Goal: Task Accomplishment & Management: Complete application form

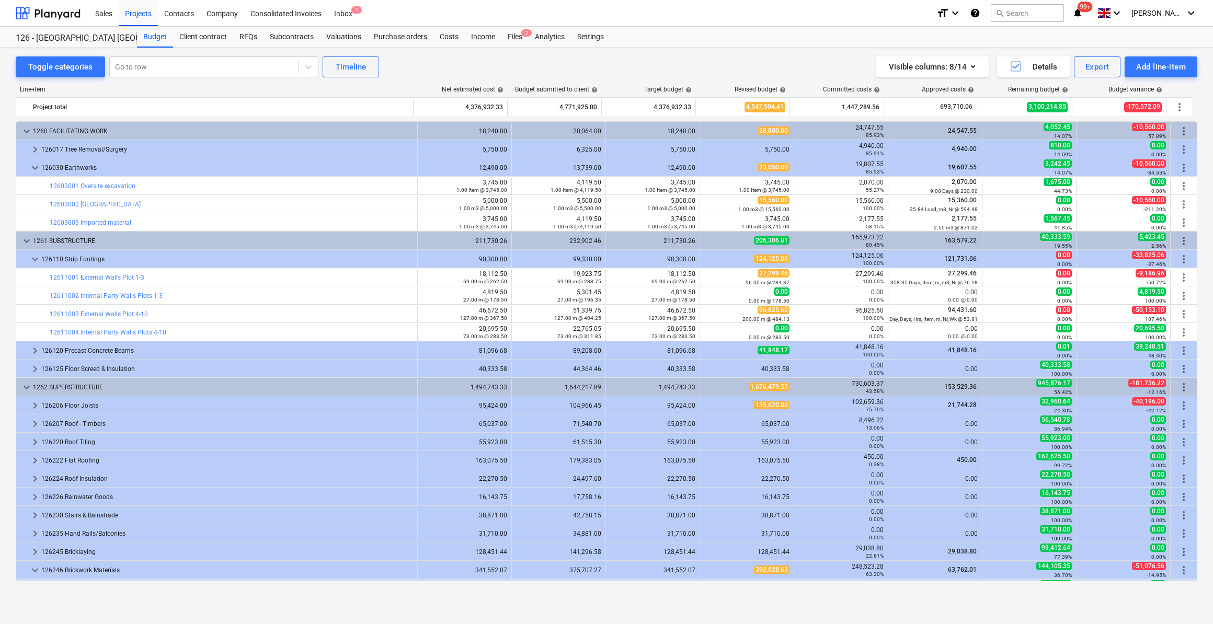
scroll to position [380, 0]
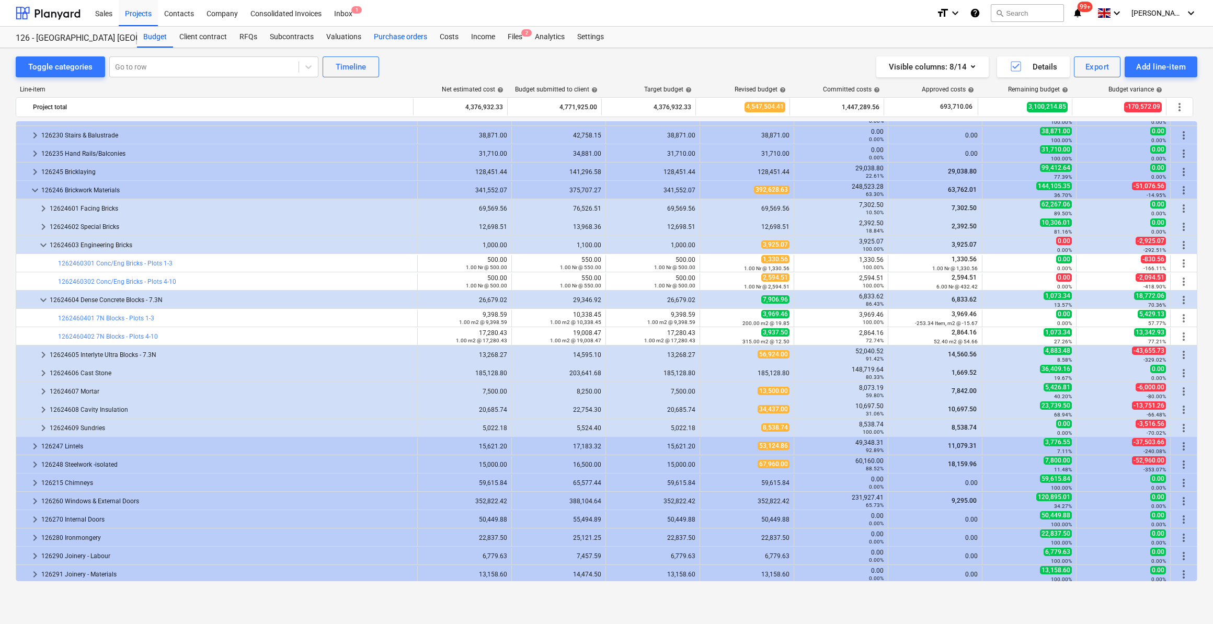
click at [395, 40] on div "Purchase orders" at bounding box center [401, 37] width 66 height 21
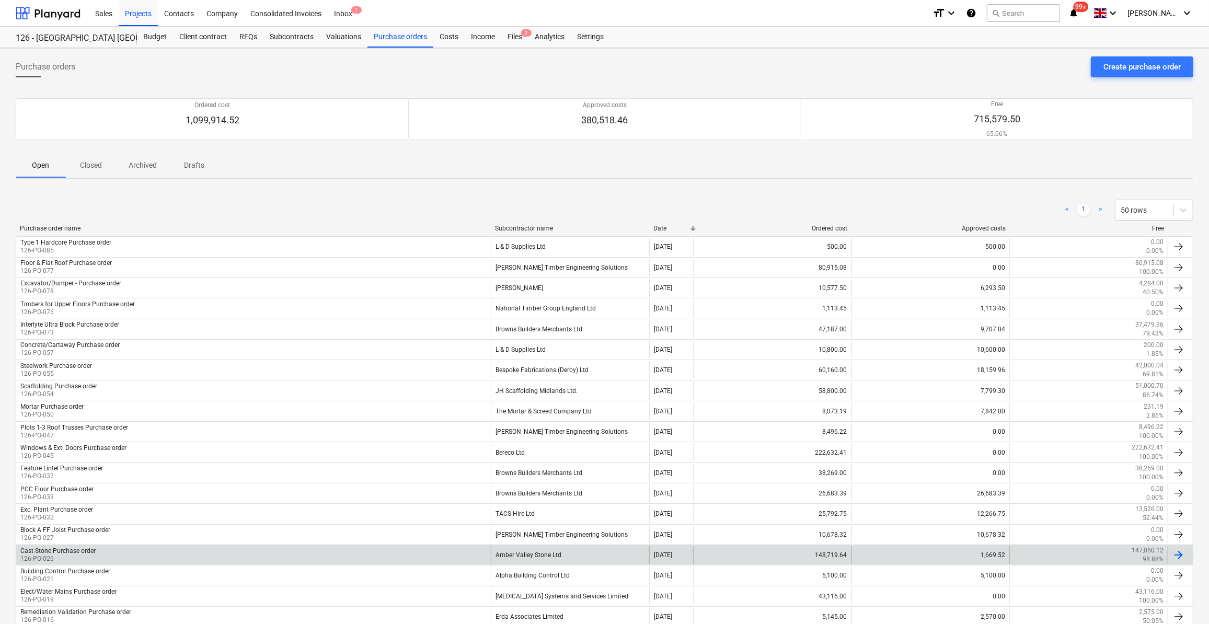
click at [115, 546] on div "Cast Stone Purchase order 126-PO-026" at bounding box center [253, 555] width 475 height 18
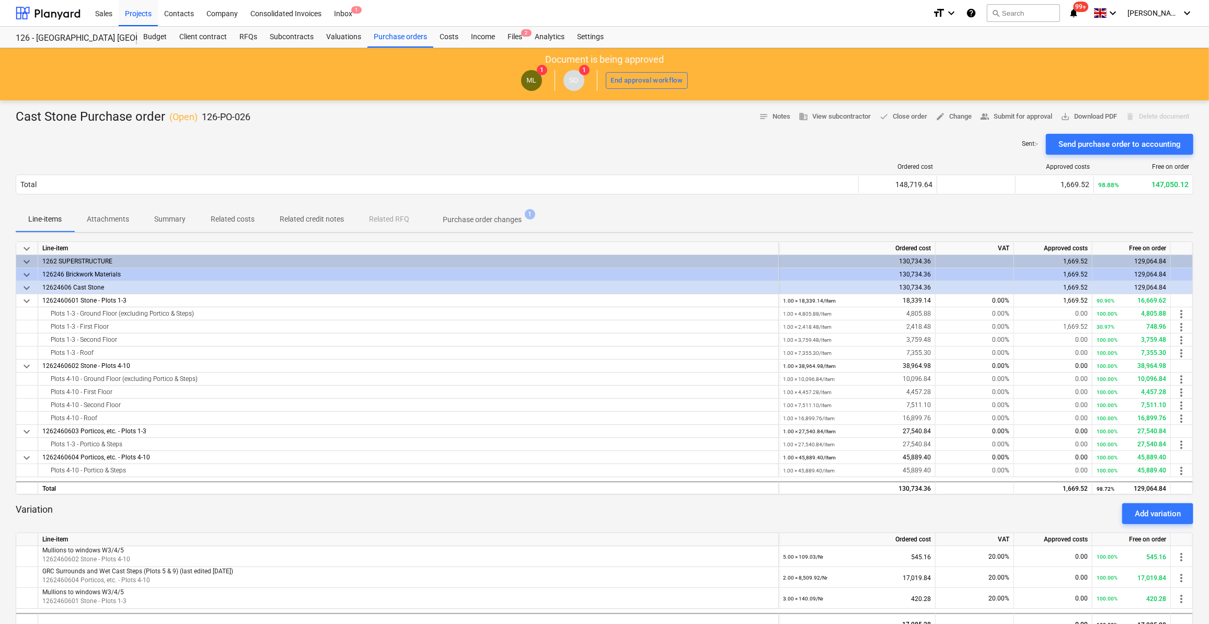
click at [230, 220] on p "Related costs" at bounding box center [233, 219] width 44 height 11
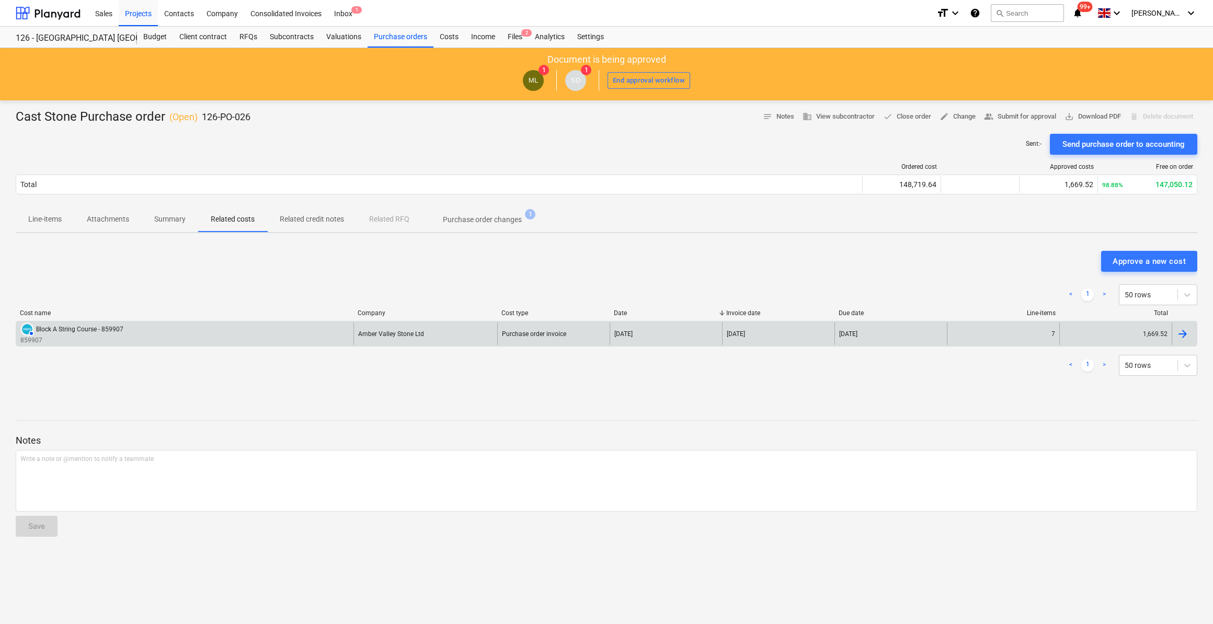
click at [96, 333] on div "AUTHORISED Block A String Course - 859907" at bounding box center [71, 330] width 103 height 14
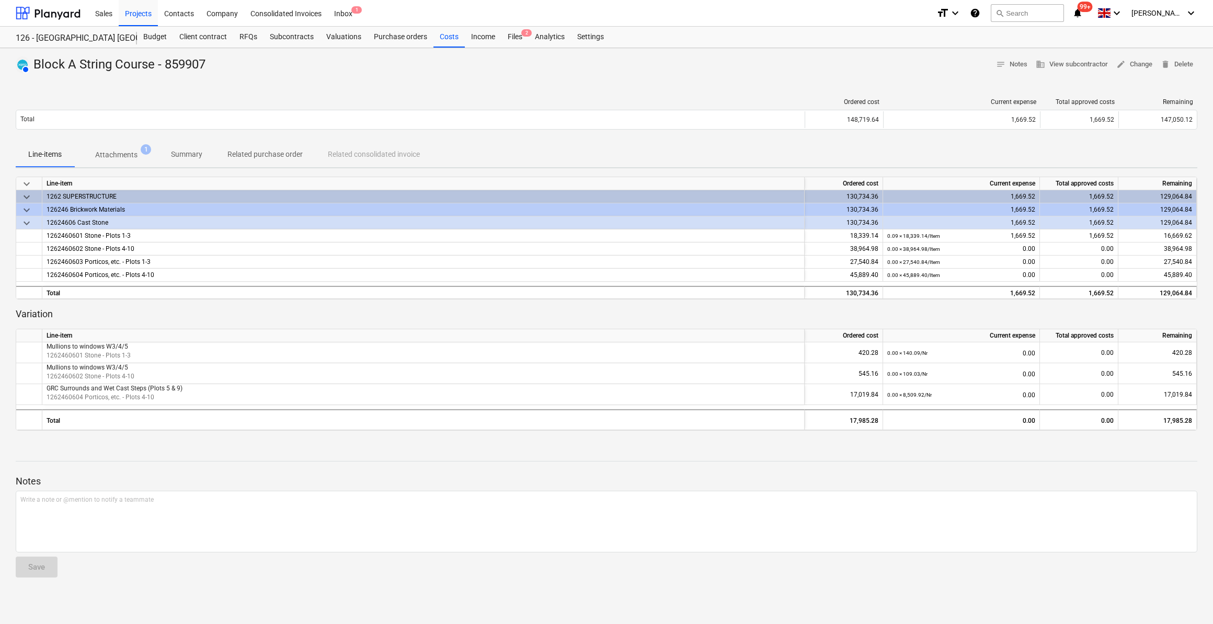
click at [130, 153] on p "Attachments" at bounding box center [116, 155] width 42 height 11
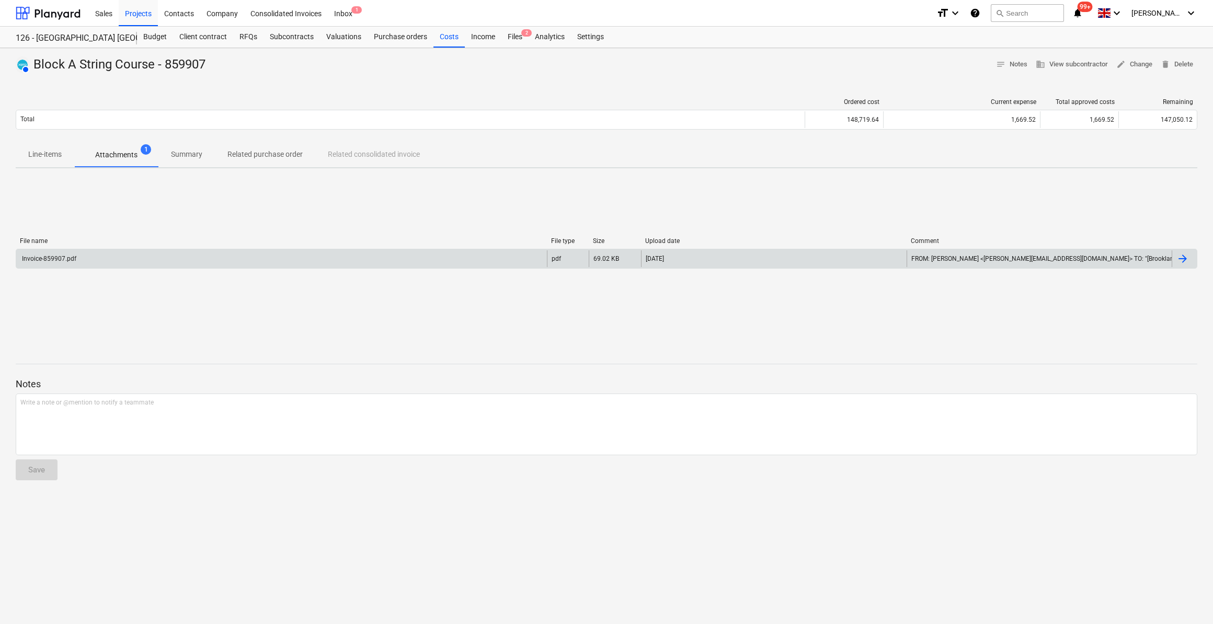
click at [64, 263] on div "Invoice-859907.pdf" at bounding box center [281, 258] width 531 height 17
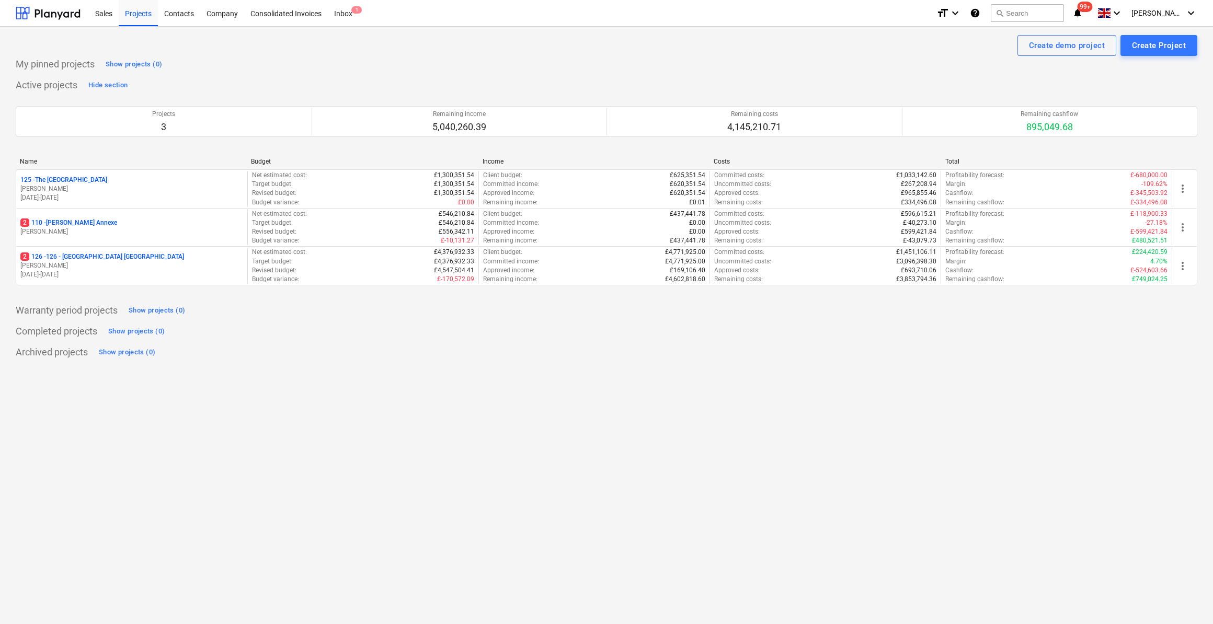
click at [81, 255] on p "2 126 - 126 - Royal Townhouses Ashby" at bounding box center [102, 257] width 164 height 9
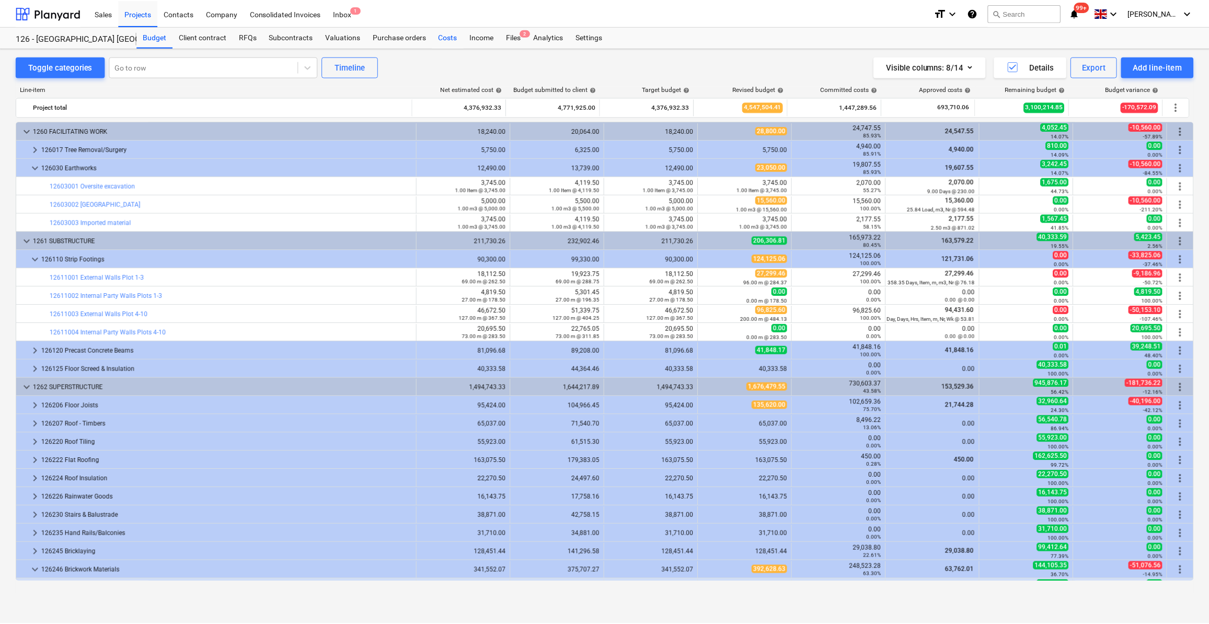
scroll to position [380, 0]
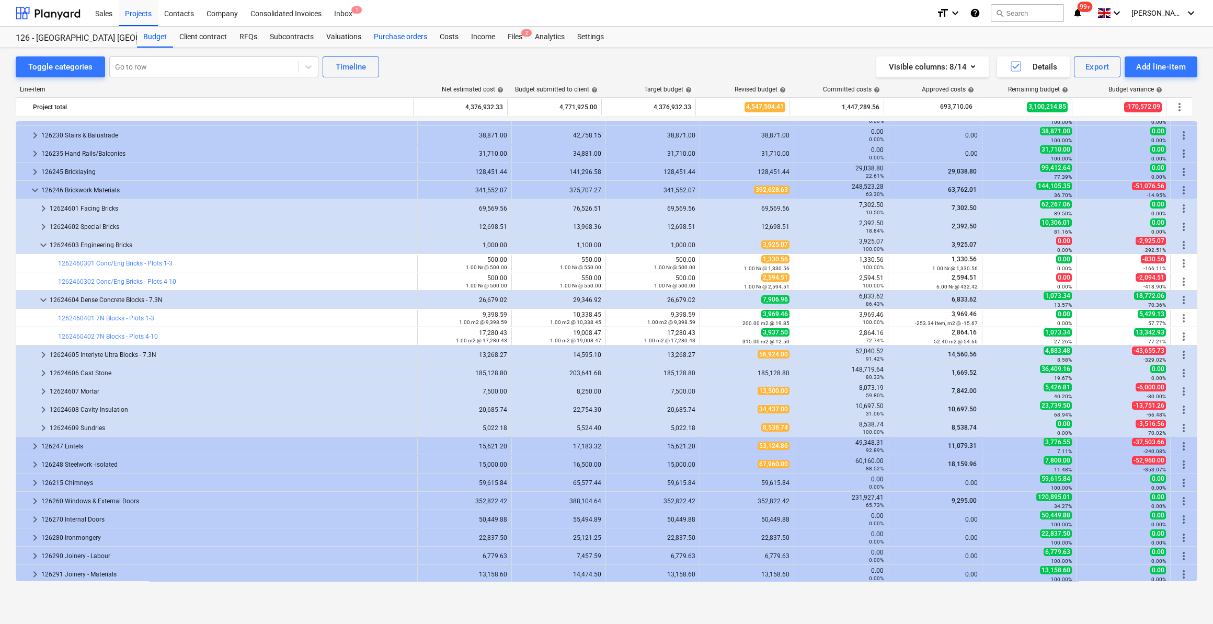
click at [406, 35] on div "Purchase orders" at bounding box center [401, 37] width 66 height 21
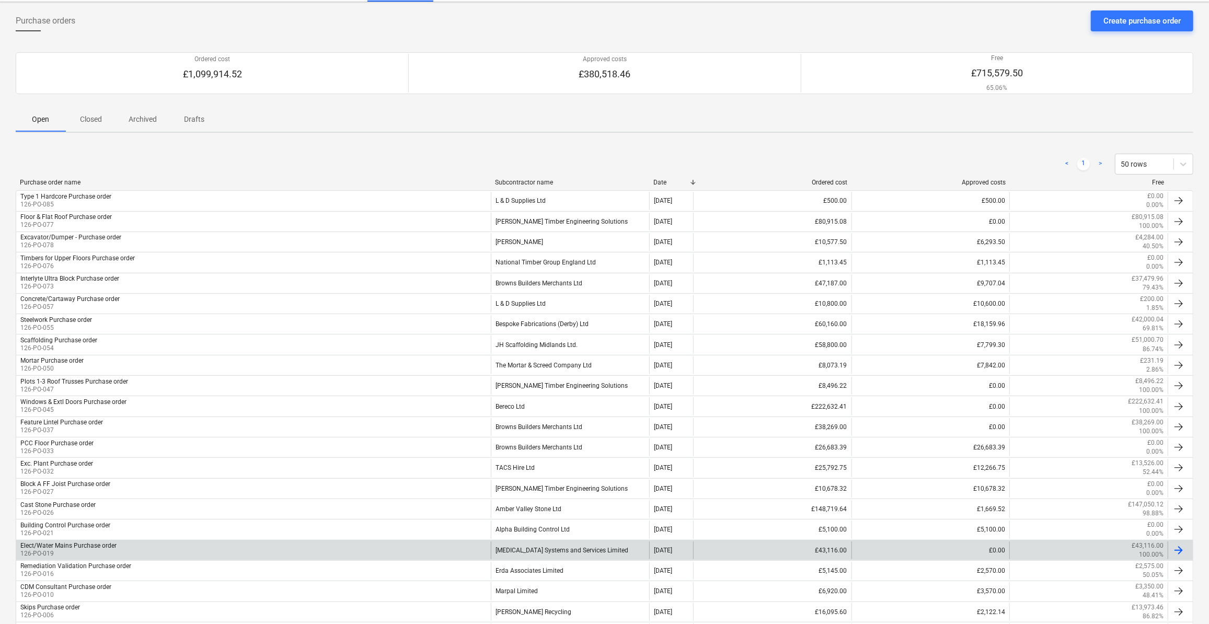
scroll to position [47, 0]
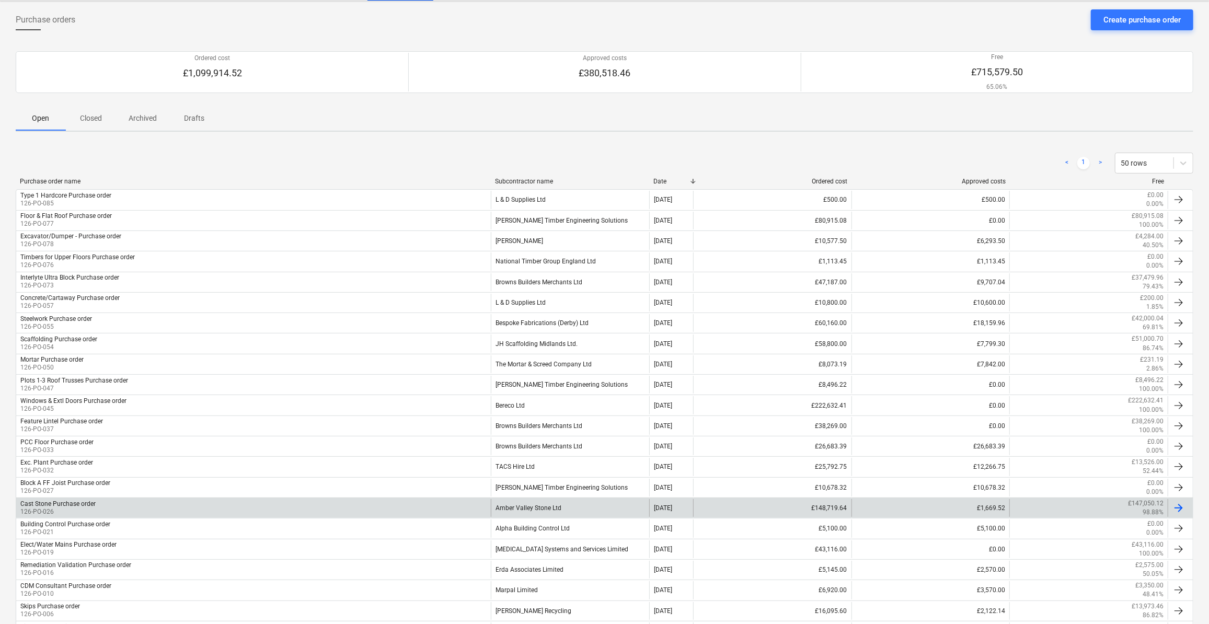
click at [115, 503] on div "Cast Stone Purchase order 126-PO-026" at bounding box center [253, 508] width 475 height 18
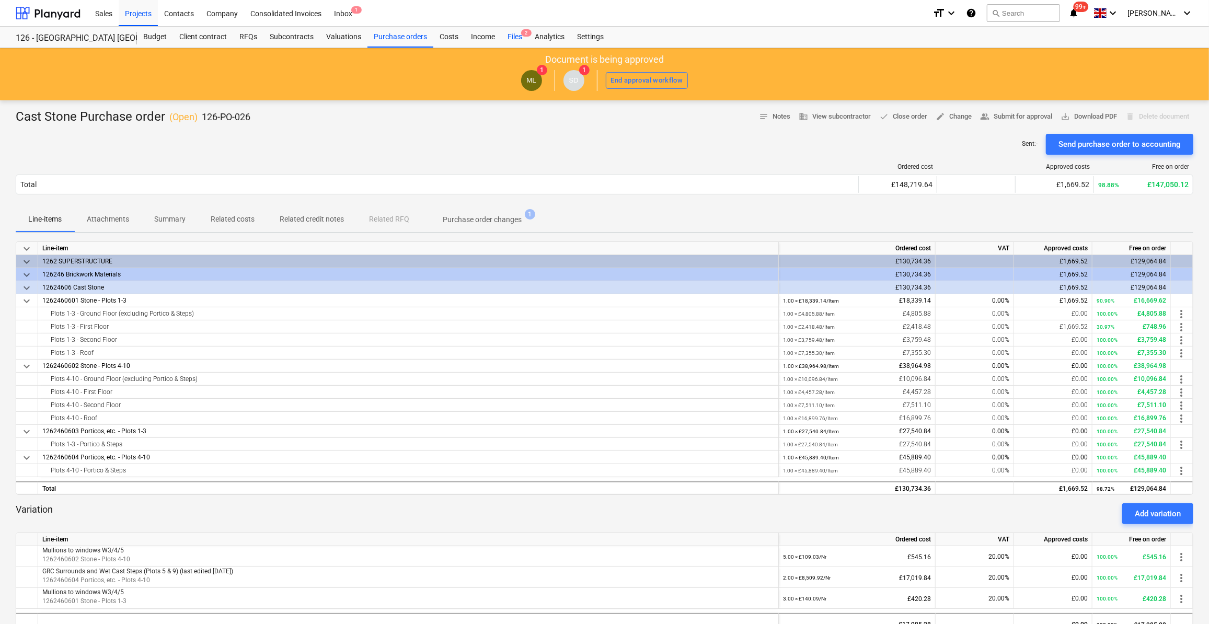
click at [511, 36] on div "Files 2" at bounding box center [514, 37] width 27 height 21
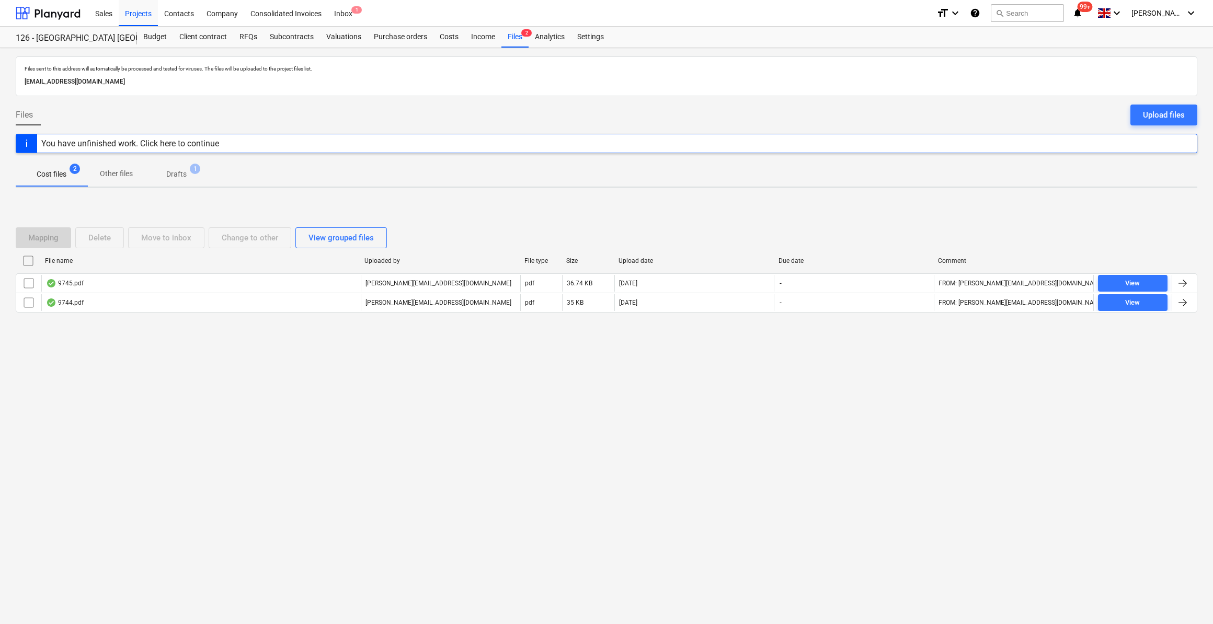
click at [187, 142] on div "You have unfinished work. Click here to continue" at bounding box center [130, 144] width 178 height 10
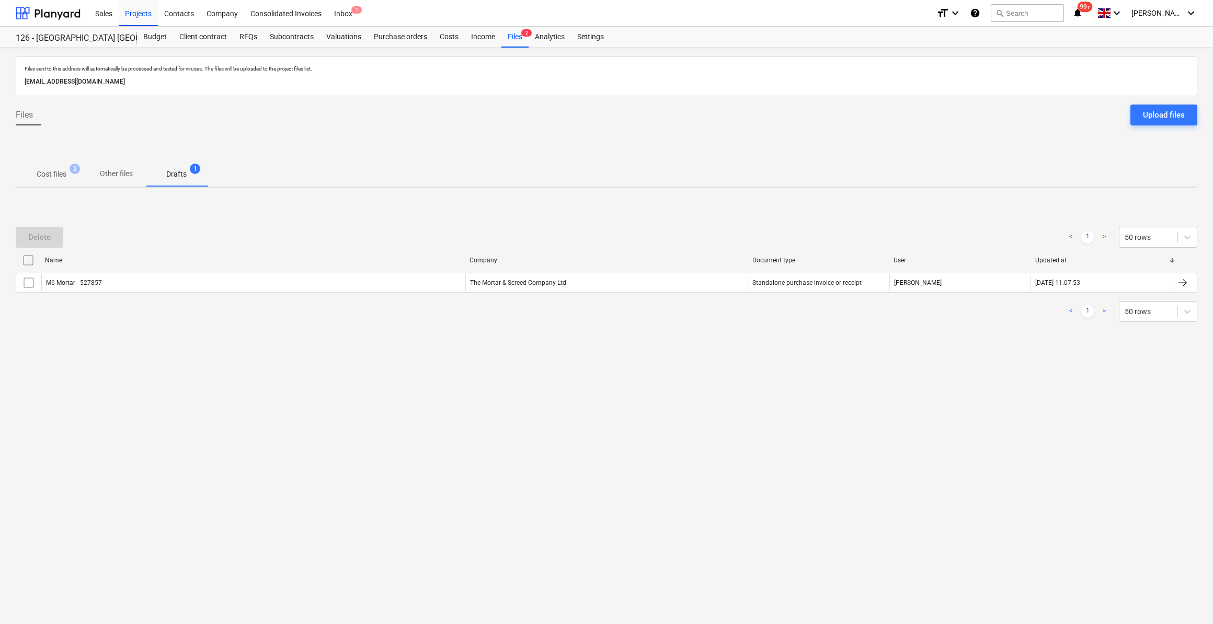
click at [57, 175] on p "Cost files" at bounding box center [52, 174] width 30 height 11
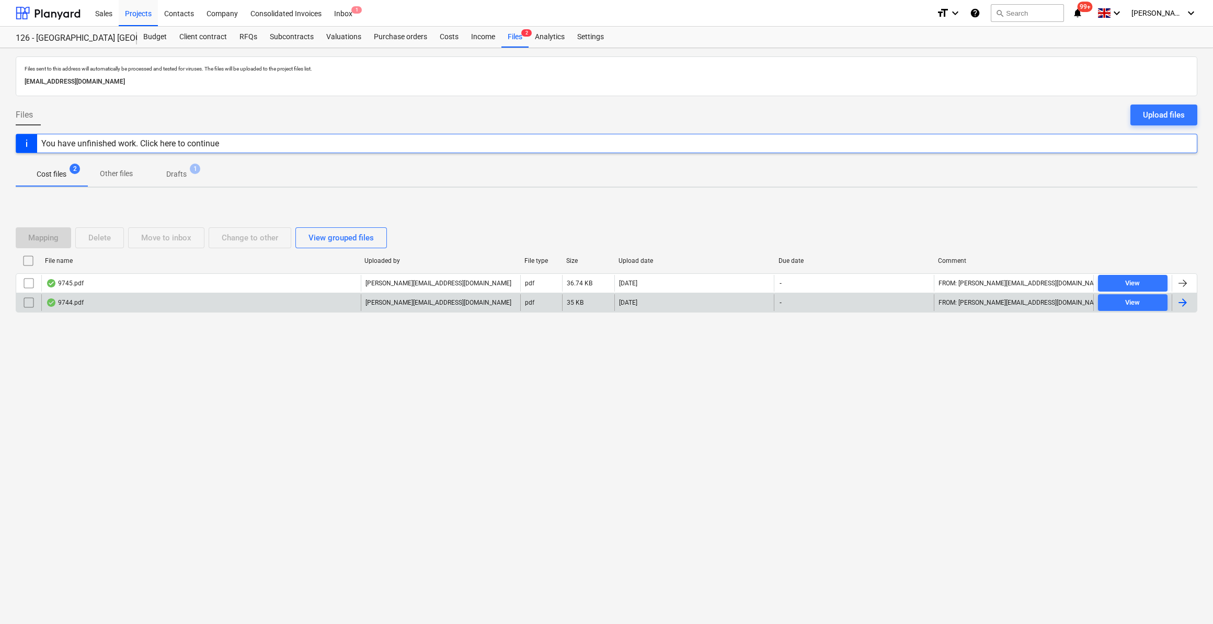
click at [1179, 301] on div at bounding box center [1183, 302] width 13 height 13
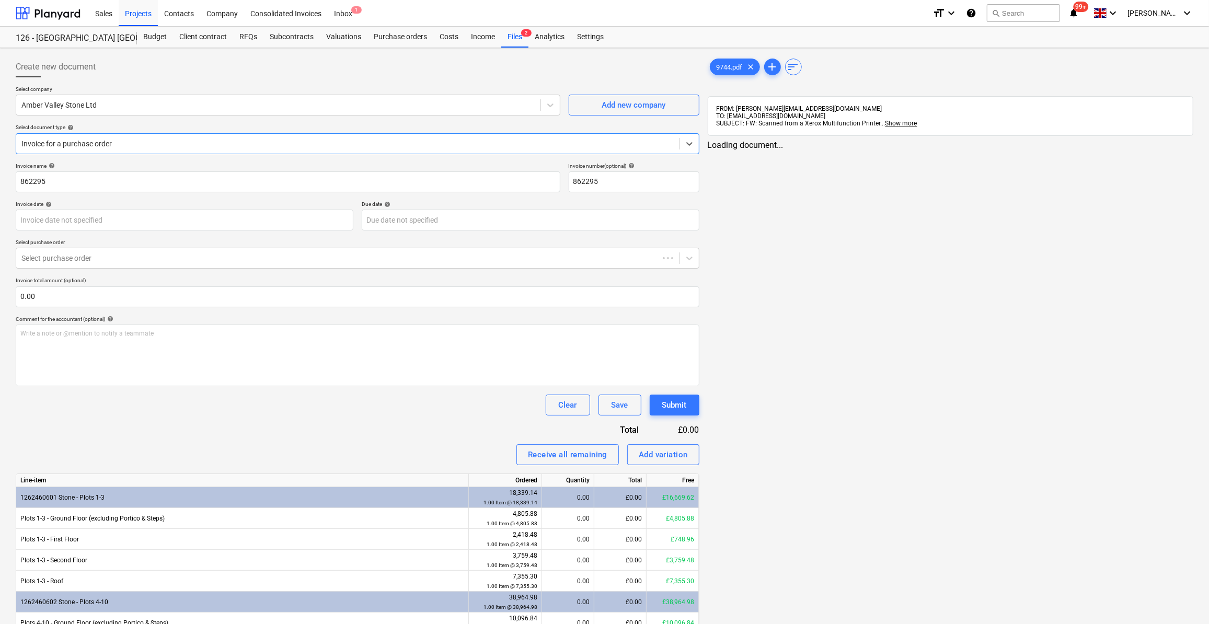
type input "862295"
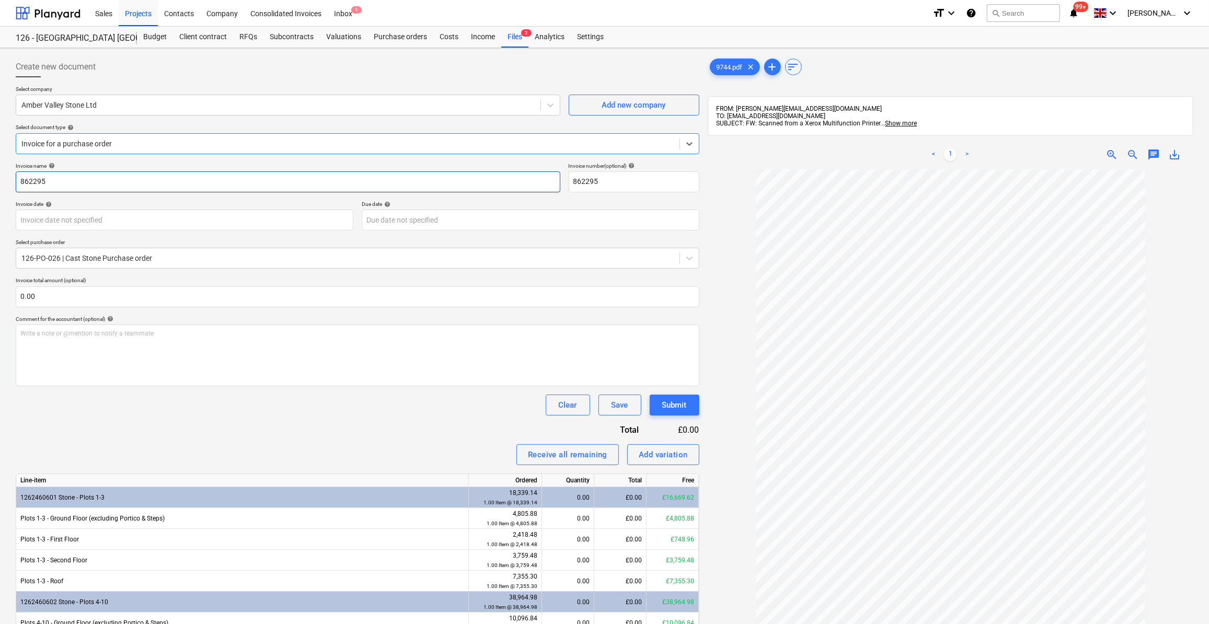
click at [18, 178] on input "862295" at bounding box center [288, 182] width 545 height 21
type input "FF String Block B - 862295"
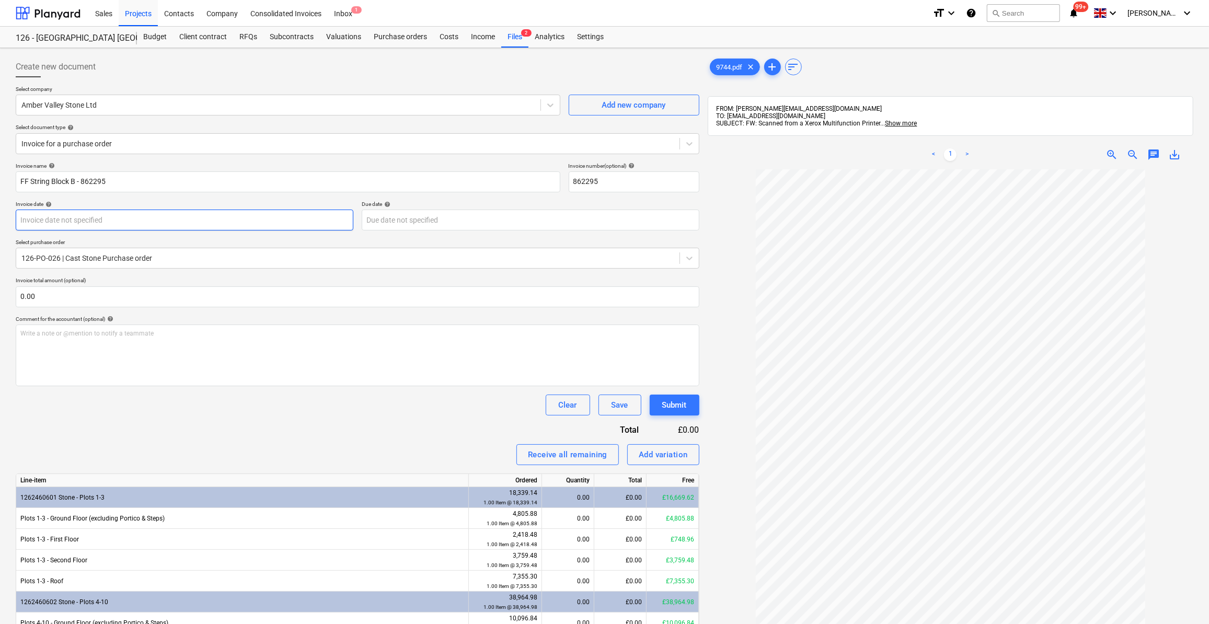
click at [95, 220] on body "Sales Projects Contacts Company Consolidated Invoices Inbox 1 format_size keybo…" at bounding box center [604, 312] width 1209 height 624
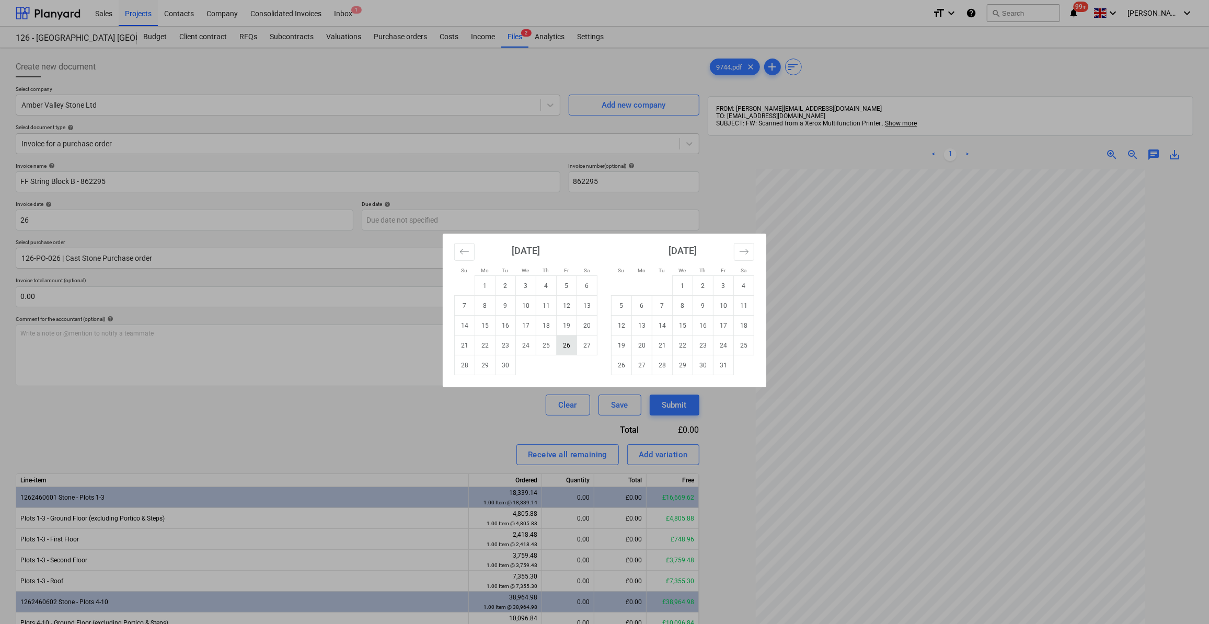
click at [559, 349] on td "26" at bounding box center [567, 346] width 20 height 20
type input "26 Sep 2025"
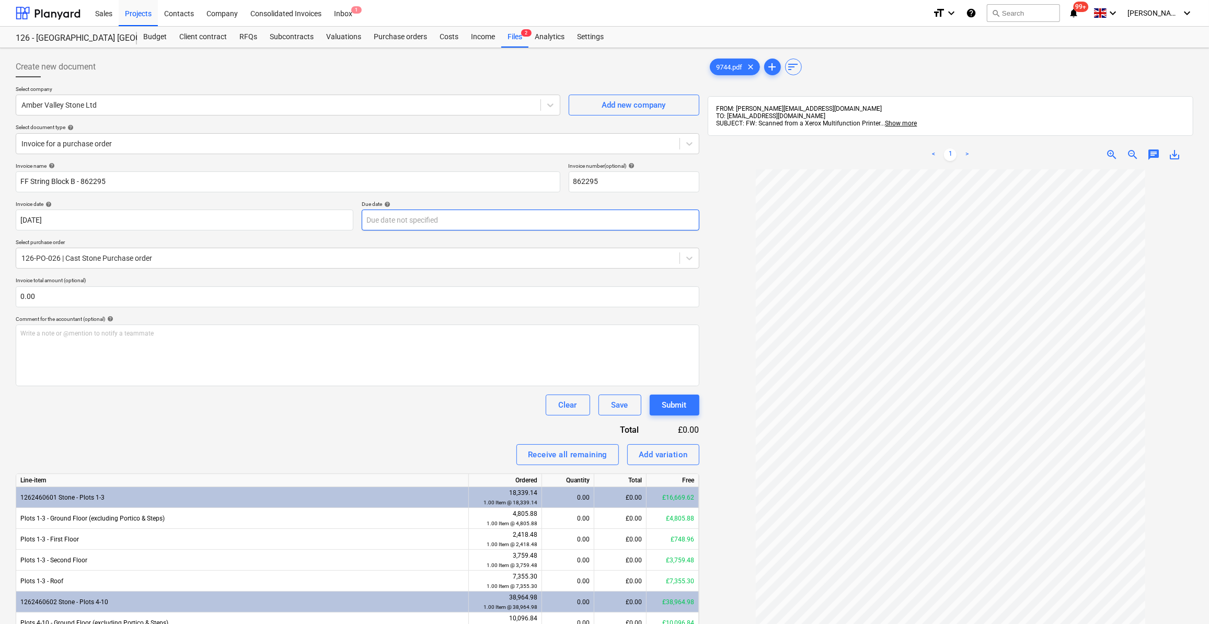
click at [386, 222] on body "Sales Projects Contacts Company Consolidated Invoices Inbox 1 format_size keybo…" at bounding box center [604, 312] width 1209 height 624
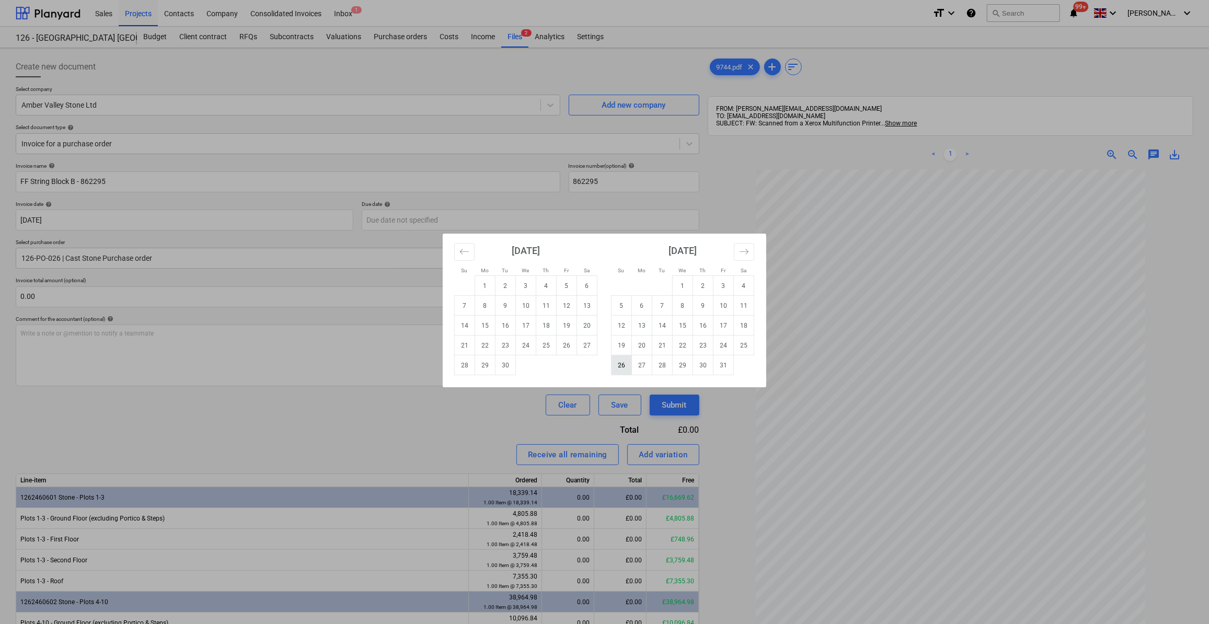
click at [621, 367] on td "26" at bounding box center [622, 366] width 20 height 20
type input "26 Oct 2025"
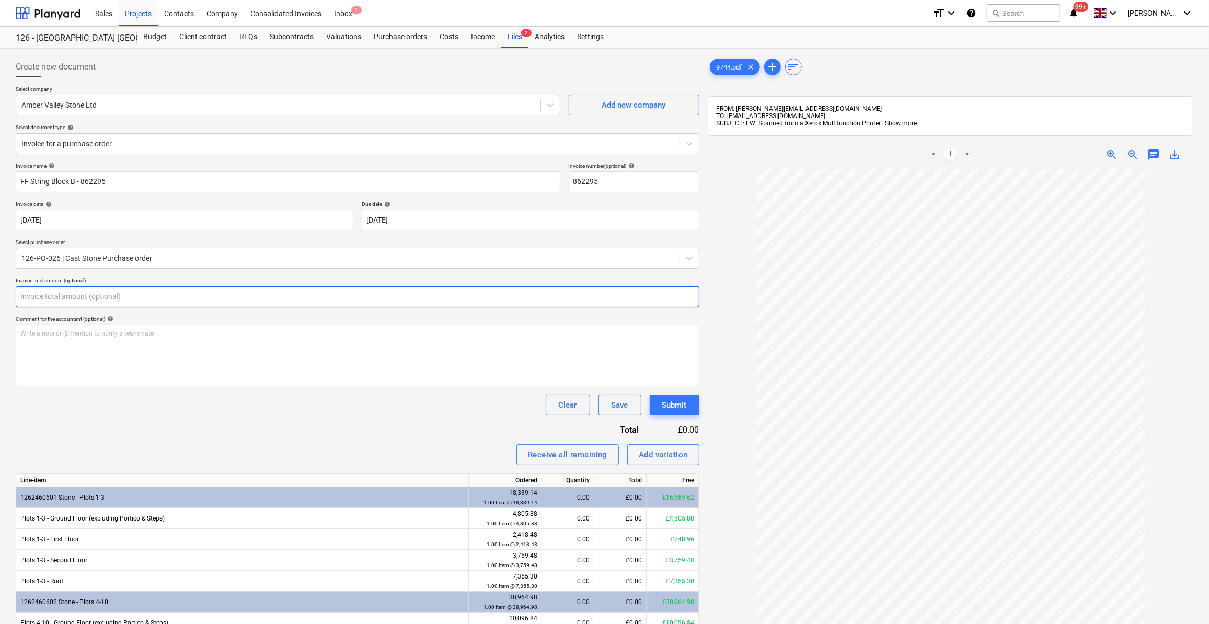
click at [38, 292] on input "text" at bounding box center [358, 297] width 684 height 21
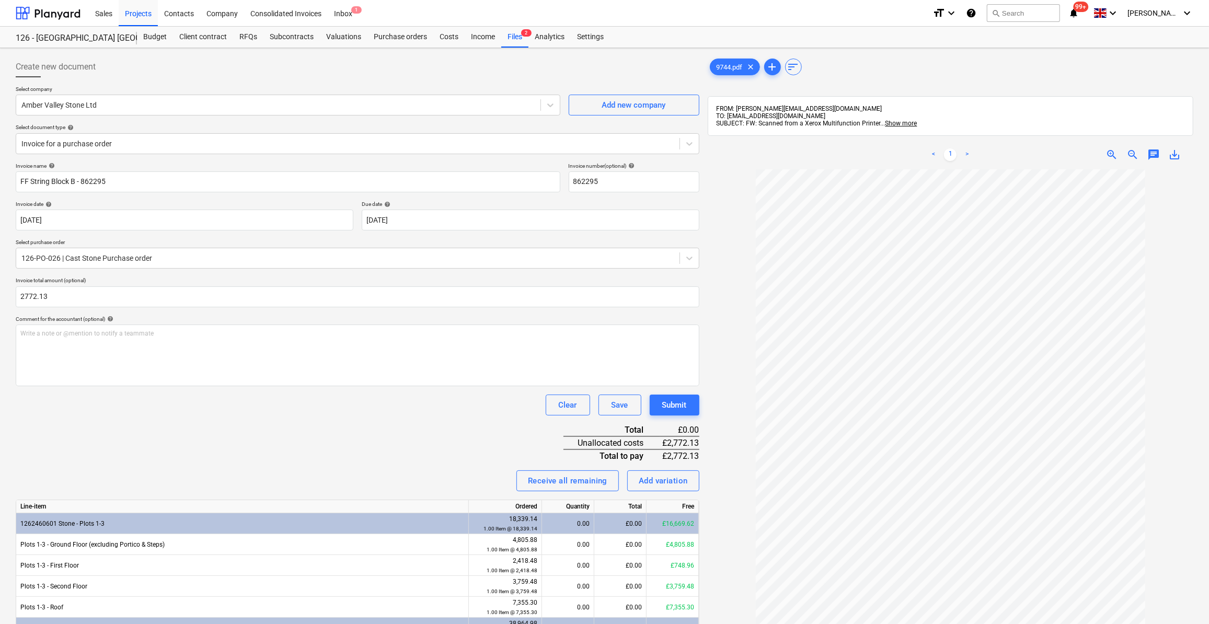
type input "2,772.13"
click at [721, 501] on div at bounding box center [951, 466] width 486 height 595
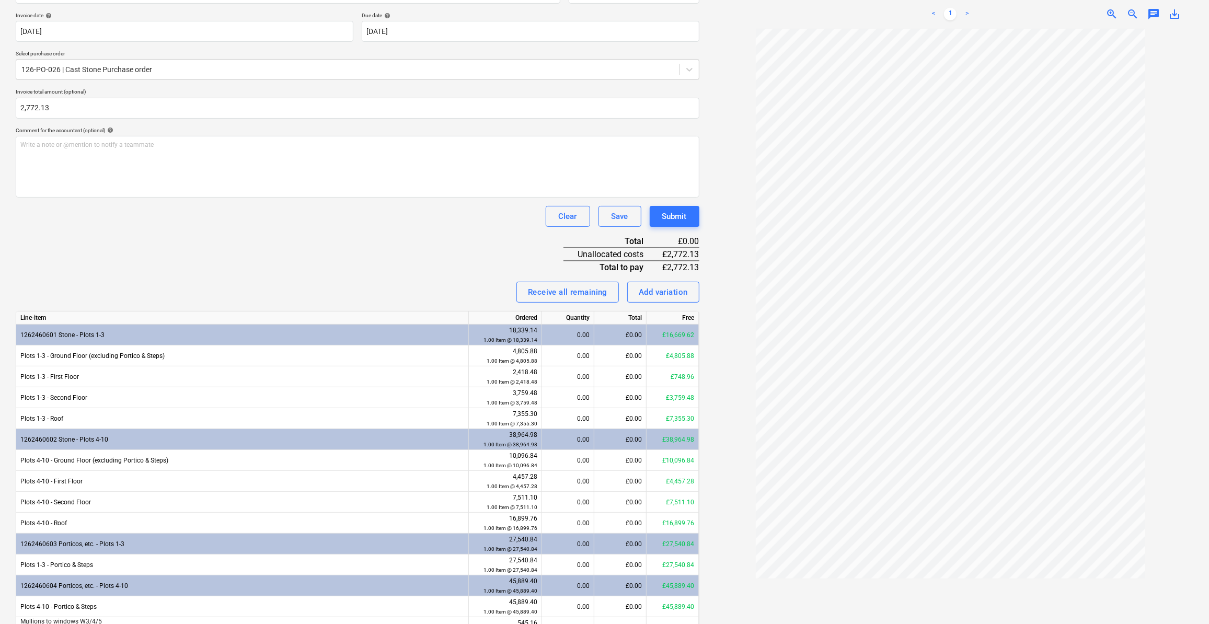
scroll to position [190, 0]
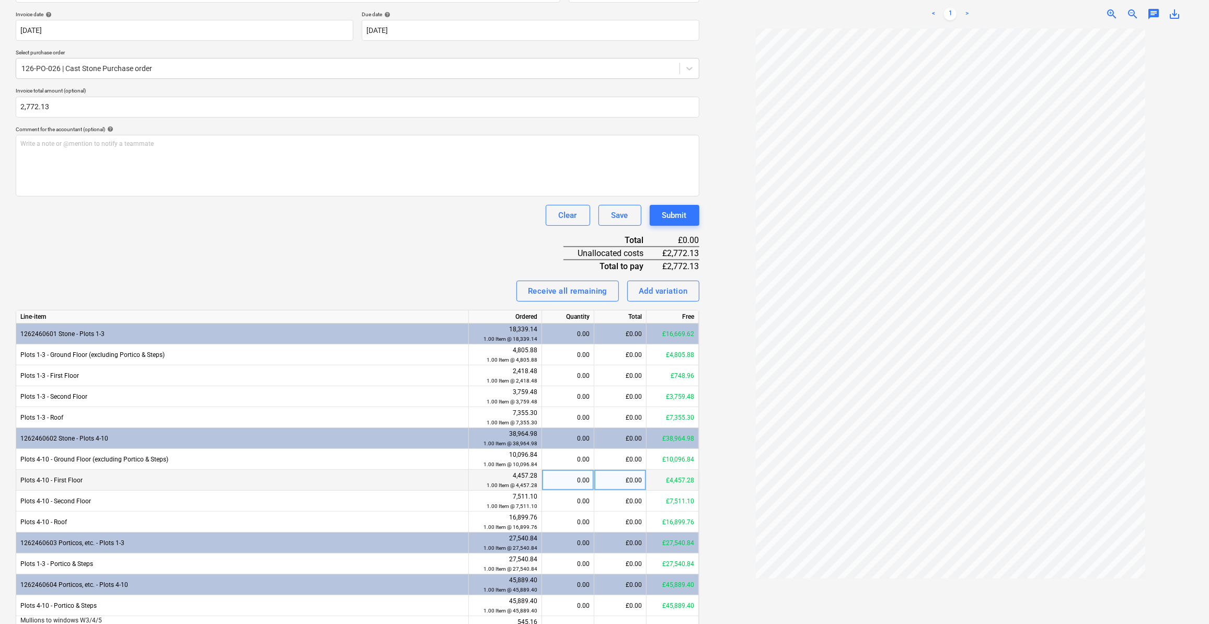
click at [619, 480] on div "£0.00" at bounding box center [621, 480] width 52 height 21
type input "2772.13"
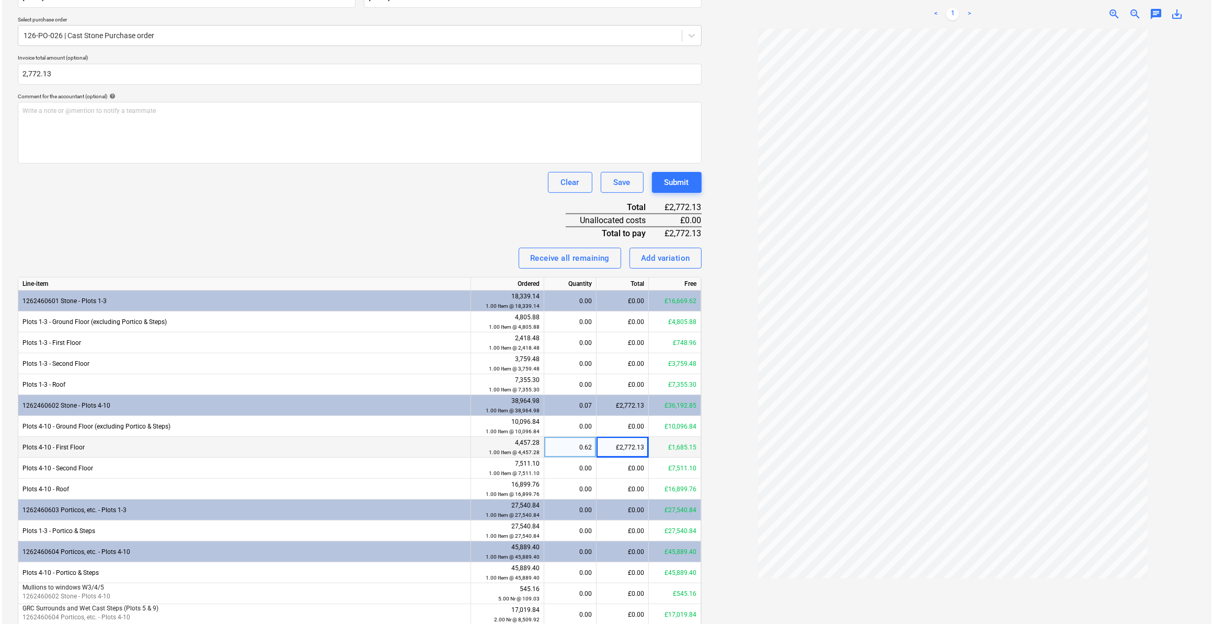
scroll to position [237, 0]
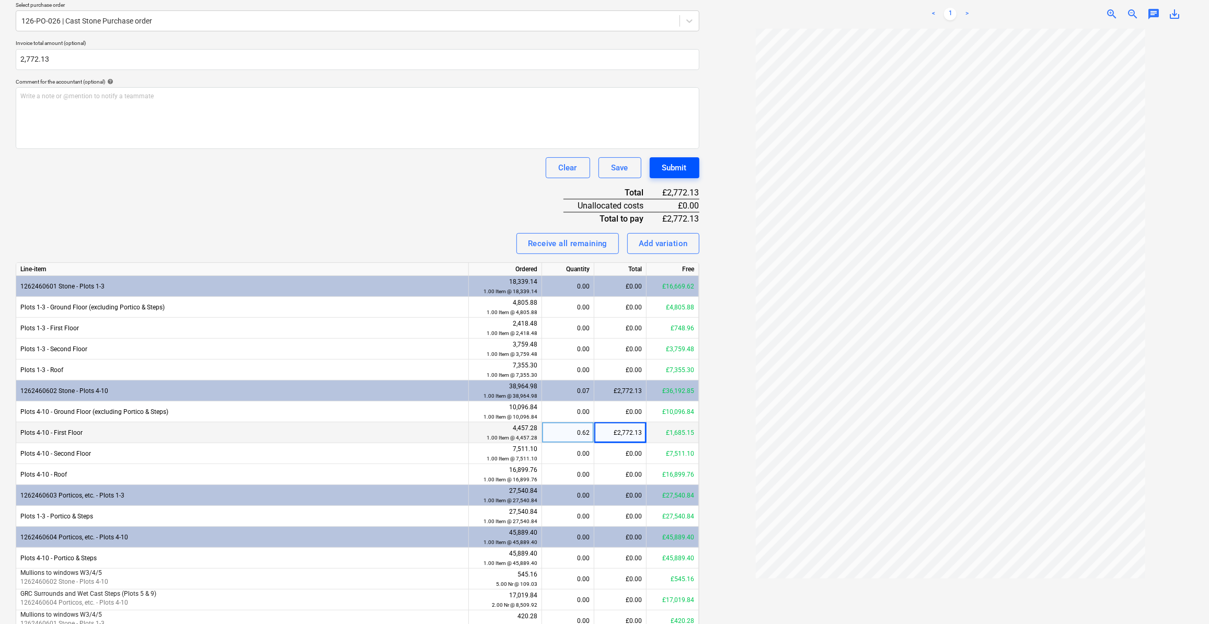
click at [682, 169] on div "Submit" at bounding box center [675, 168] width 25 height 14
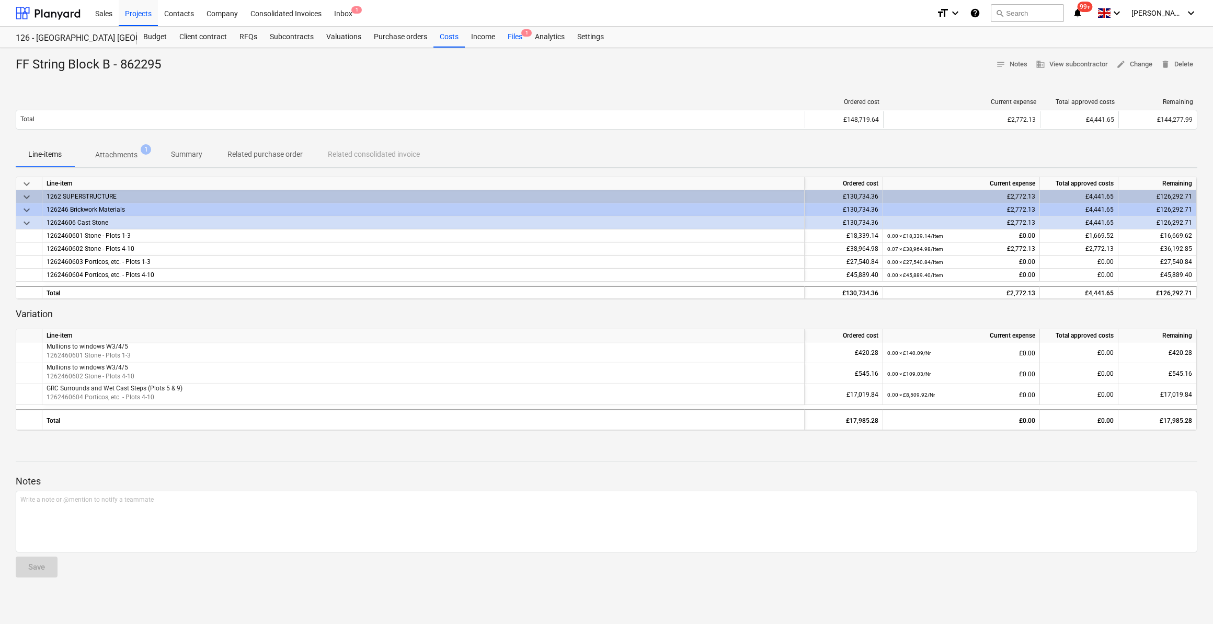
click at [509, 35] on div "Files 1" at bounding box center [514, 37] width 27 height 21
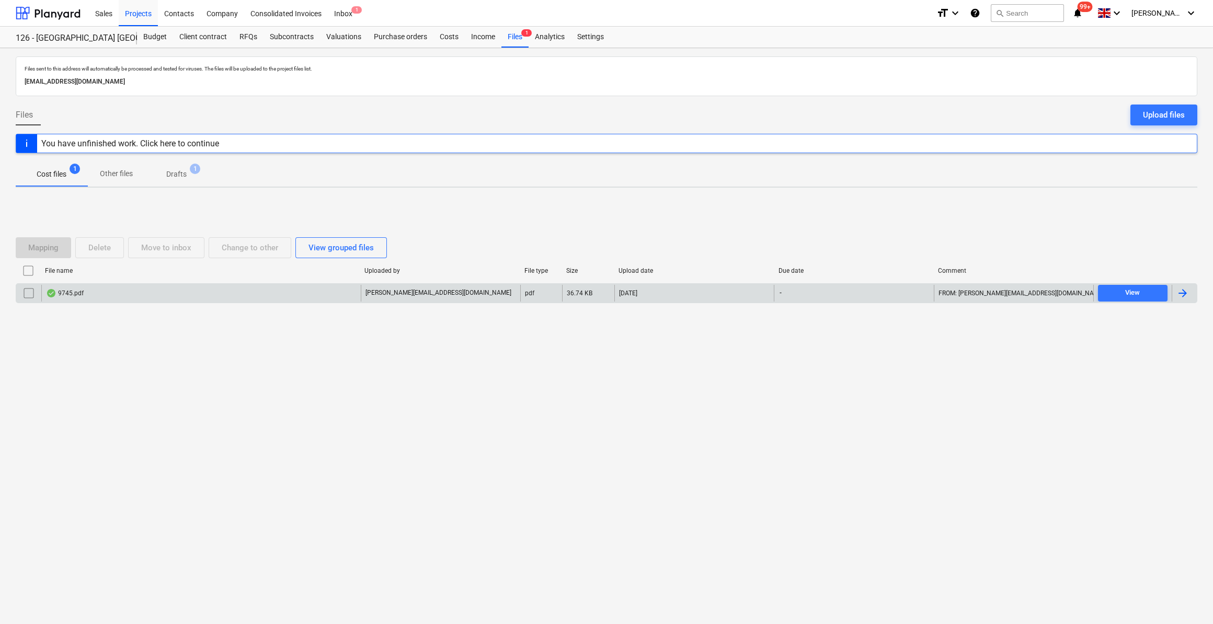
click at [1184, 294] on div at bounding box center [1183, 293] width 13 height 13
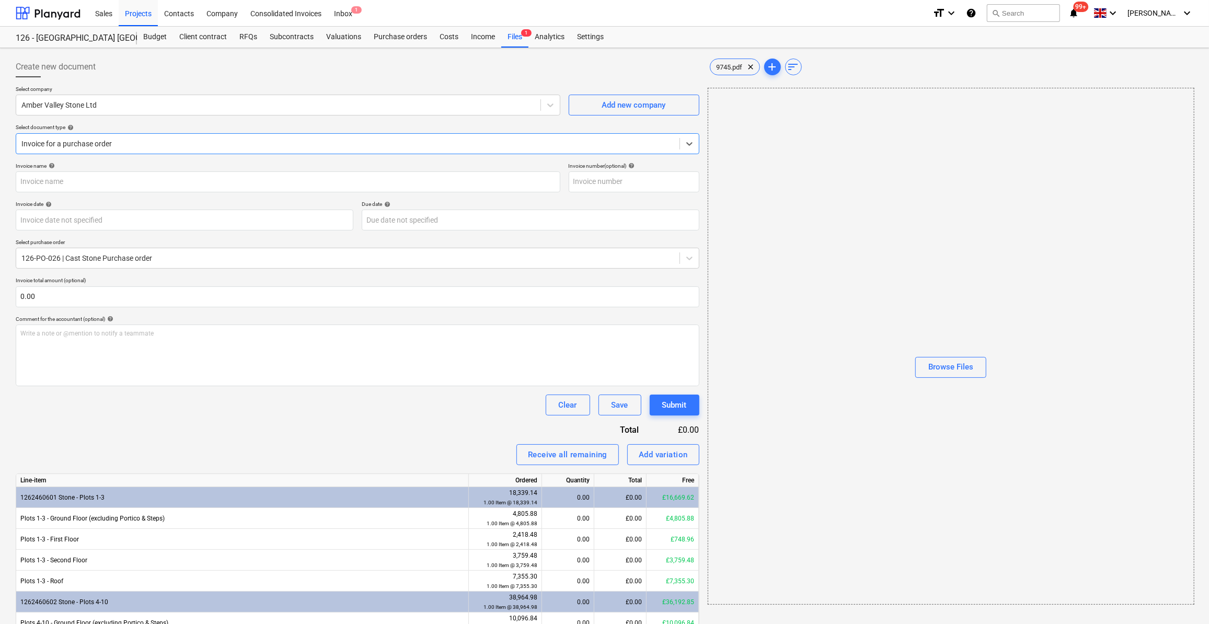
type input "862294"
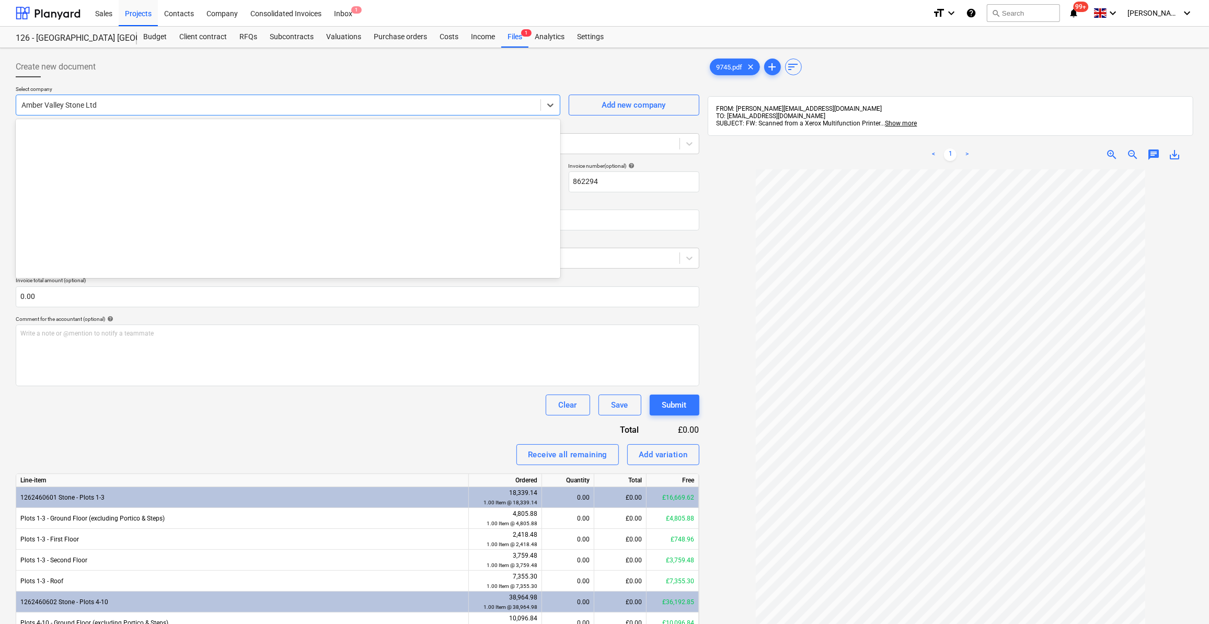
scroll to position [458, 0]
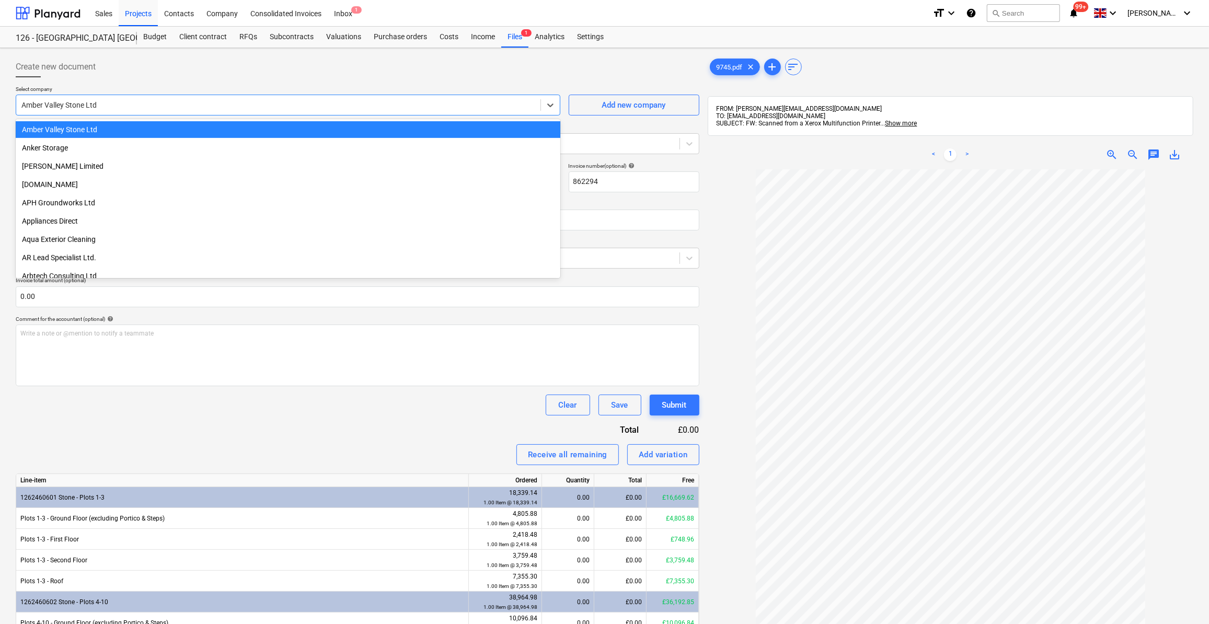
drag, startPoint x: 100, startPoint y: 105, endPoint x: 52, endPoint y: 104, distance: 48.6
click at [52, 104] on div at bounding box center [278, 105] width 514 height 10
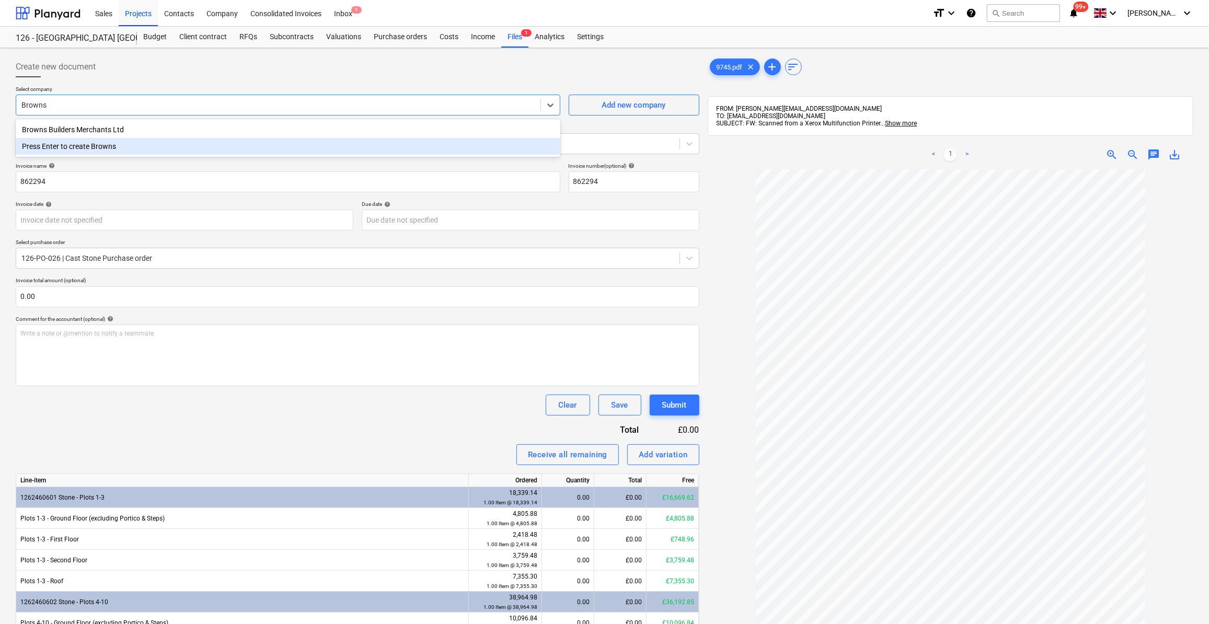
type input "Browns"
click at [185, 318] on div "Comment for the accountant (optional) help" at bounding box center [358, 319] width 684 height 7
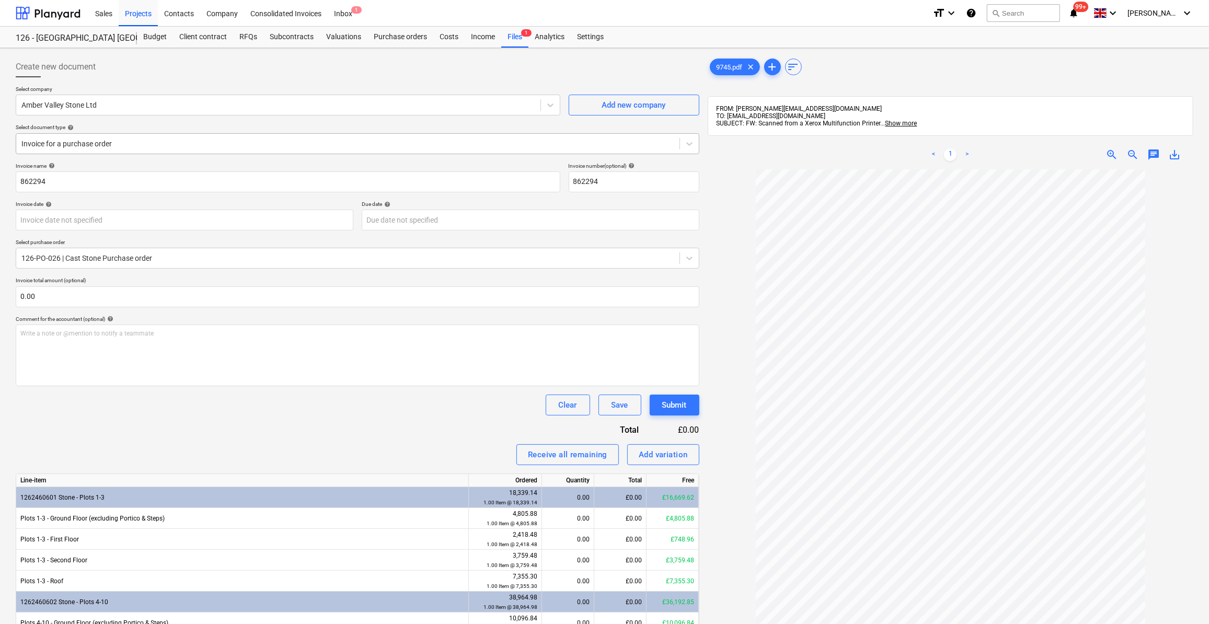
click at [45, 150] on div "Invoice for a purchase order" at bounding box center [348, 143] width 664 height 15
drag, startPoint x: 226, startPoint y: 424, endPoint x: 230, endPoint y: 389, distance: 34.7
click at [227, 422] on div "Invoice name help 862294 Invoice number (optional) help 862294 Invoice date hel…" at bounding box center [358, 520] width 684 height 714
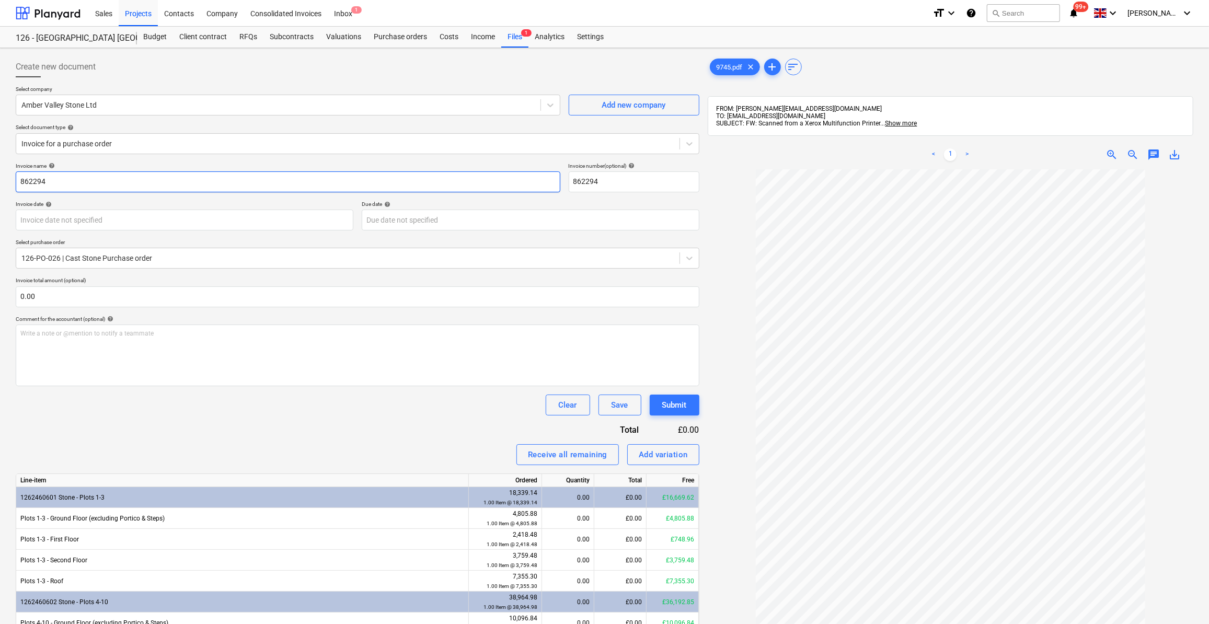
click at [17, 179] on input "862294" at bounding box center [288, 182] width 545 height 21
type input "GF String Block A - 862294"
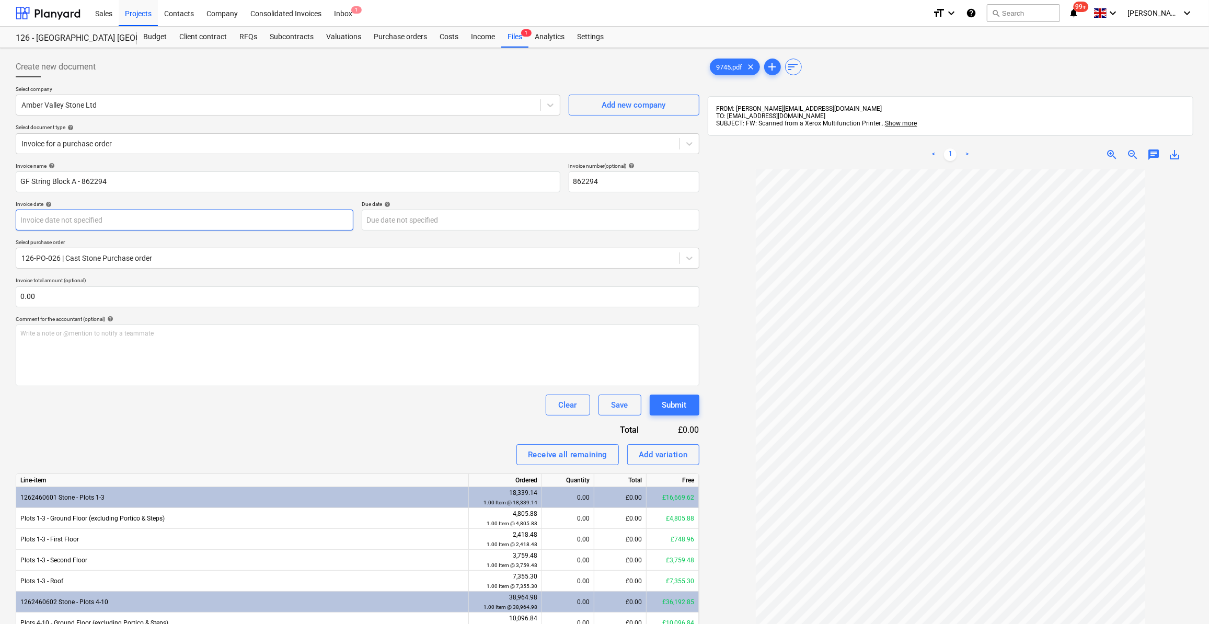
click at [75, 221] on body "Sales Projects Contacts Company Consolidated Invoices Inbox 1 format_size keybo…" at bounding box center [604, 312] width 1209 height 624
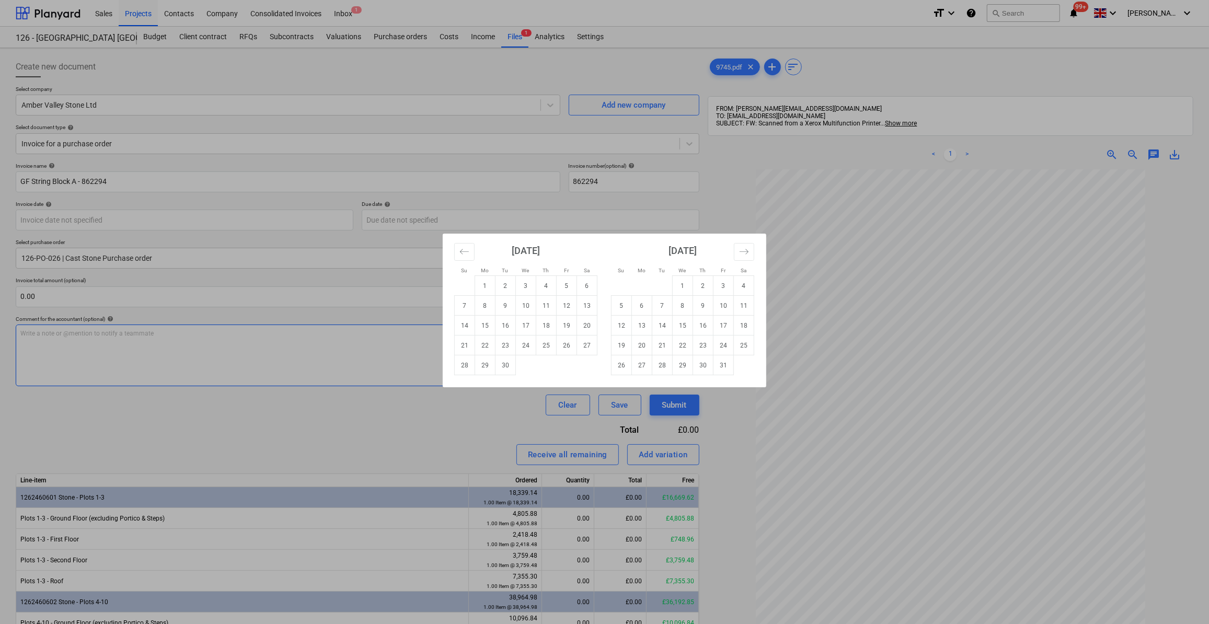
click at [562, 346] on td "26" at bounding box center [567, 346] width 20 height 20
type input "26 Sep 2025"
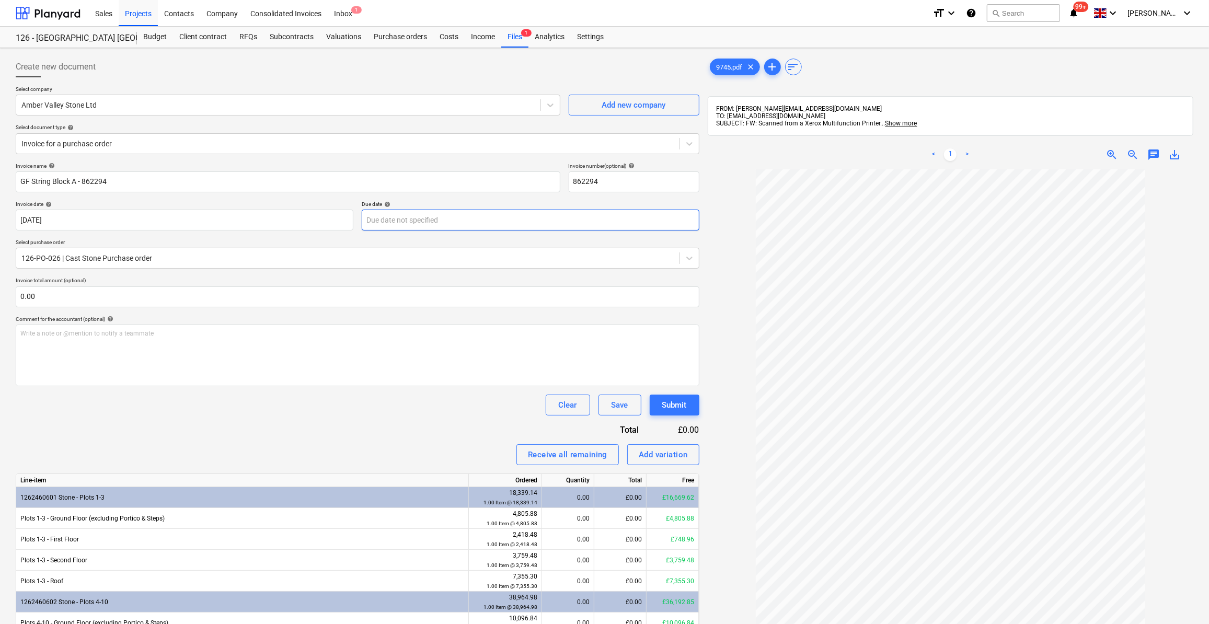
click at [386, 224] on body "Sales Projects Contacts Company Consolidated Invoices Inbox 1 format_size keybo…" at bounding box center [604, 312] width 1209 height 624
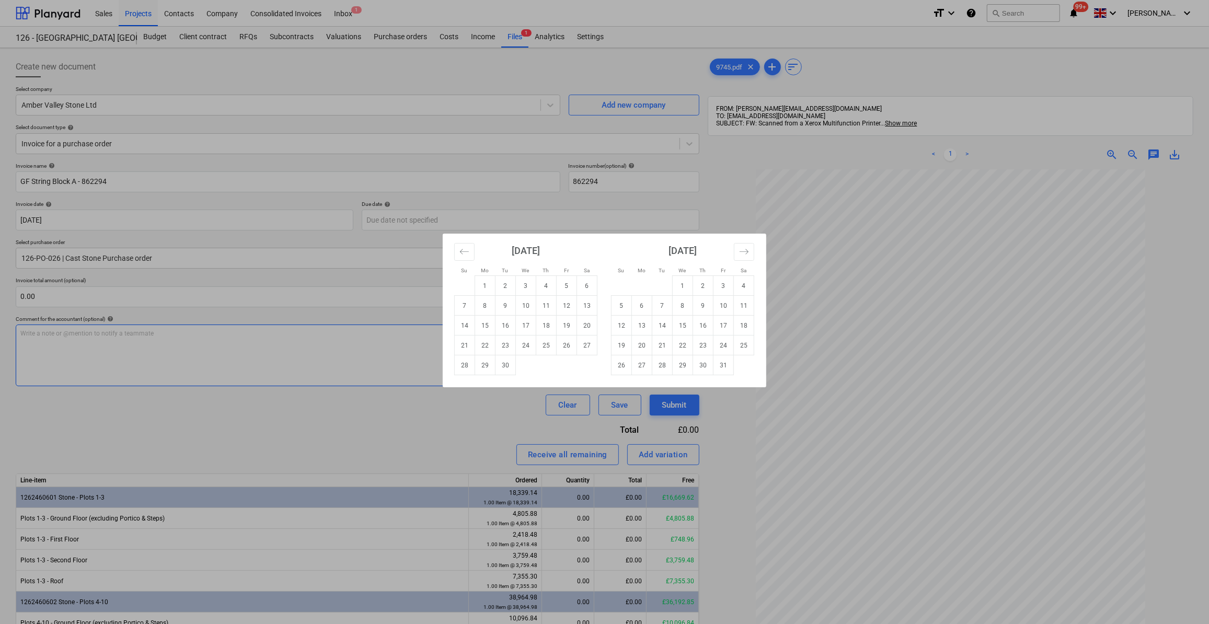
drag, startPoint x: 622, startPoint y: 362, endPoint x: 613, endPoint y: 359, distance: 9.8
click at [623, 362] on td "26" at bounding box center [622, 366] width 20 height 20
type input "26 Oct 2025"
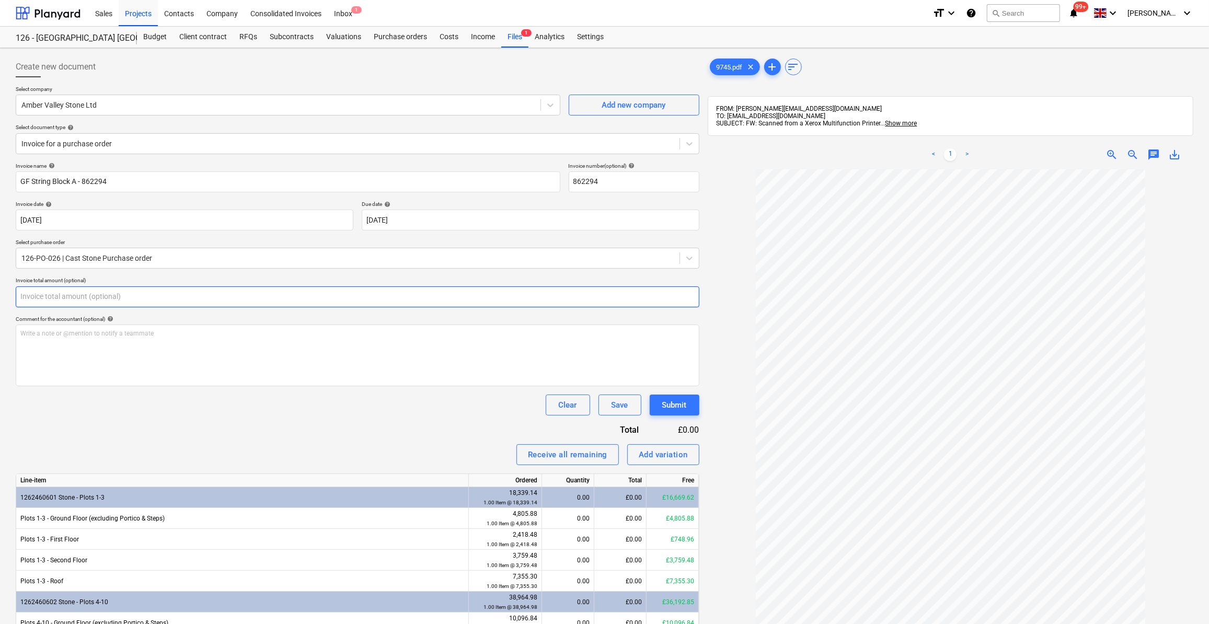
click at [51, 299] on input "text" at bounding box center [358, 297] width 684 height 21
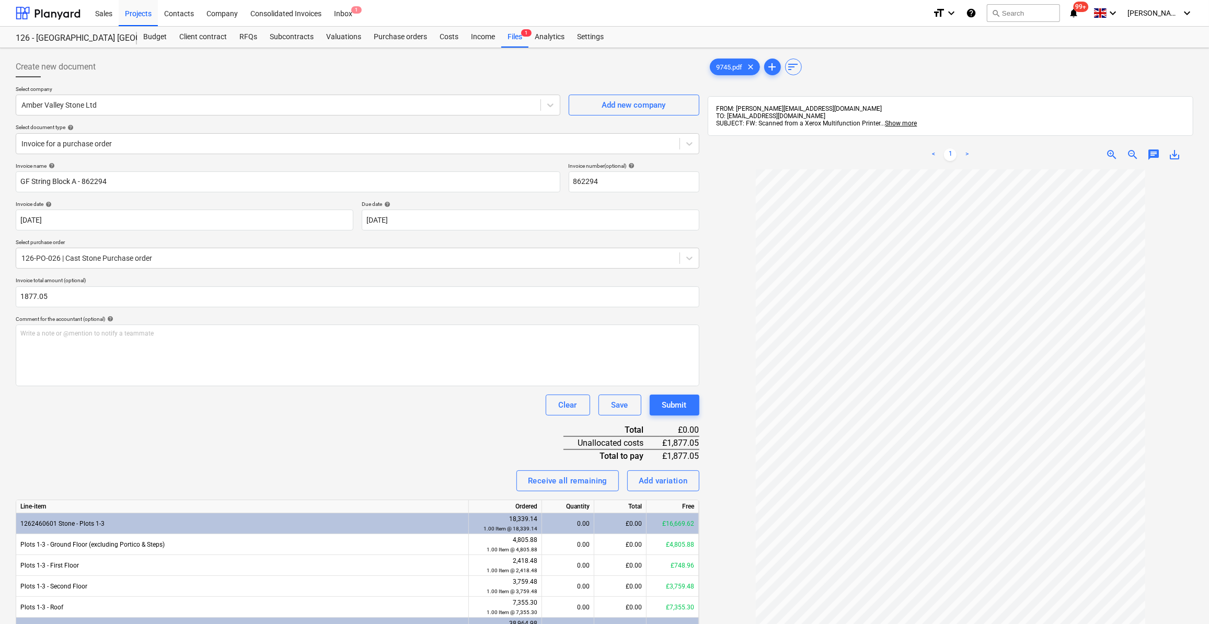
type input "1,877.05"
click at [321, 437] on div "Invoice name help GF String Block A - 862294 Invoice number (optional) help 862…" at bounding box center [358, 533] width 684 height 740
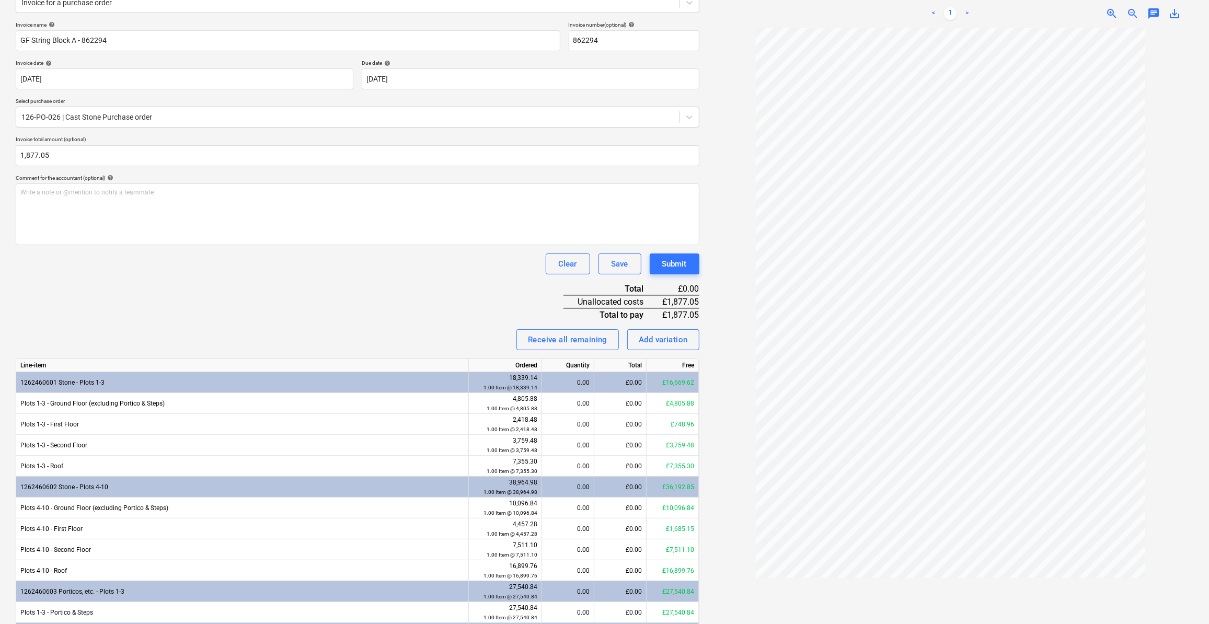
scroll to position [142, 0]
click at [627, 402] on div "£0.00" at bounding box center [621, 402] width 52 height 21
type input "1877.05"
click at [737, 456] on div at bounding box center [951, 326] width 486 height 595
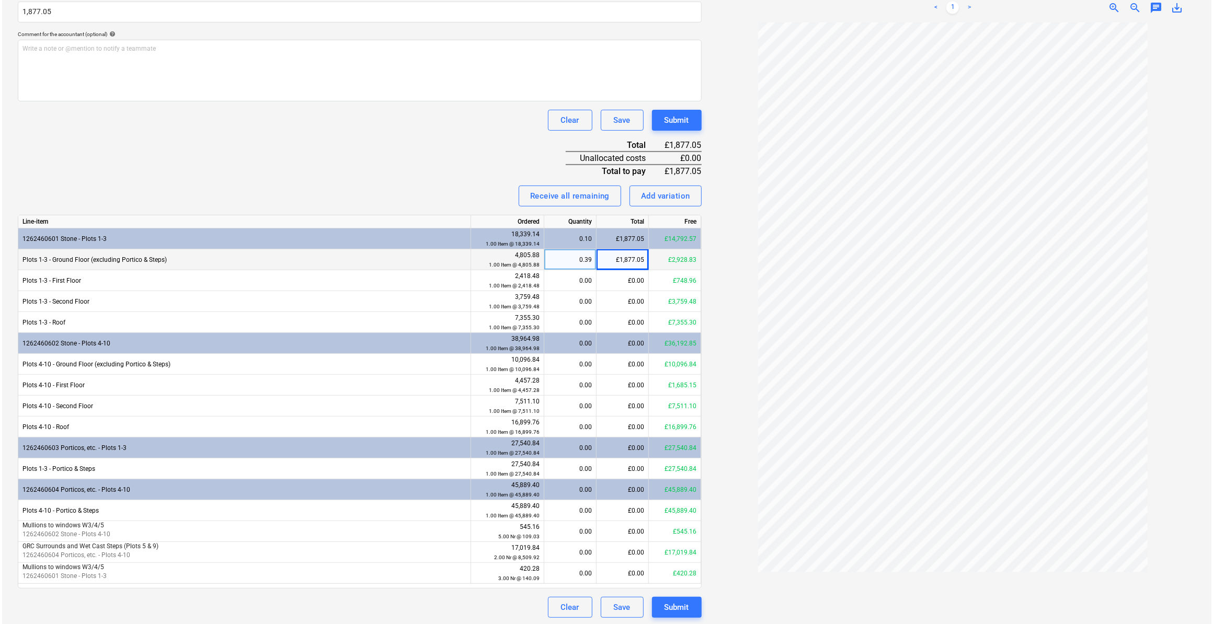
scroll to position [286, 0]
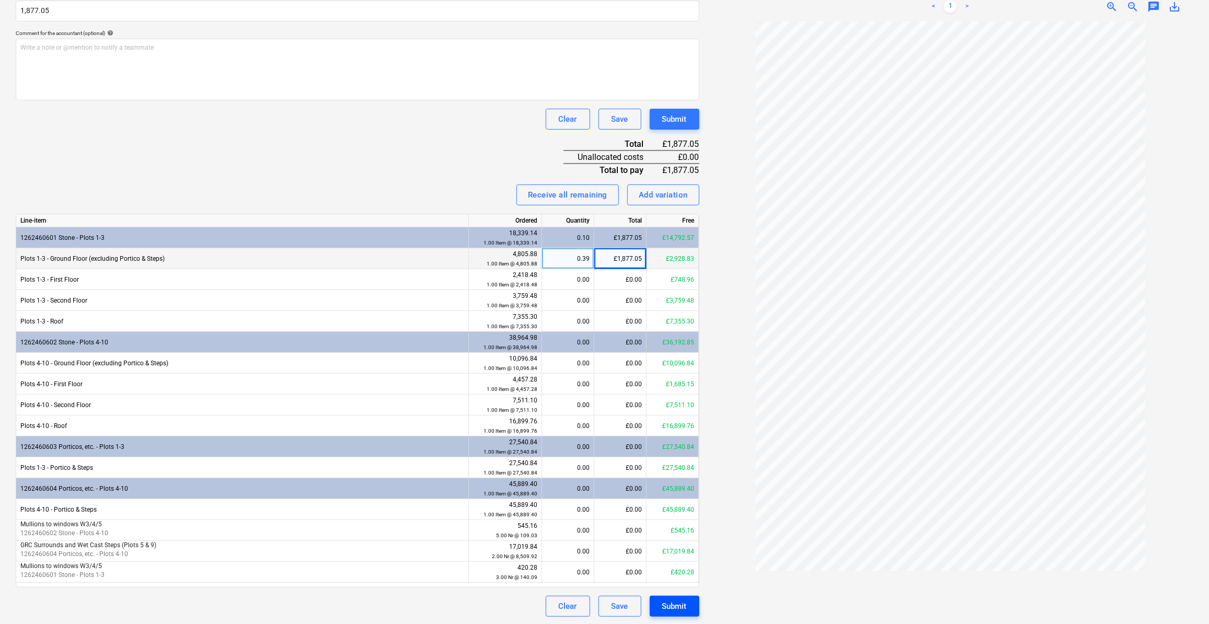
click at [663, 609] on div "Submit" at bounding box center [675, 607] width 25 height 14
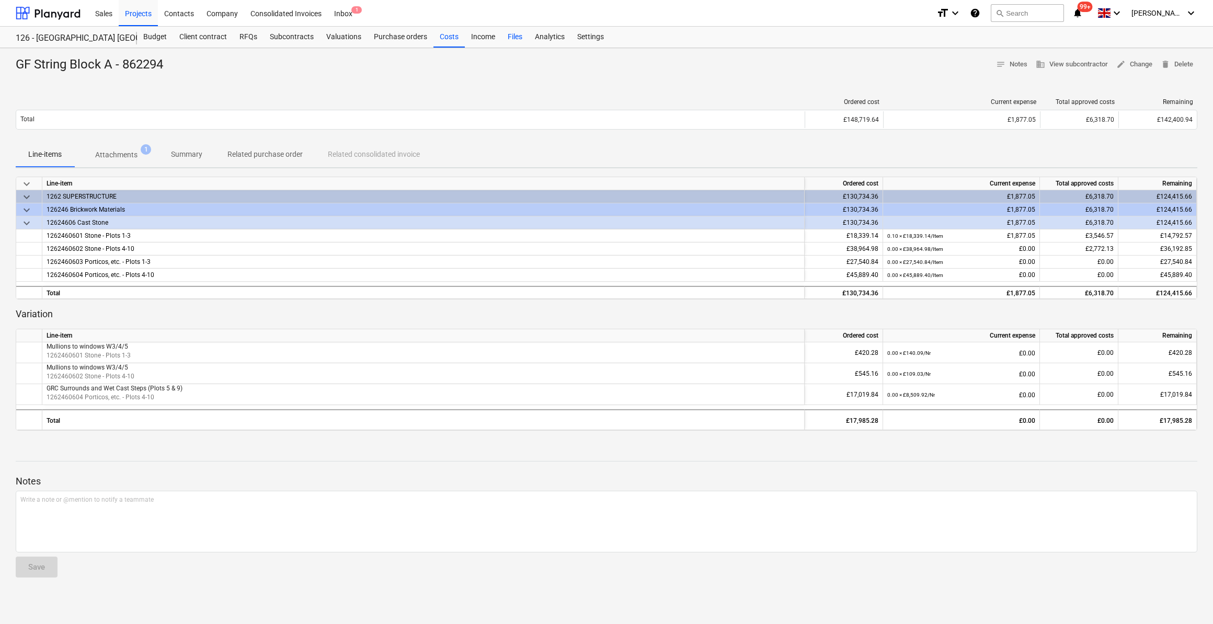
click at [518, 37] on div "Files" at bounding box center [514, 37] width 27 height 21
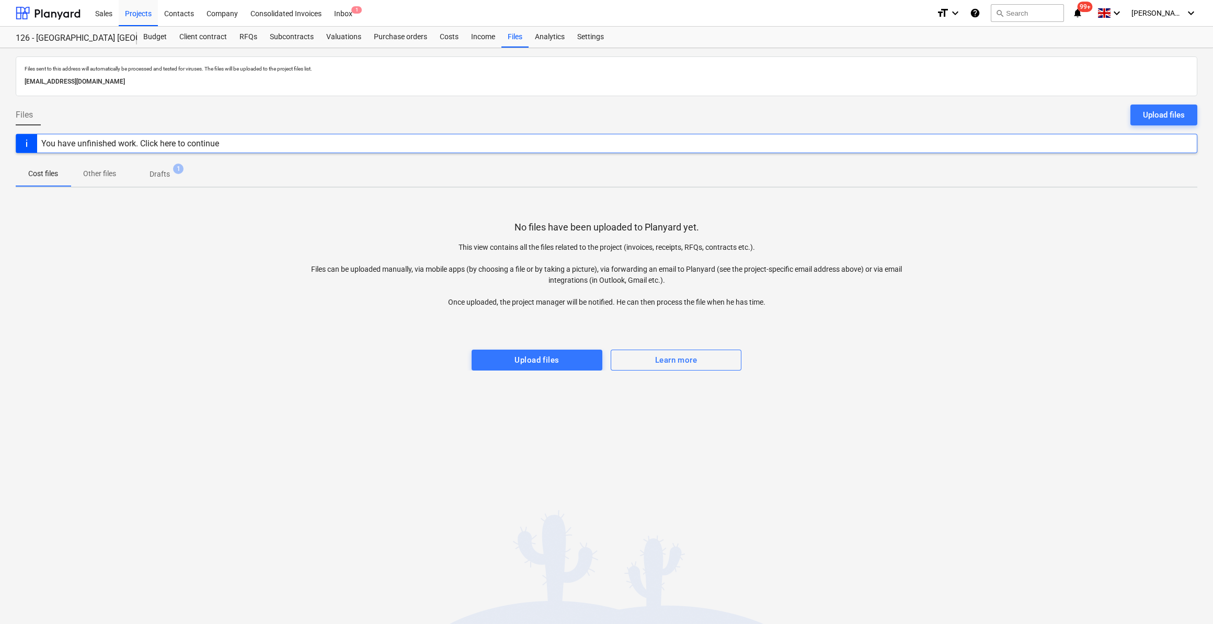
click at [155, 144] on div "You have unfinished work. Click here to continue" at bounding box center [130, 144] width 178 height 10
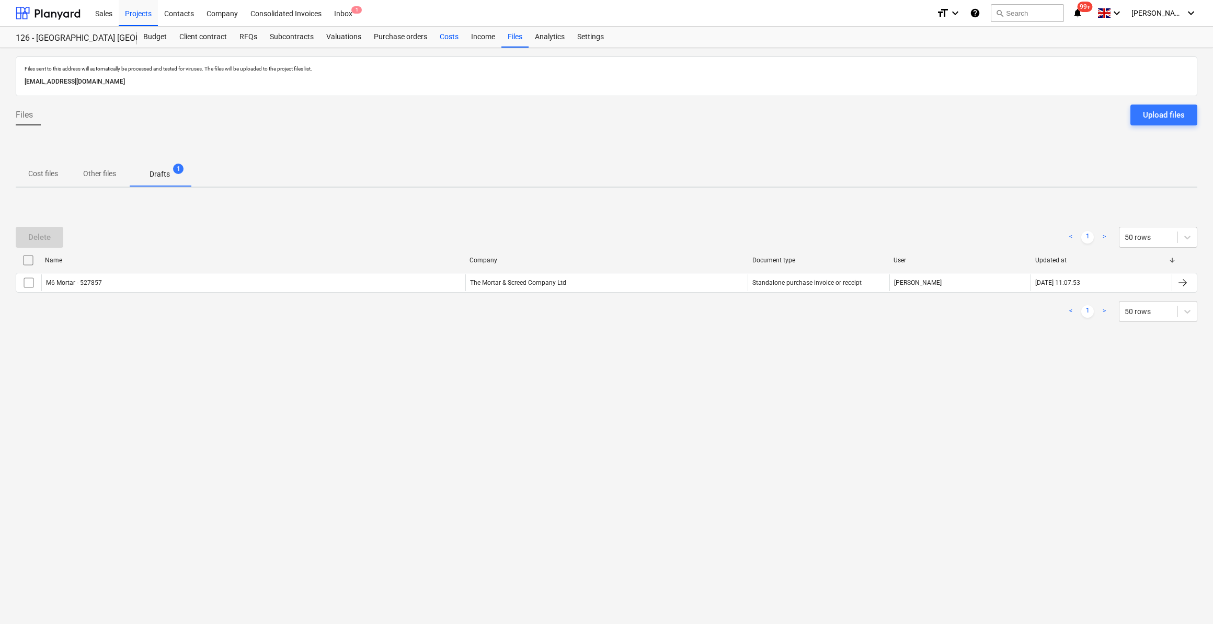
click at [453, 38] on div "Costs" at bounding box center [448, 37] width 31 height 21
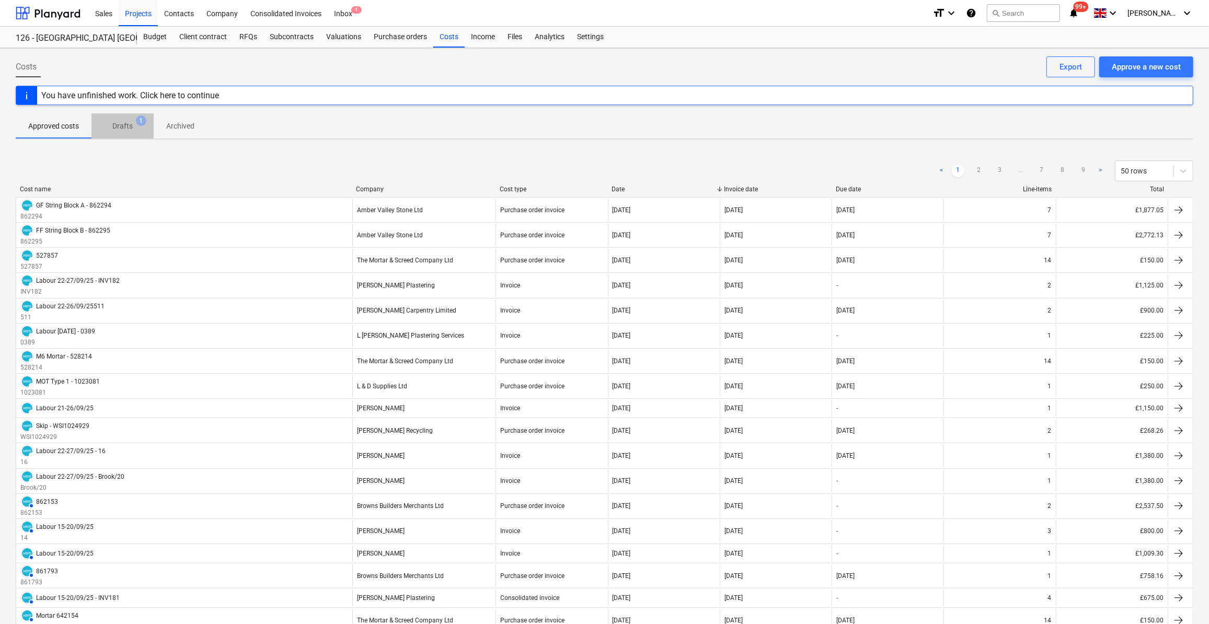
click at [121, 125] on p "Drafts" at bounding box center [122, 126] width 20 height 11
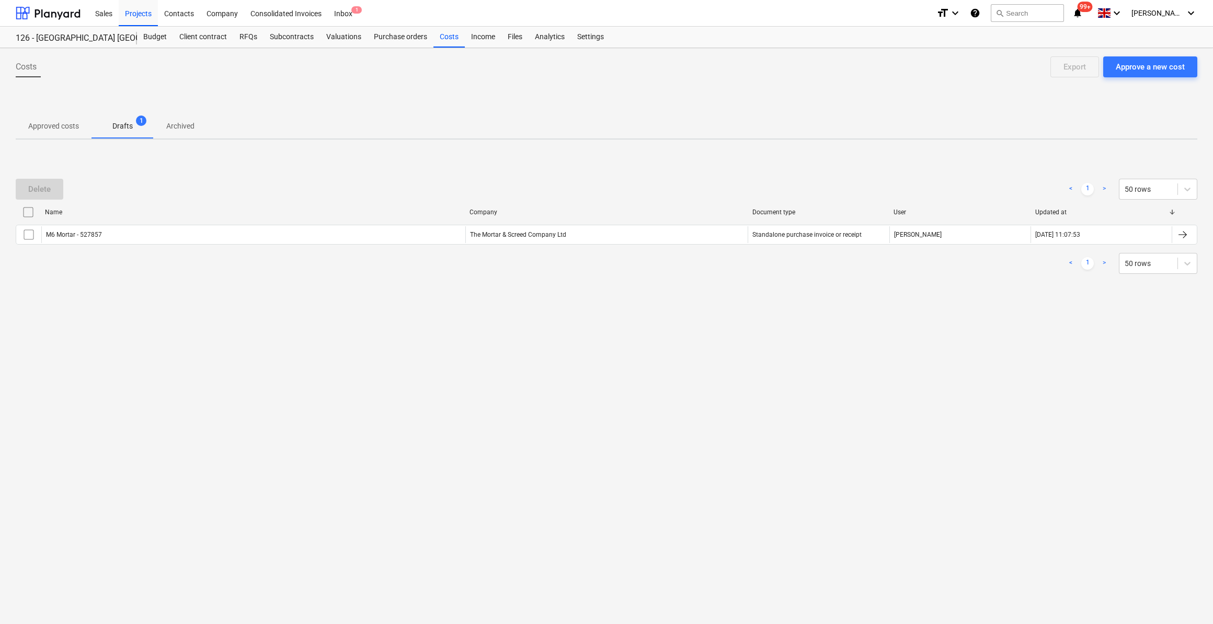
click at [25, 205] on input "checkbox" at bounding box center [28, 212] width 17 height 17
click at [41, 191] on div "Delete" at bounding box center [39, 189] width 22 height 14
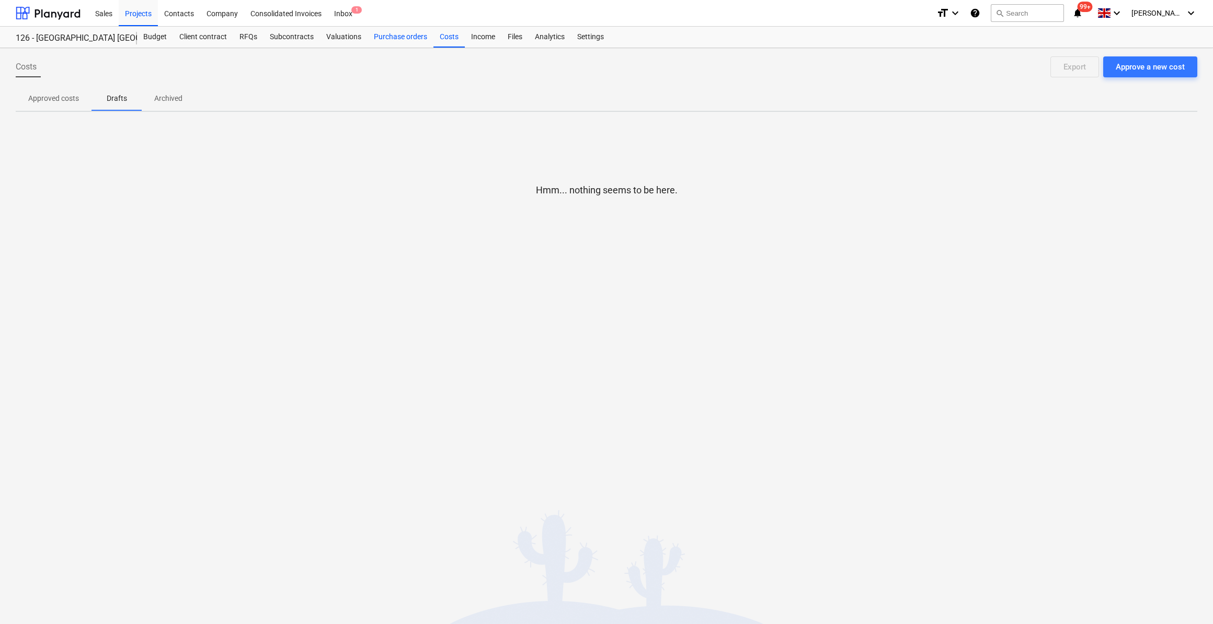
click at [385, 33] on div "Purchase orders" at bounding box center [401, 37] width 66 height 21
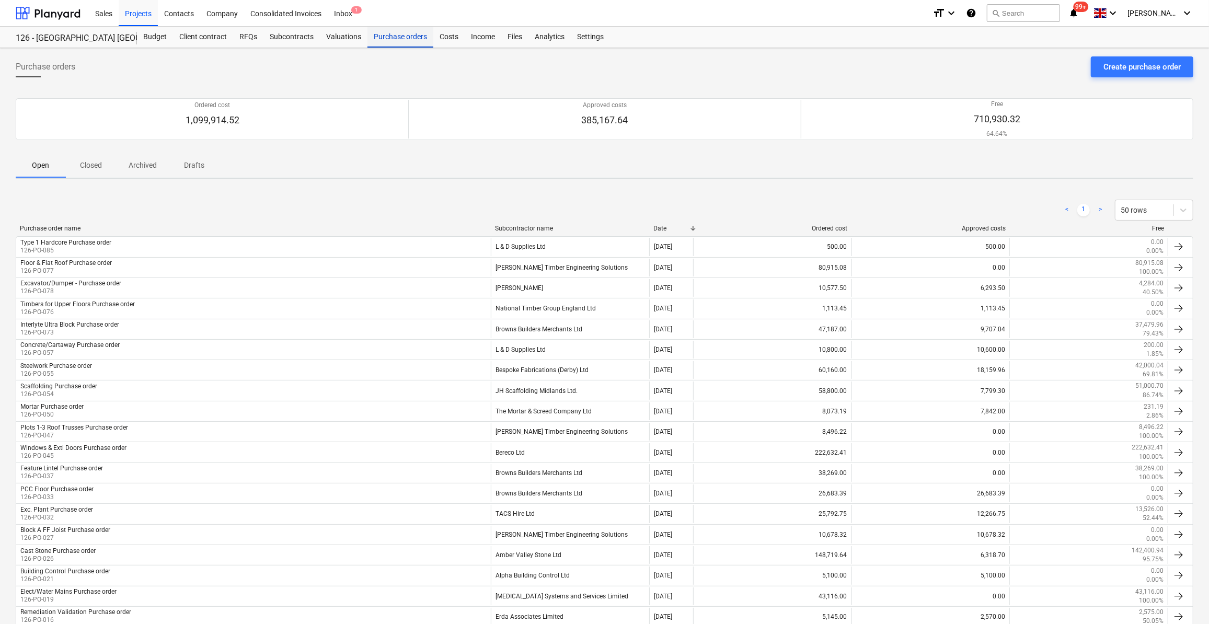
click at [389, 36] on div "Purchase orders" at bounding box center [401, 37] width 66 height 21
click at [92, 161] on p "Closed" at bounding box center [90, 165] width 25 height 11
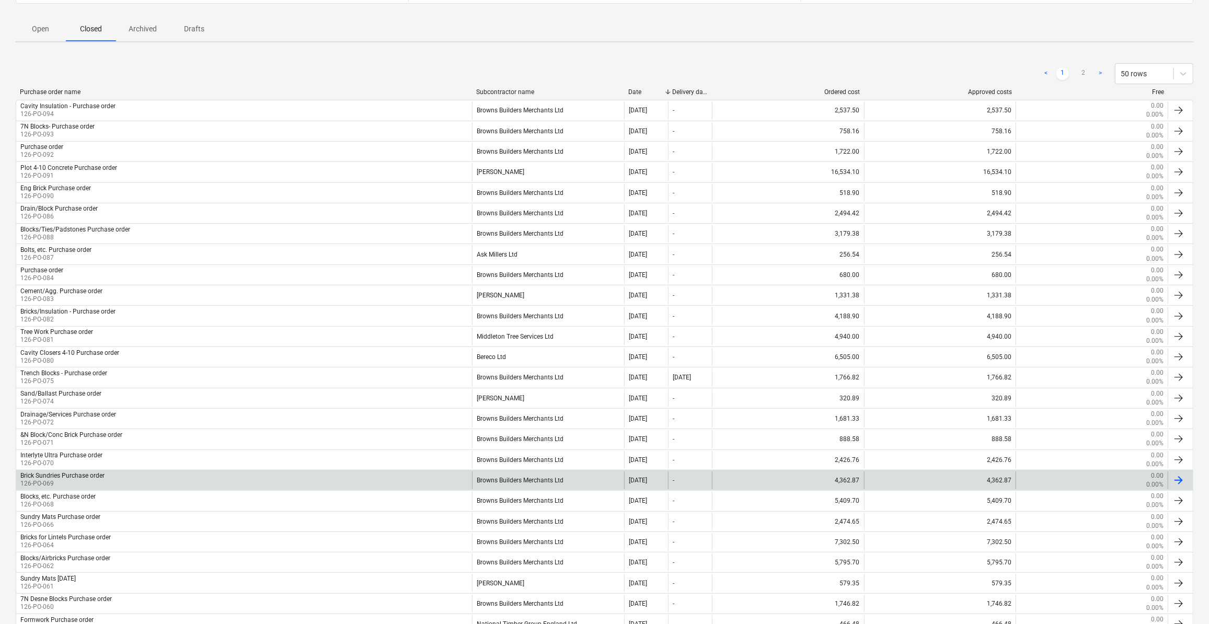
scroll to position [142, 0]
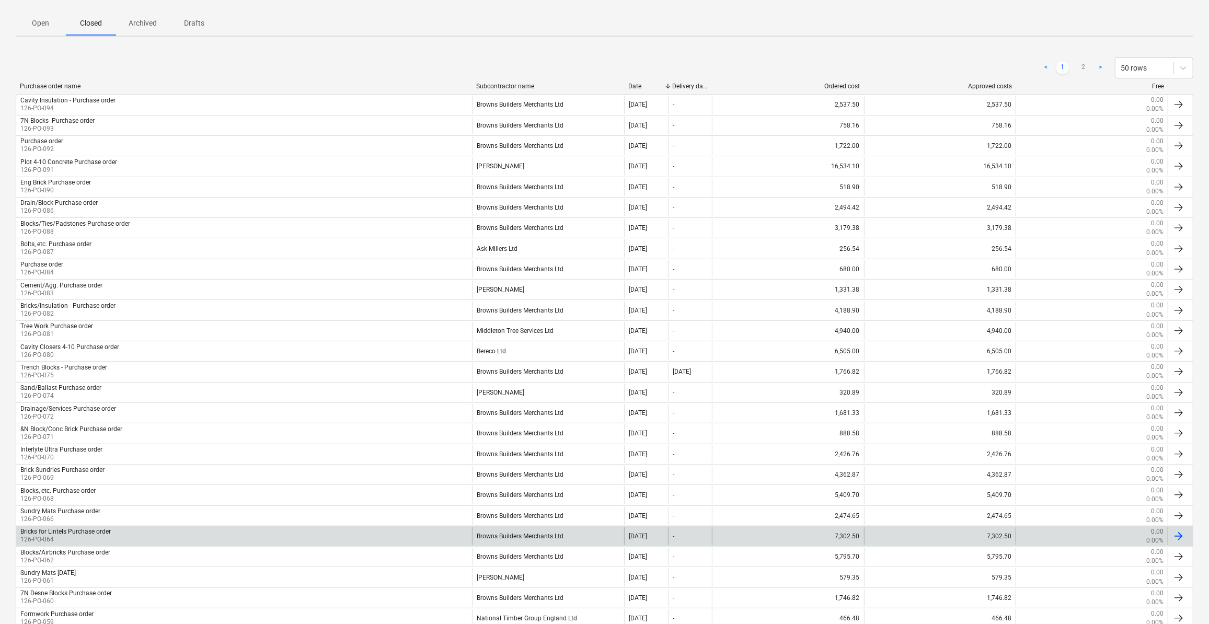
click at [75, 528] on div "Bricks for Lintels Purchase order" at bounding box center [65, 531] width 90 height 7
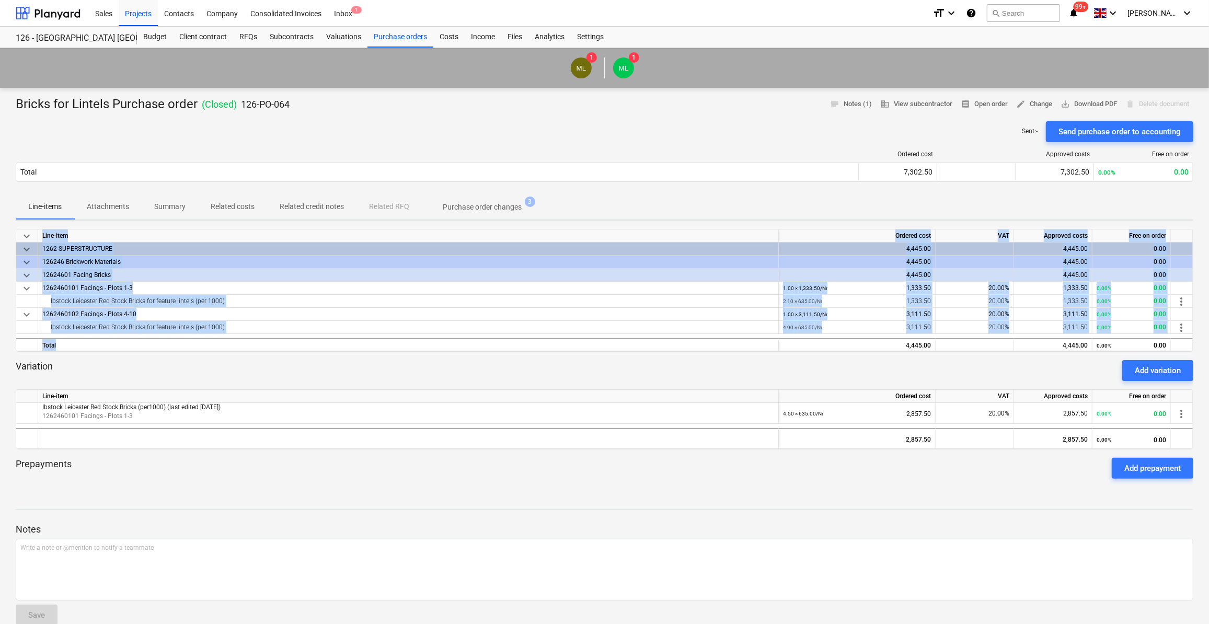
drag, startPoint x: 843, startPoint y: 341, endPoint x: 841, endPoint y: 334, distance: 7.8
click at [841, 334] on div "keyboard_arrow_down Line-item Ordered cost VAT Approved costs Free on order key…" at bounding box center [605, 290] width 1178 height 123
click at [422, 488] on div "Bricks for Lintels Purchase order ( Closed ) 126-PO-064 notes Notes (1) busines…" at bounding box center [604, 427] width 1209 height 679
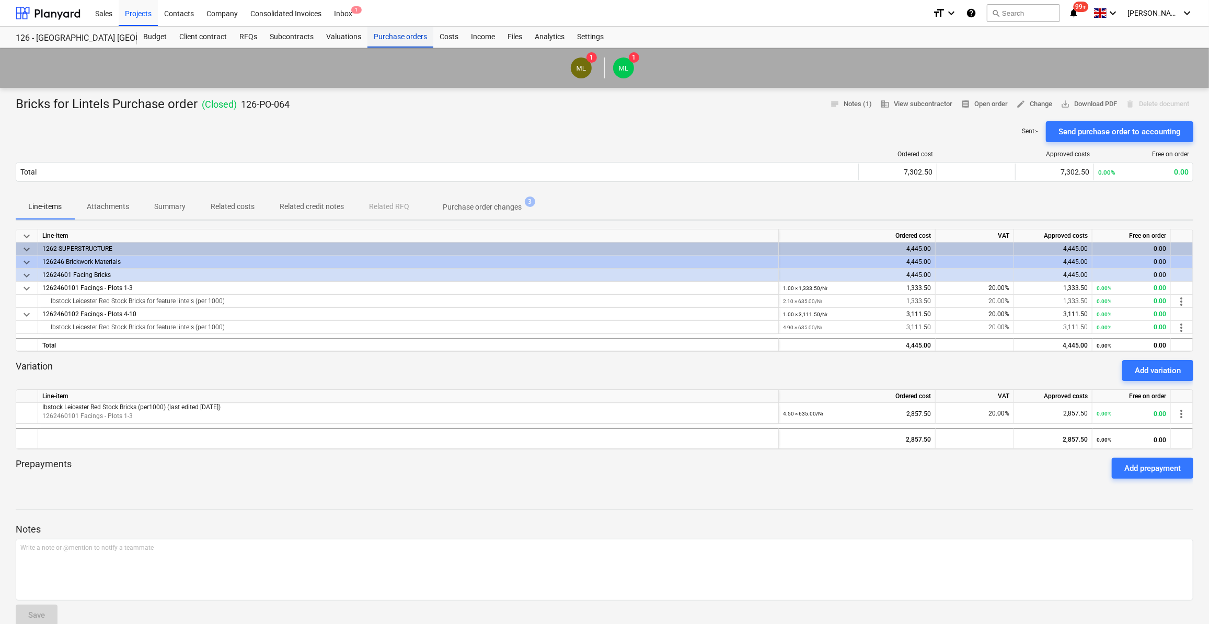
click at [394, 36] on div "Purchase orders" at bounding box center [401, 37] width 66 height 21
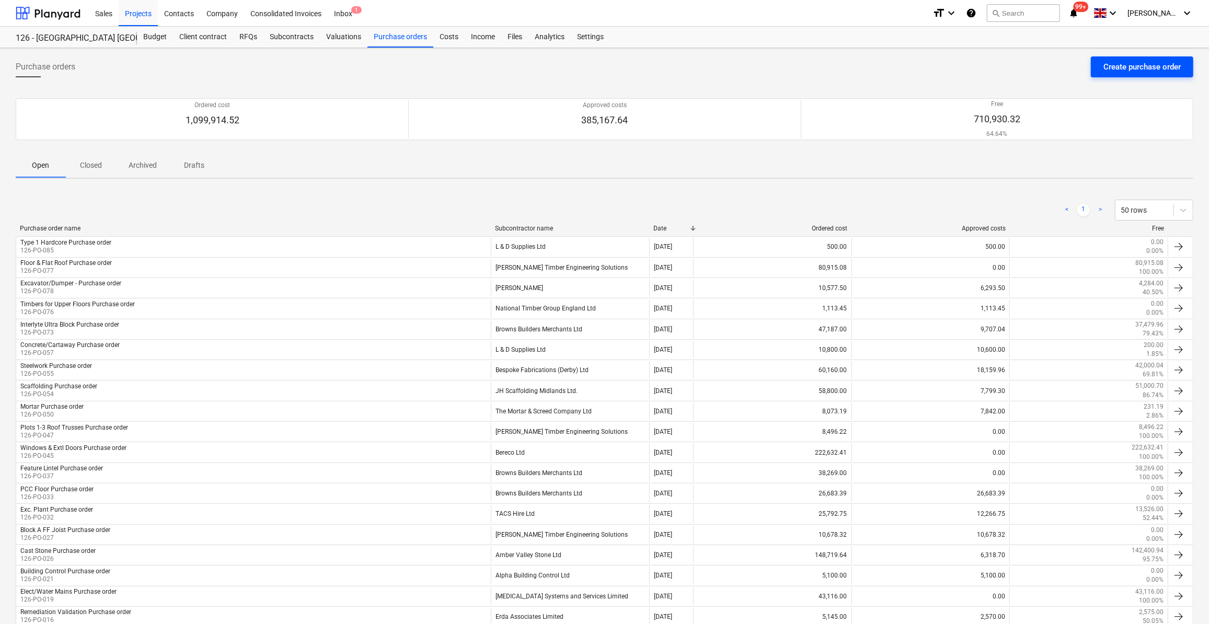
click at [1117, 69] on div "Create purchase order" at bounding box center [1142, 67] width 77 height 14
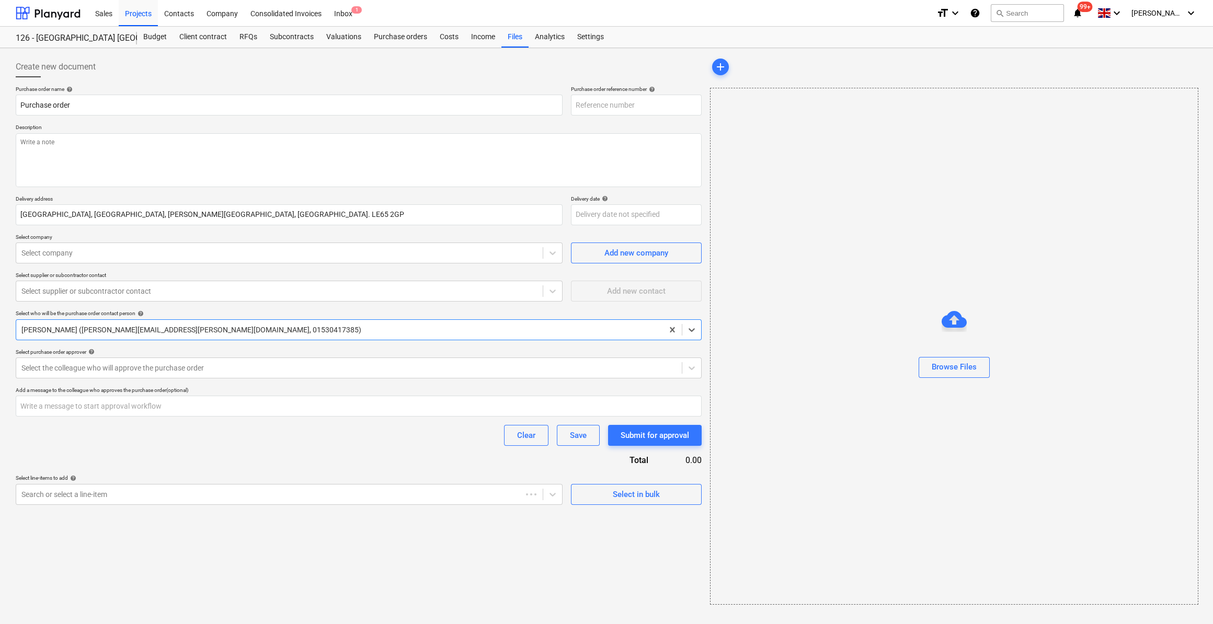
type textarea "x"
type input "126-PO-095"
type textarea "x"
click at [19, 102] on input "Purchase order" at bounding box center [289, 105] width 547 height 21
type input "FPurchase order"
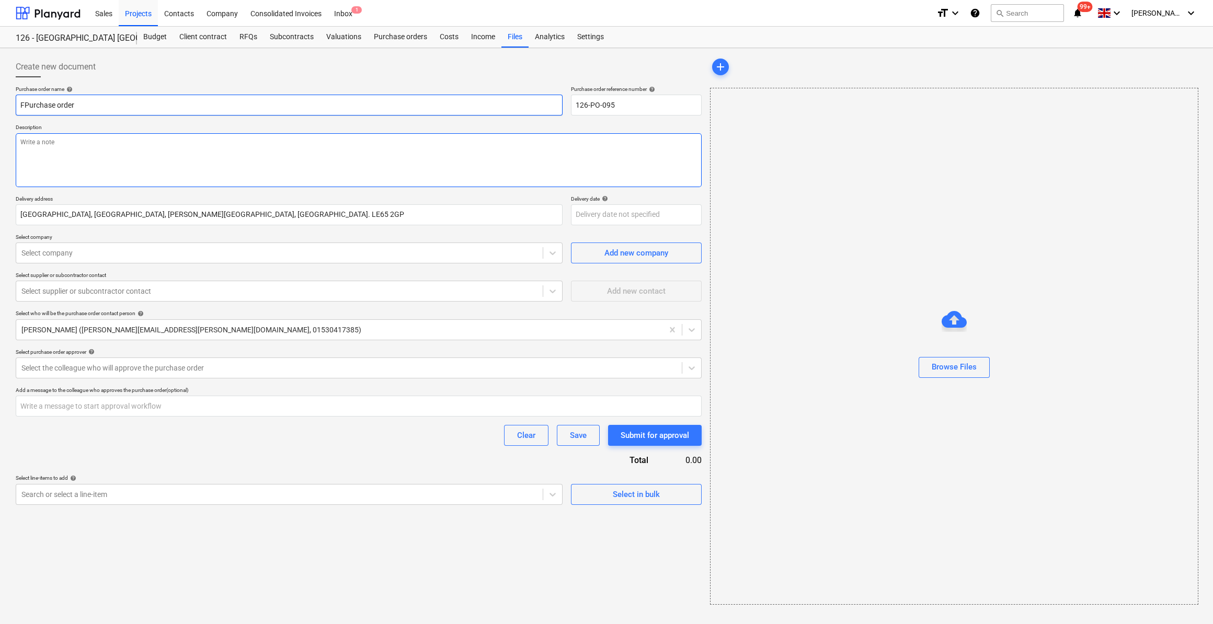
type textarea "x"
type input "FaPurchase order"
type textarea "x"
type input "FaciPurchase order"
type textarea "x"
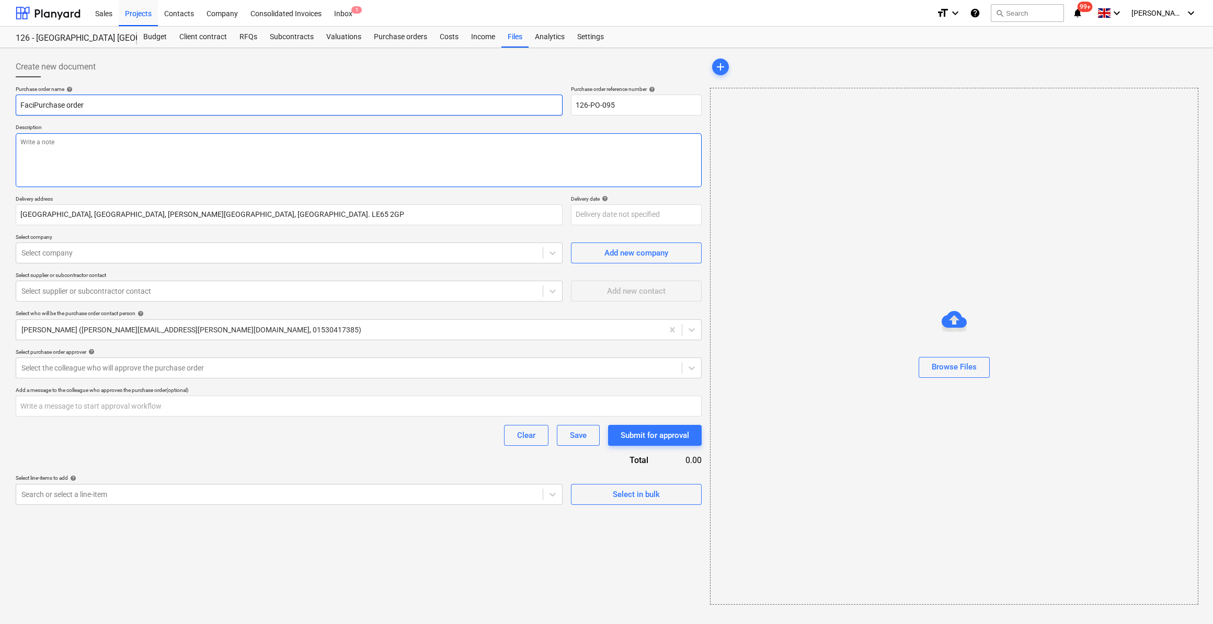
type input "FacinPurchase order"
type textarea "x"
type input "Facing Purchase order"
type textarea "x"
type input "Facing BrPurchase order"
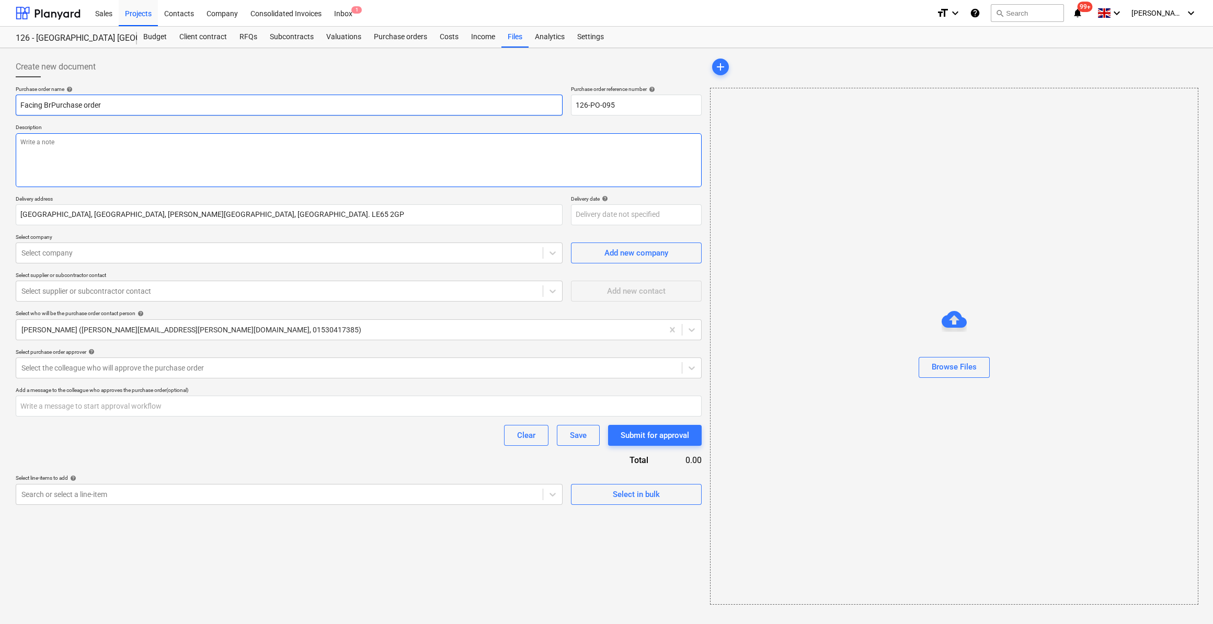
type textarea "x"
type input "Facing BriPurchase order"
type textarea "x"
type input "Facing BricPurchase order"
type textarea "x"
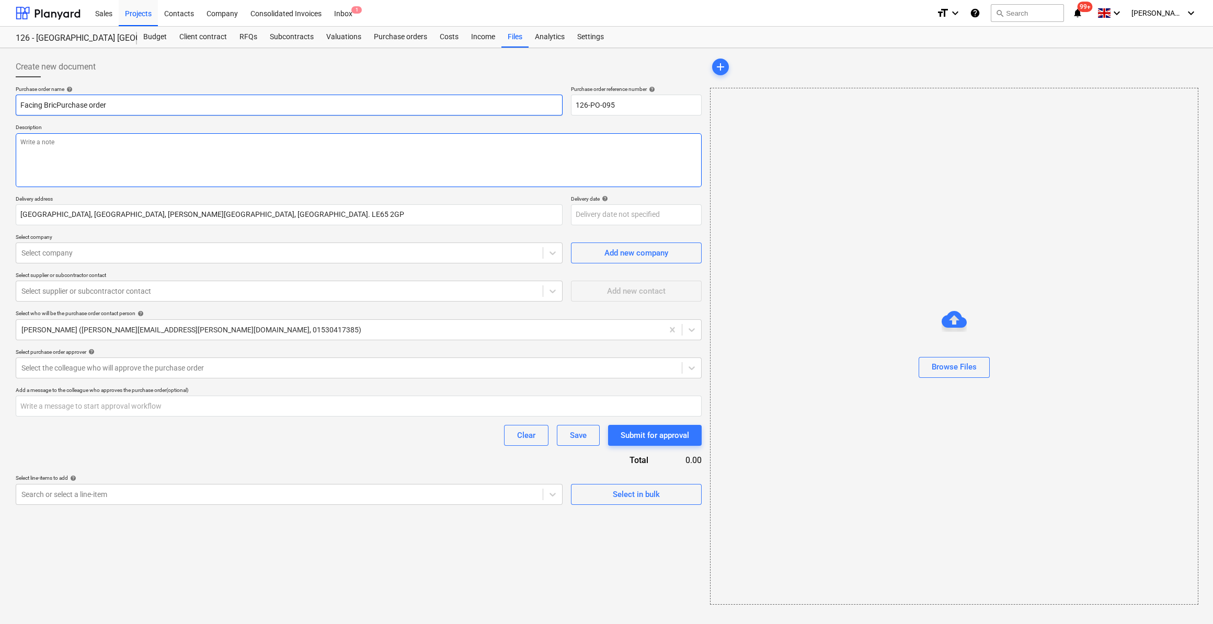
type input "Facing BrickPurchase order"
type textarea "x"
type input "Facing Brick -Purchase order"
type textarea "x"
type input "Facing Brick - Purchase order"
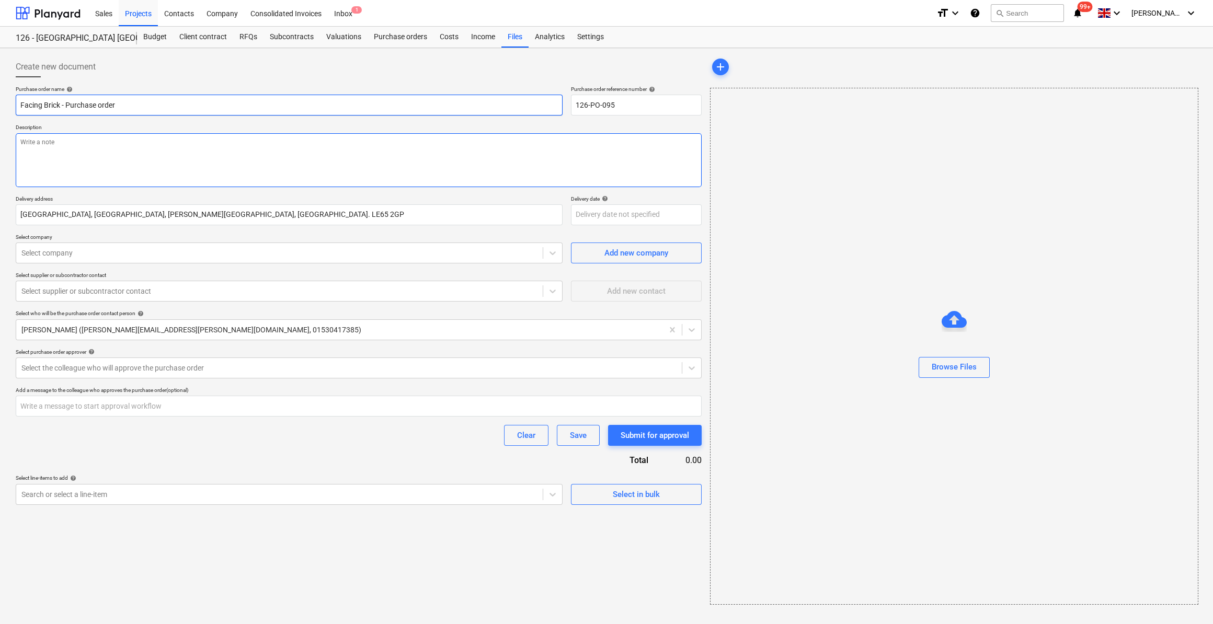
type textarea "x"
type input "Facing Brick - Purchase order"
type textarea "x"
click at [40, 141] on textarea at bounding box center [359, 160] width 686 height 54
type textarea "S"
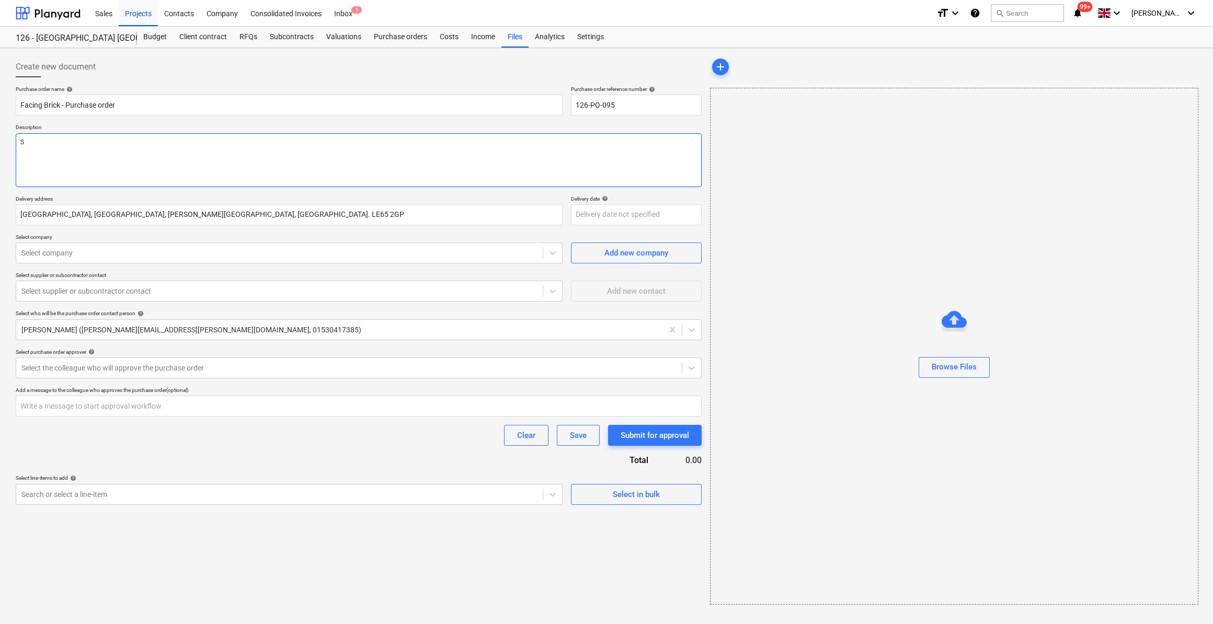
type textarea "x"
type textarea "Si"
type textarea "x"
type textarea "Sit"
type textarea "x"
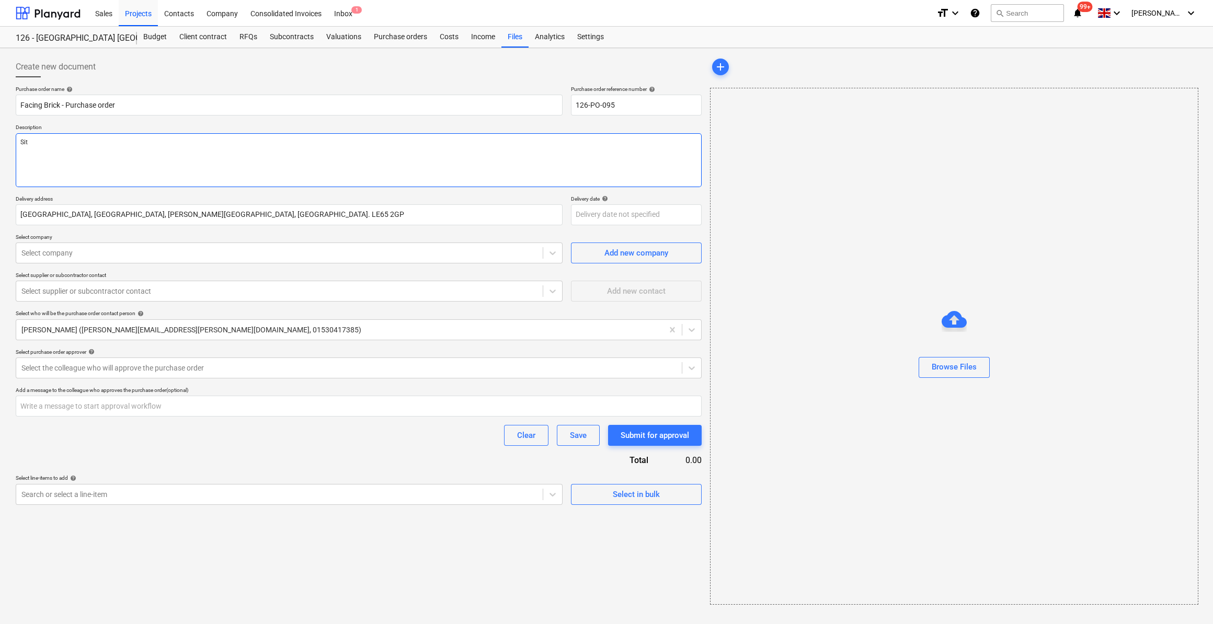
type textarea "Site"
type textarea "x"
type textarea "Site M"
type textarea "x"
type textarea "Site Ma"
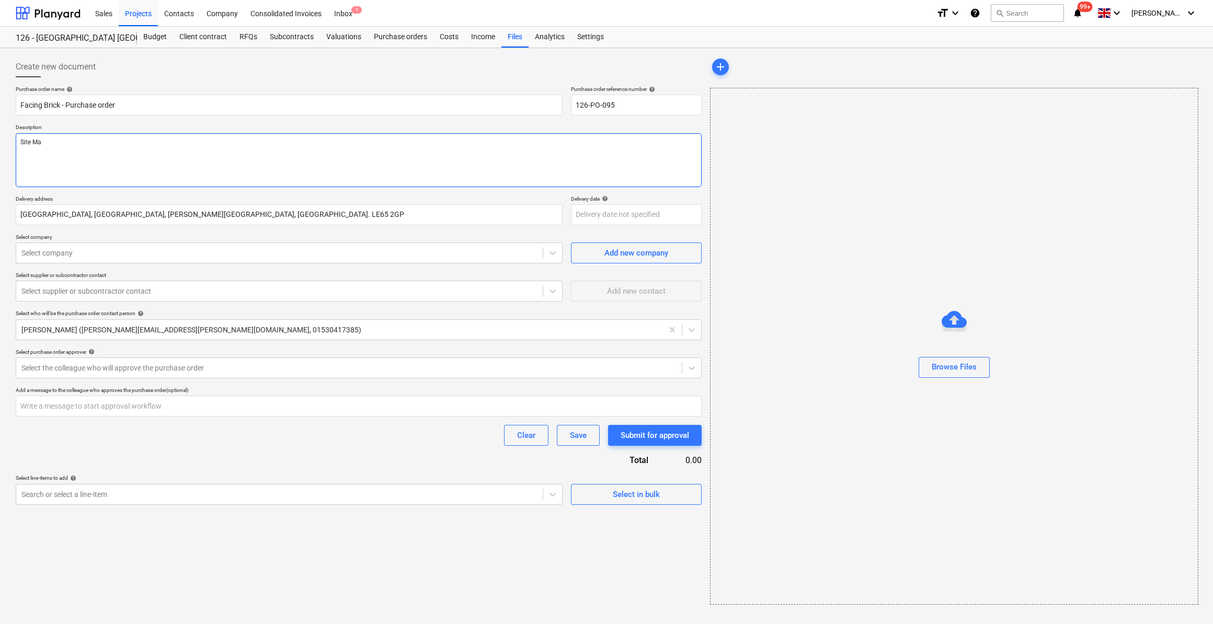
type textarea "x"
type textarea "Site Man"
type textarea "x"
type textarea "Site Manag"
type textarea "x"
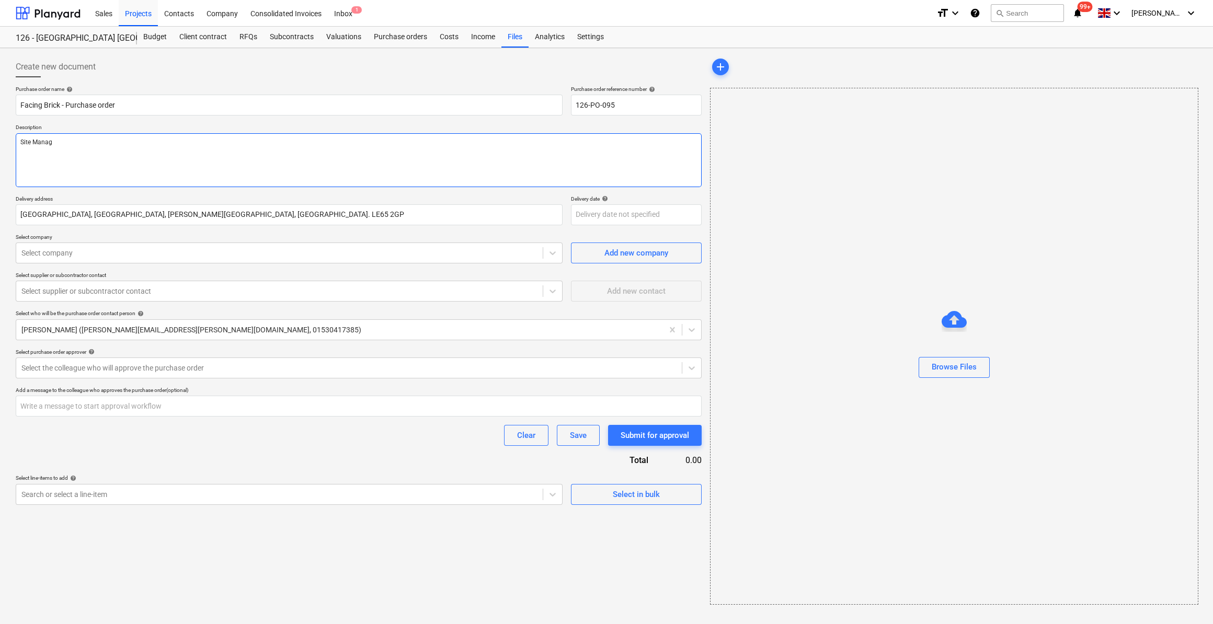
type textarea "Site Manage"
type textarea "x"
type textarea "Site Manager"
type textarea "x"
type textarea "Site Manager -"
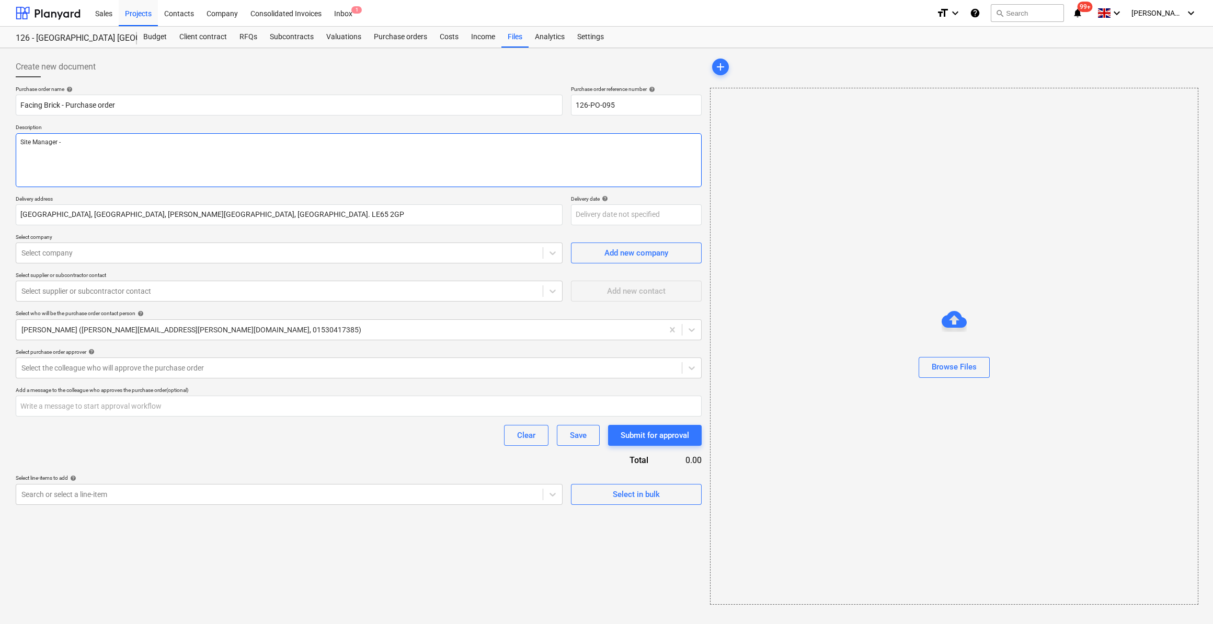
type textarea "x"
type textarea "Site Manager -"
type textarea "x"
type textarea "Site Manager - Sc"
type textarea "x"
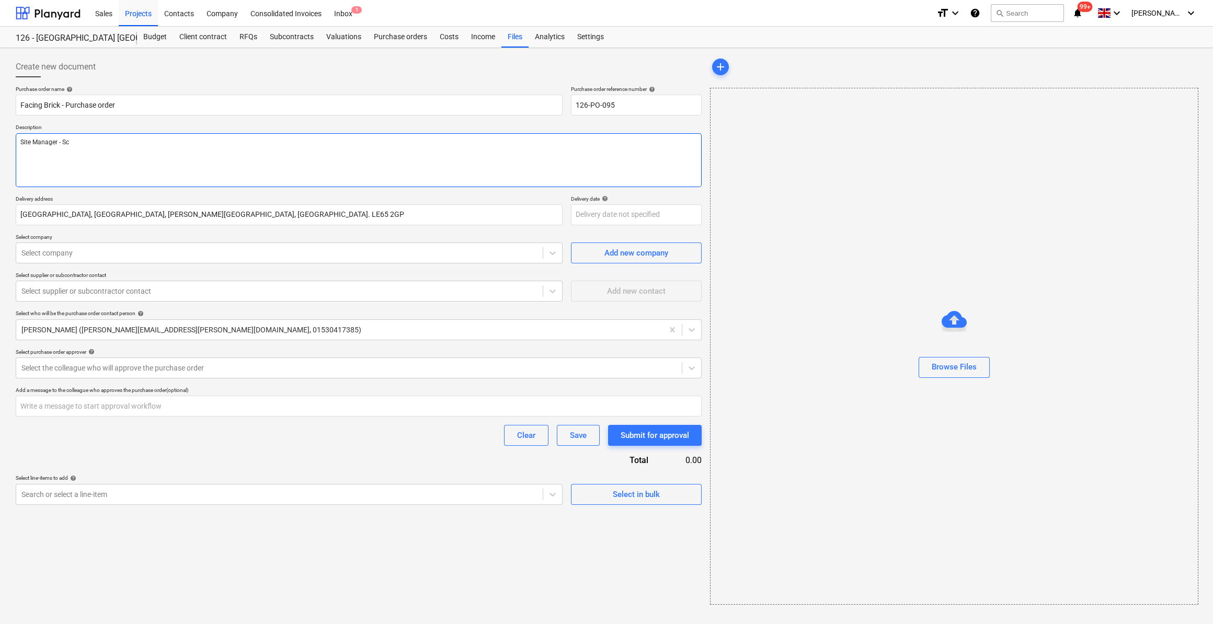
type textarea "Site Manager - Sco"
type textarea "x"
type textarea "Site Manager - Scot"
type textarea "x"
type textarea "Site Manager - Scott"
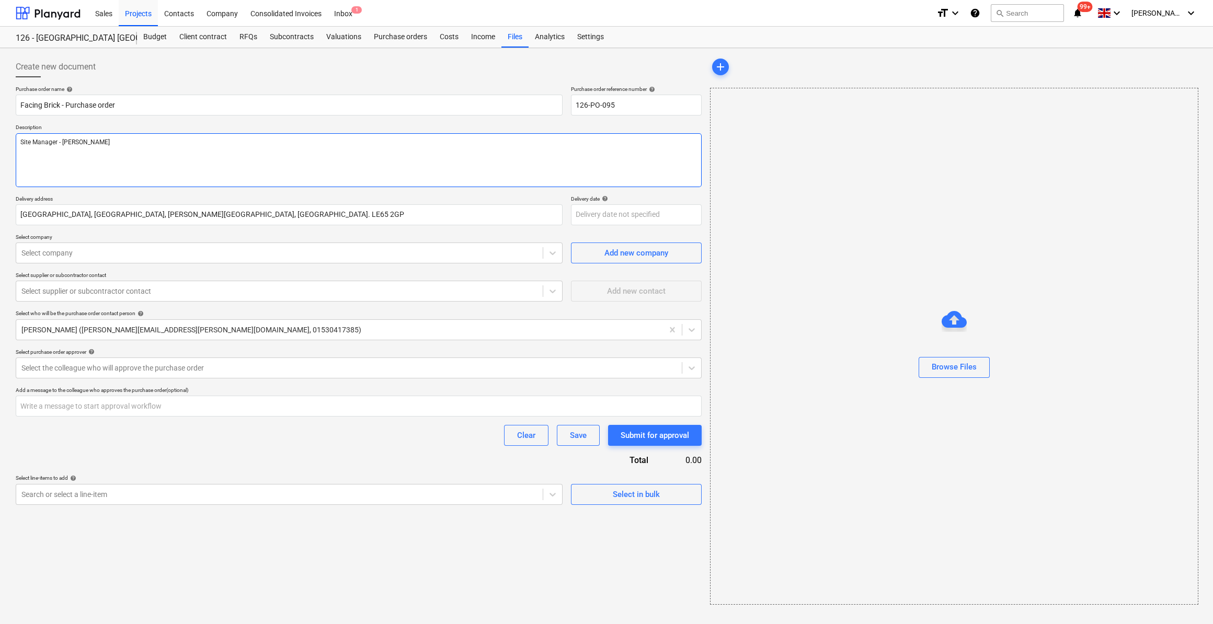
type textarea "x"
type textarea "Site Manager - Scott O"
type textarea "x"
type textarea "Site Manager - Scott Or"
type textarea "x"
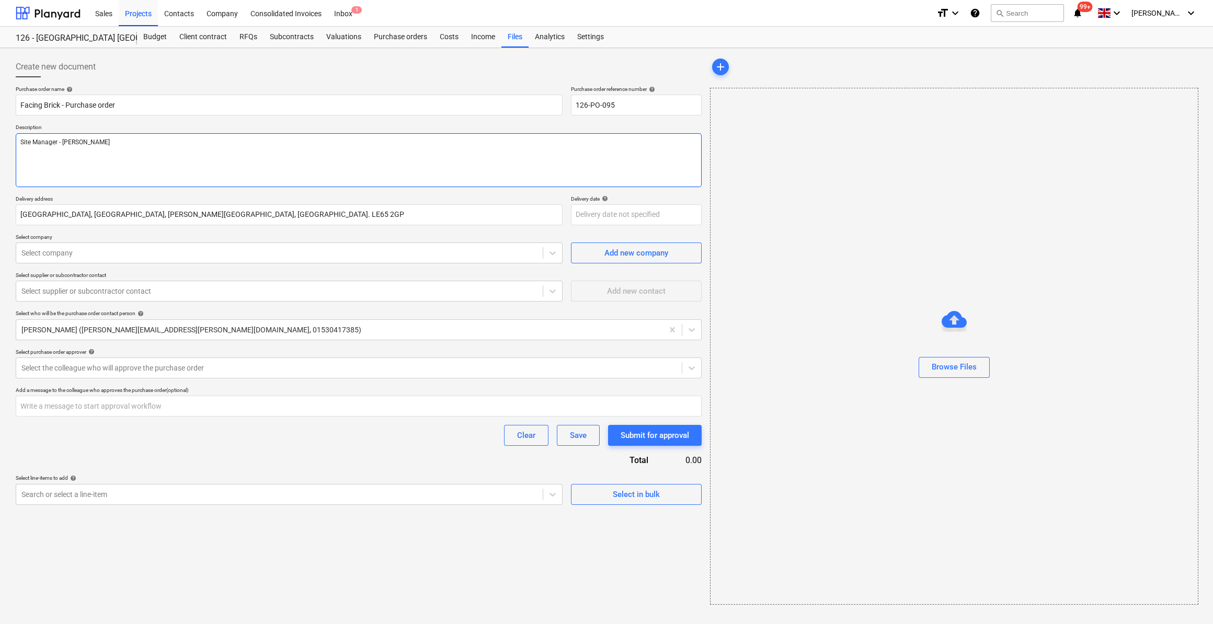
type textarea "Site Manager - Scott Orto"
type textarea "x"
type textarea "Site Manager - Scott Orton"
type textarea "x"
type textarea "Site Manager - Scott Orton"
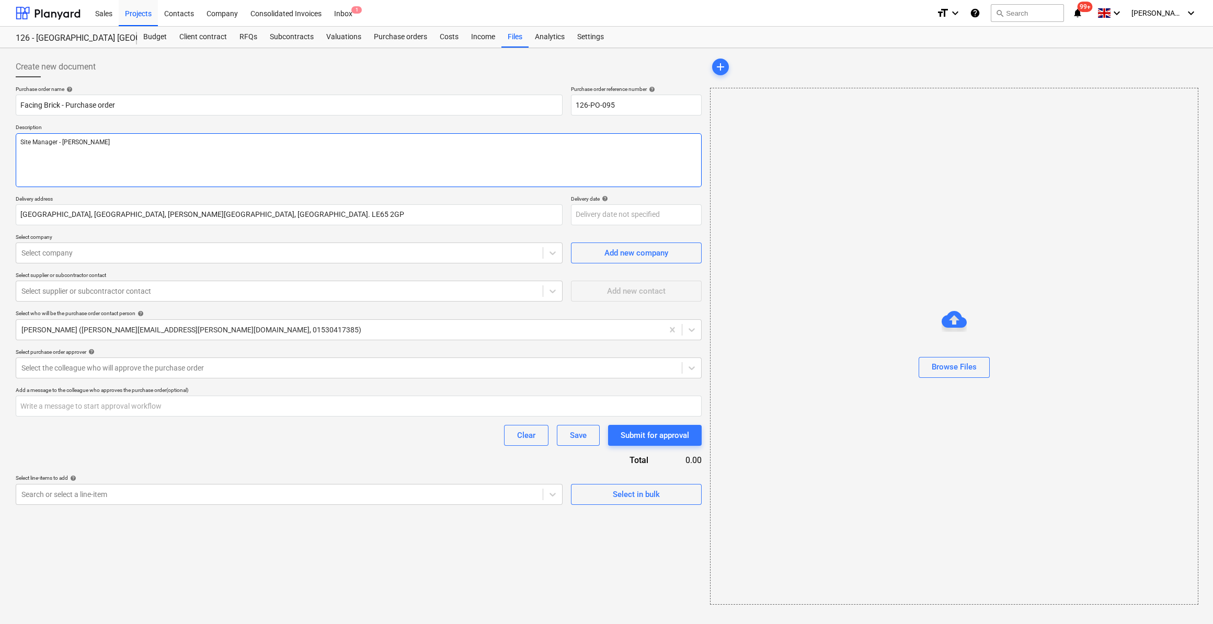
type textarea "x"
type textarea "Site Manager - Scott Orton -"
type textarea "x"
type textarea "Site Manager - Scott Orton - T"
type textarea "x"
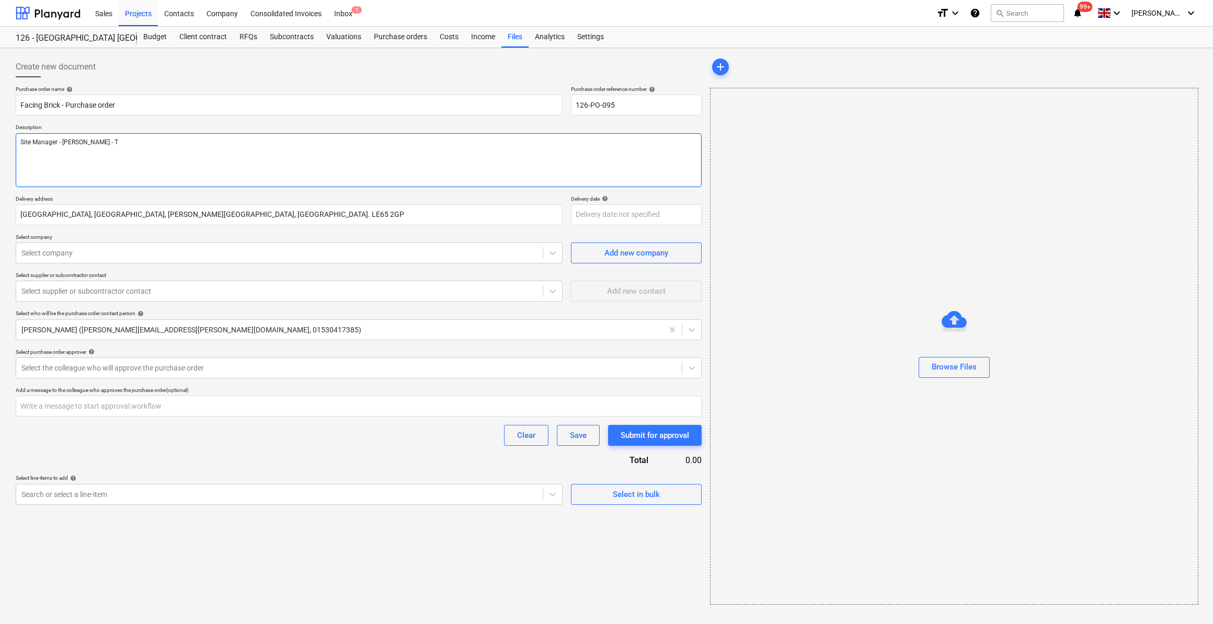
type textarea "Site Manager - Scott Orton - Te"
type textarea "x"
type textarea "Site Manager - Scott Orton - Tel"
type textarea "x"
type textarea "Site Manager - Scott Orton - Tel:"
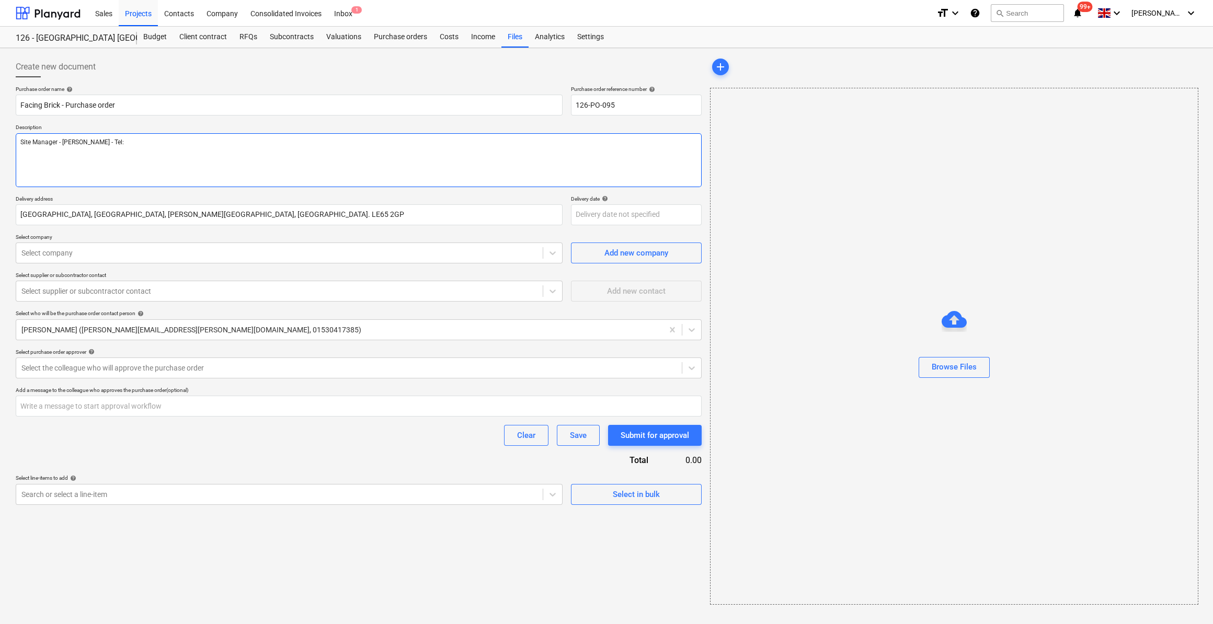
type textarea "x"
type textarea "Site Manager - Scott Orton - Tel:"
type textarea "x"
type textarea "Site Manager - Scott Orton - Tel: 0"
type textarea "x"
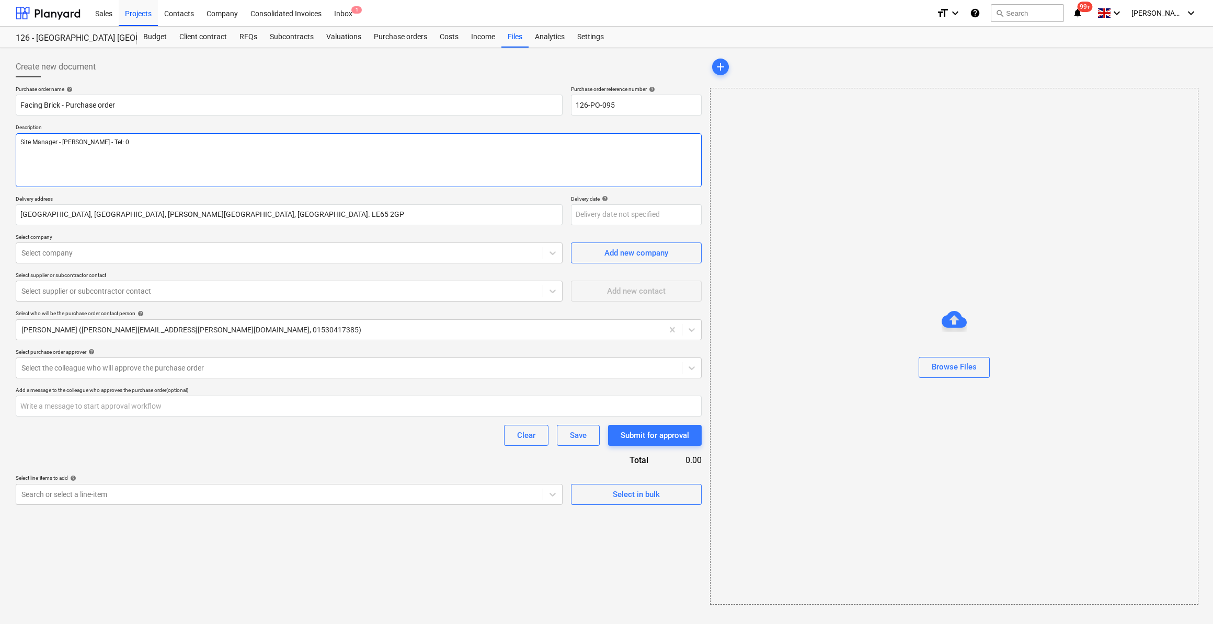
type textarea "Site Manager - Scott Orton - Tel: 07"
type textarea "x"
type textarea "Site Manager - Scott Orton - Tel: 078"
type textarea "x"
type textarea "Site Manager - Scott Orton - Tel: 07877"
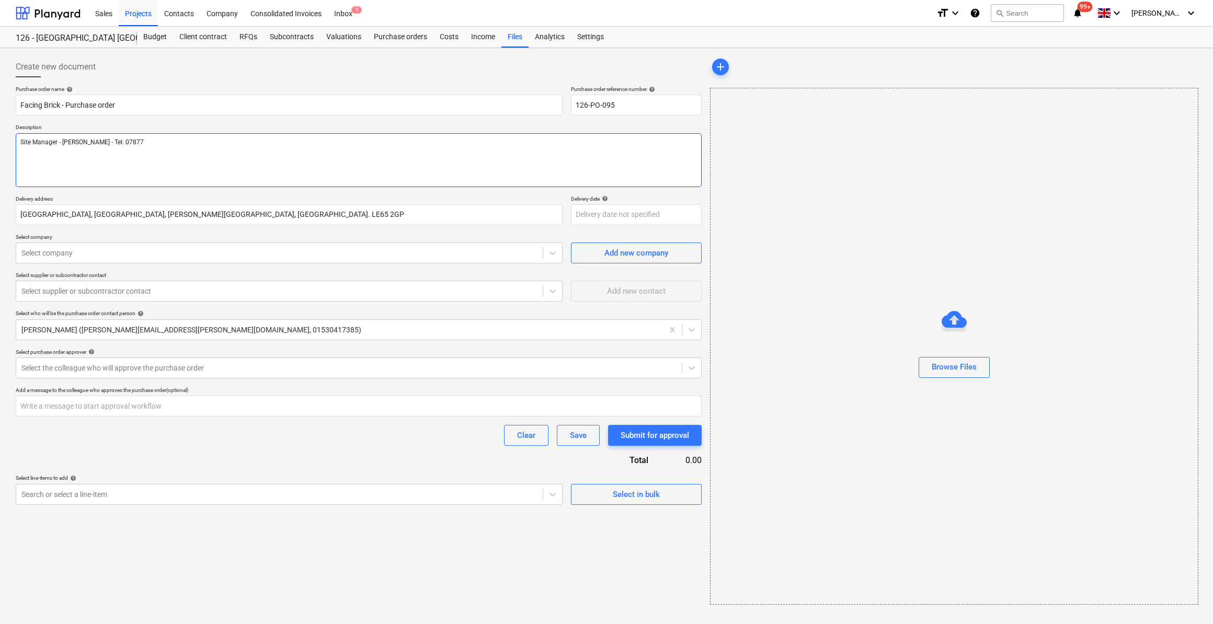
type textarea "x"
type textarea "Site Manager - Scott Orton - Tel: 07877"
type textarea "x"
type textarea "Site Manager - Scott Orton - Tel: 07877 5"
type textarea "x"
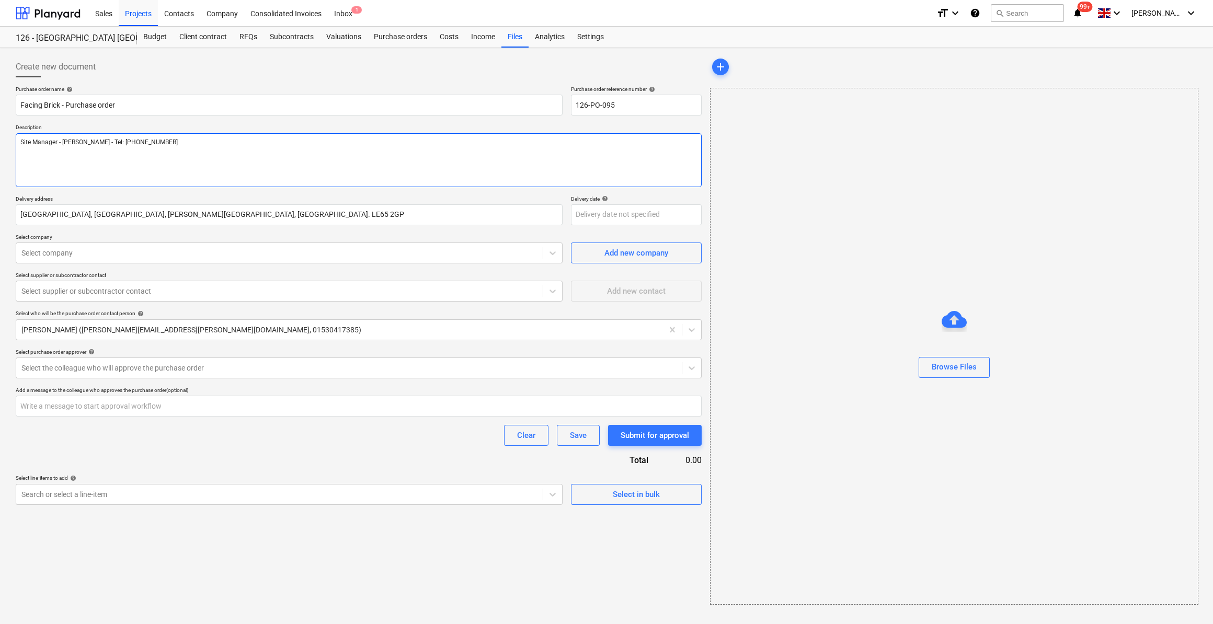
type textarea "Site Manager - Scott Orton - Tel: 07877 509"
type textarea "x"
type textarea "Site Manager - Scott Orton - Tel: 07877 5094"
type textarea "x"
type textarea "Site Manager - Scott Orton - Tel: 07877 50941"
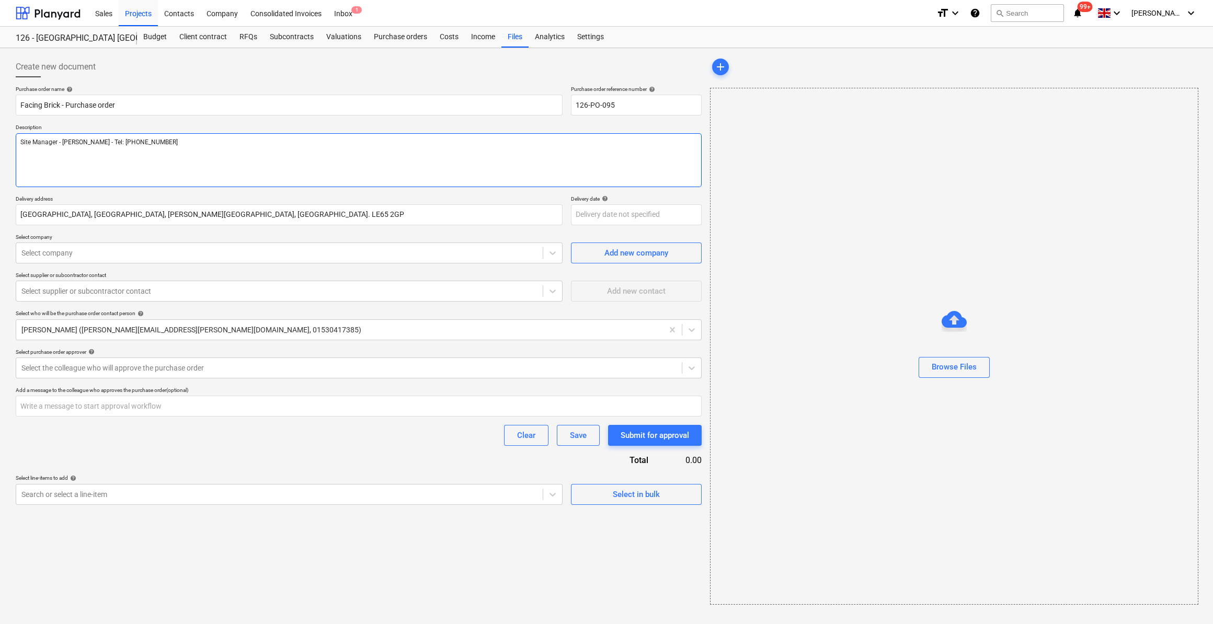
type textarea "x"
type textarea "Site Manager - Scott Orton - Tel: 07877 509412"
click at [77, 253] on div at bounding box center [279, 253] width 516 height 10
type textarea "x"
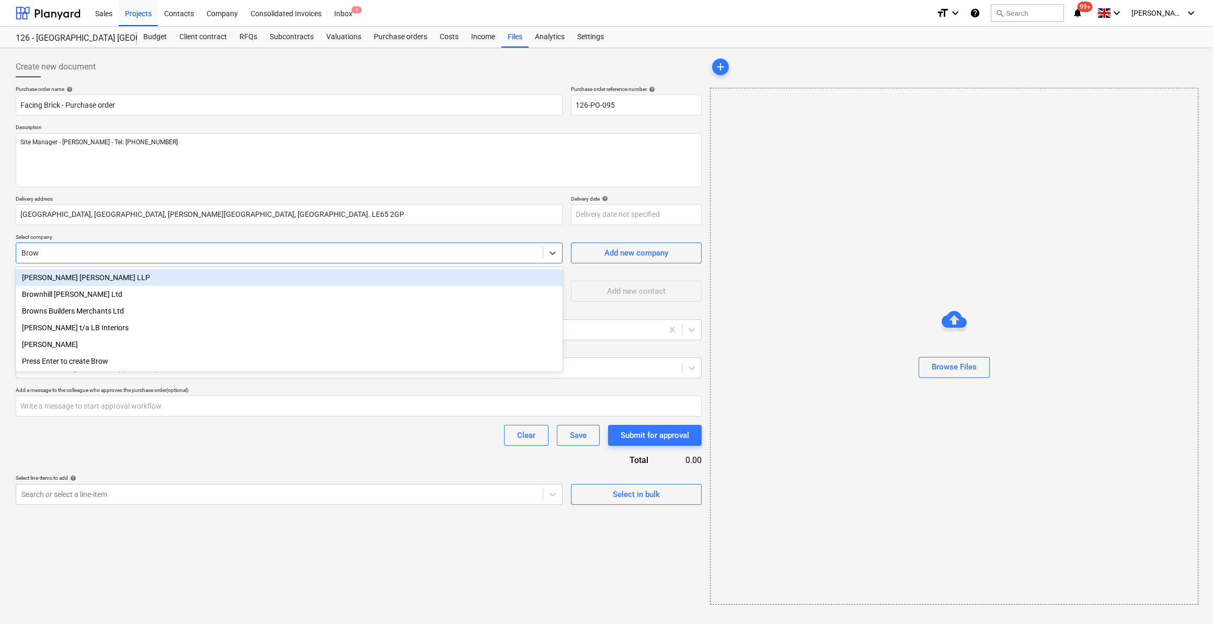
type input "Brown"
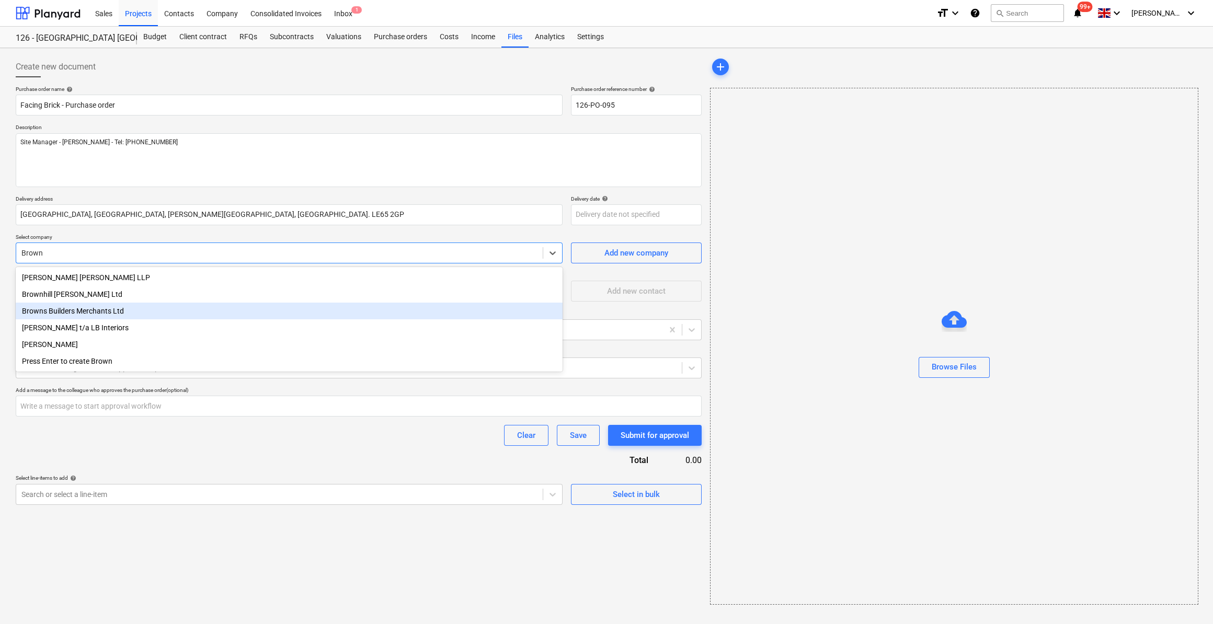
click at [75, 310] on div "Browns Builders Merchants Ltd" at bounding box center [289, 311] width 547 height 17
type textarea "x"
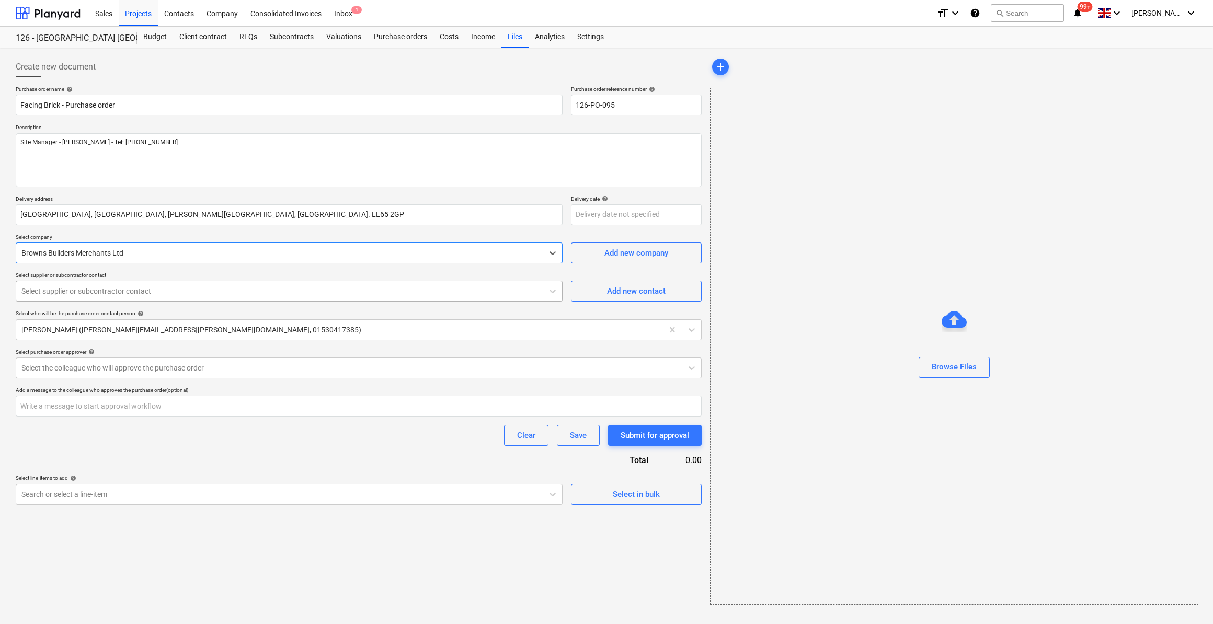
click at [126, 292] on div at bounding box center [279, 291] width 516 height 10
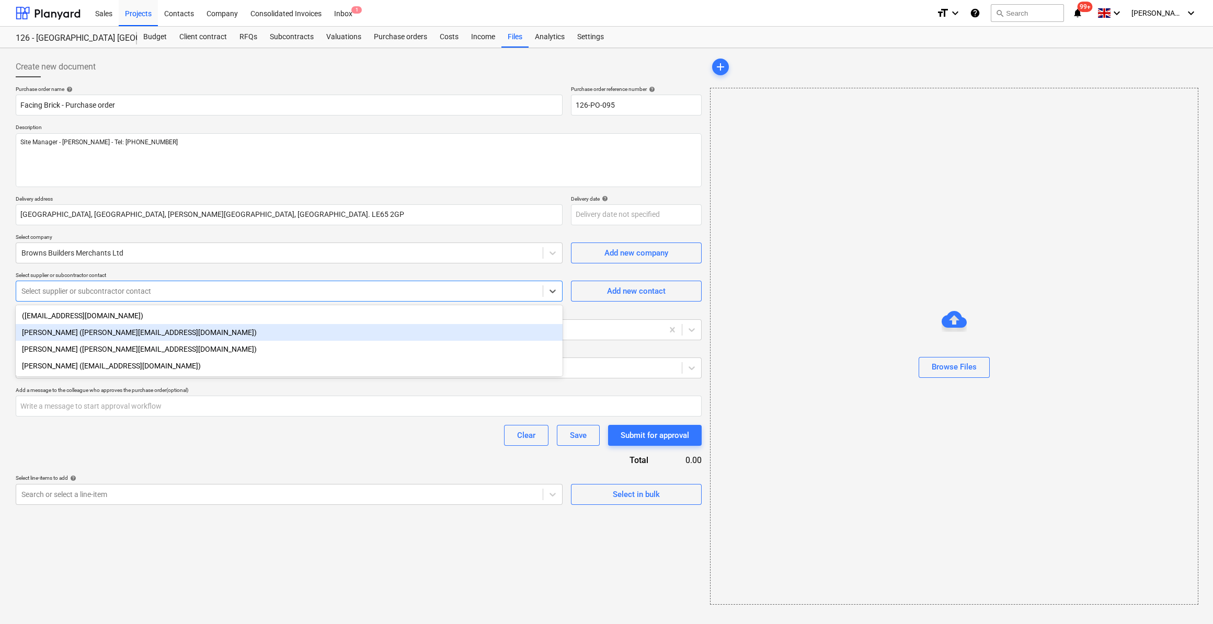
click at [98, 331] on div "Joe Wheeler (joe@brownsbm.co.uk)" at bounding box center [289, 332] width 547 height 17
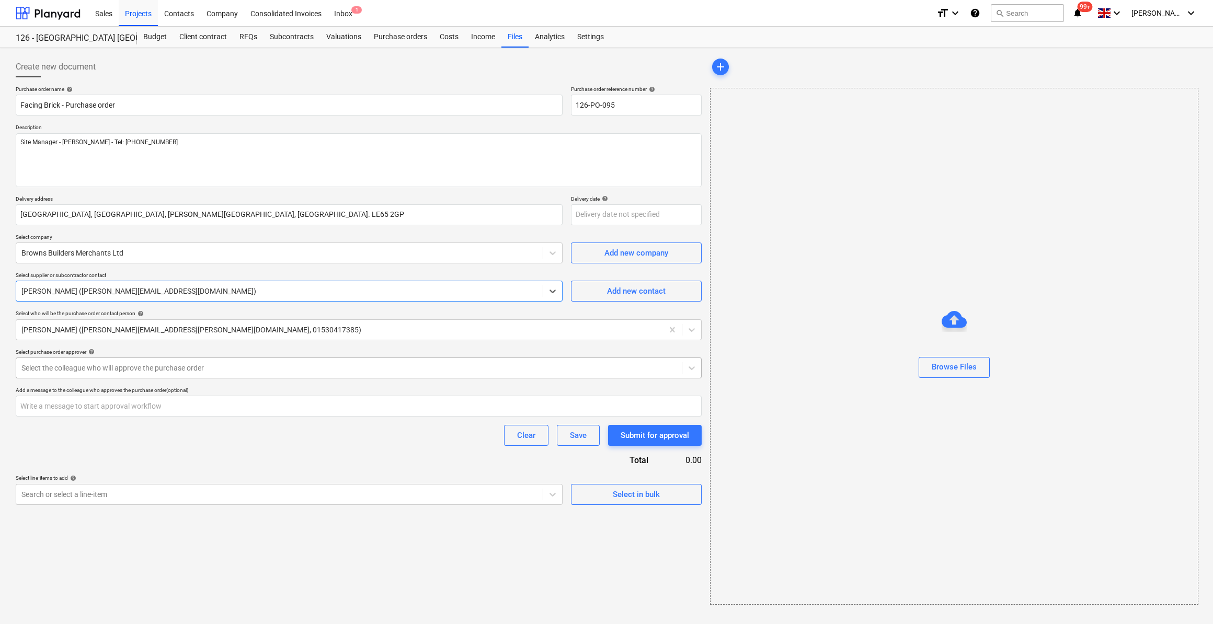
click at [134, 370] on div at bounding box center [348, 368] width 655 height 10
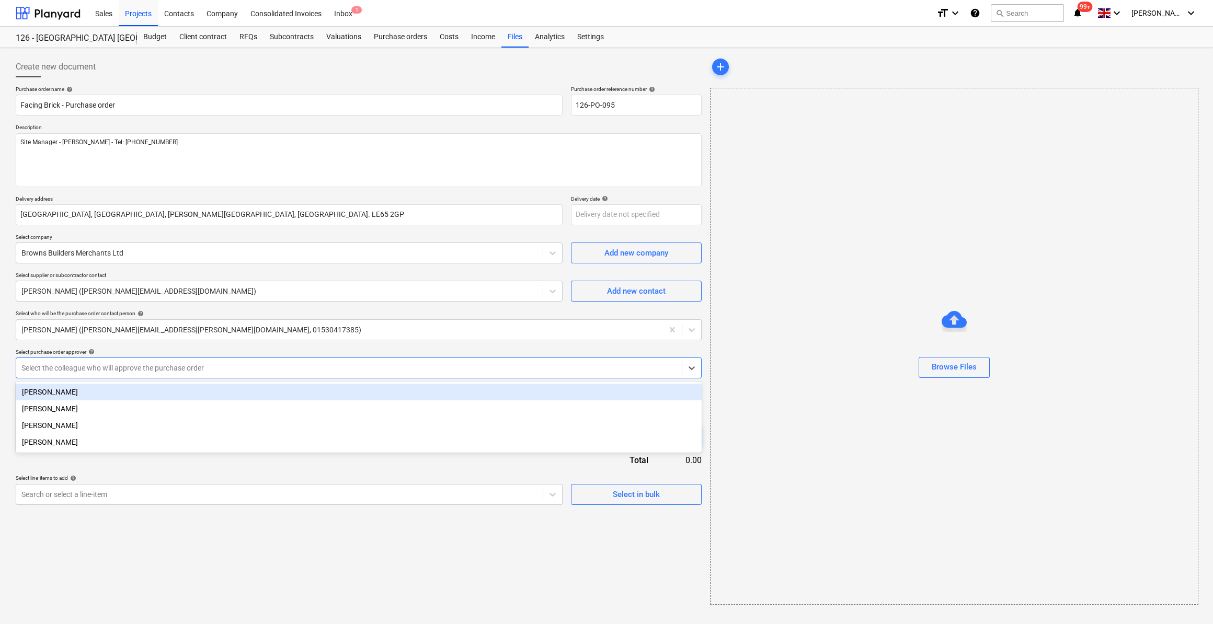
click at [62, 387] on div "Martin Lill" at bounding box center [359, 392] width 686 height 17
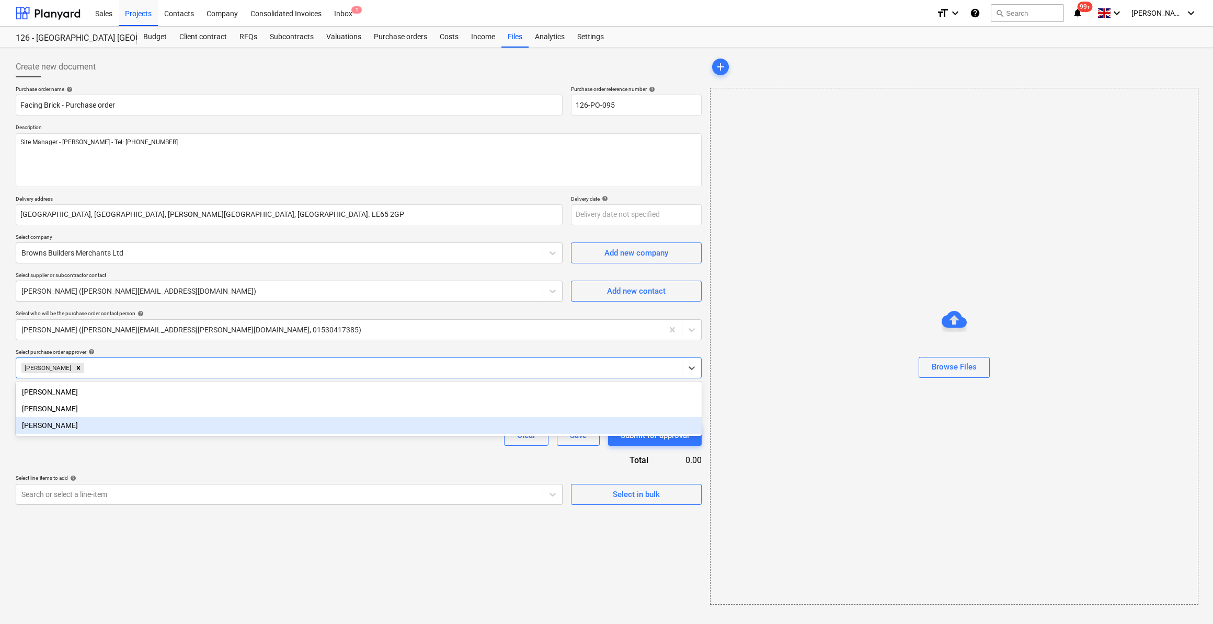
click at [140, 449] on div "Purchase order name help Facing Brick - Purchase order Purchase order reference…" at bounding box center [359, 295] width 686 height 419
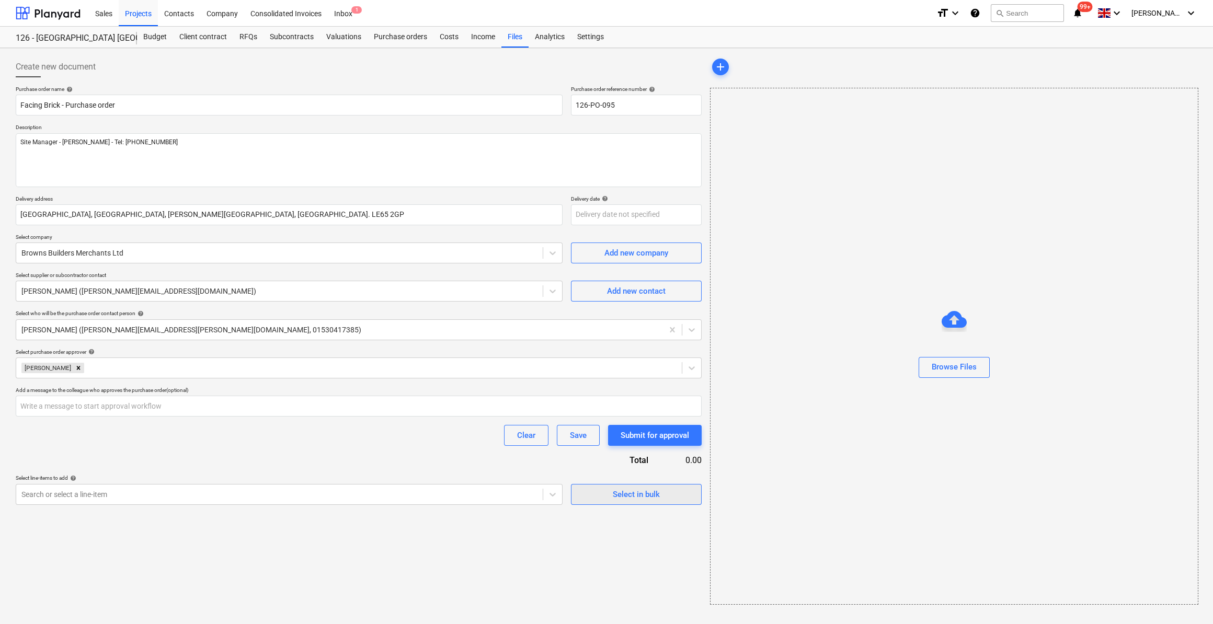
click at [627, 499] on div "Select in bulk" at bounding box center [636, 495] width 47 height 14
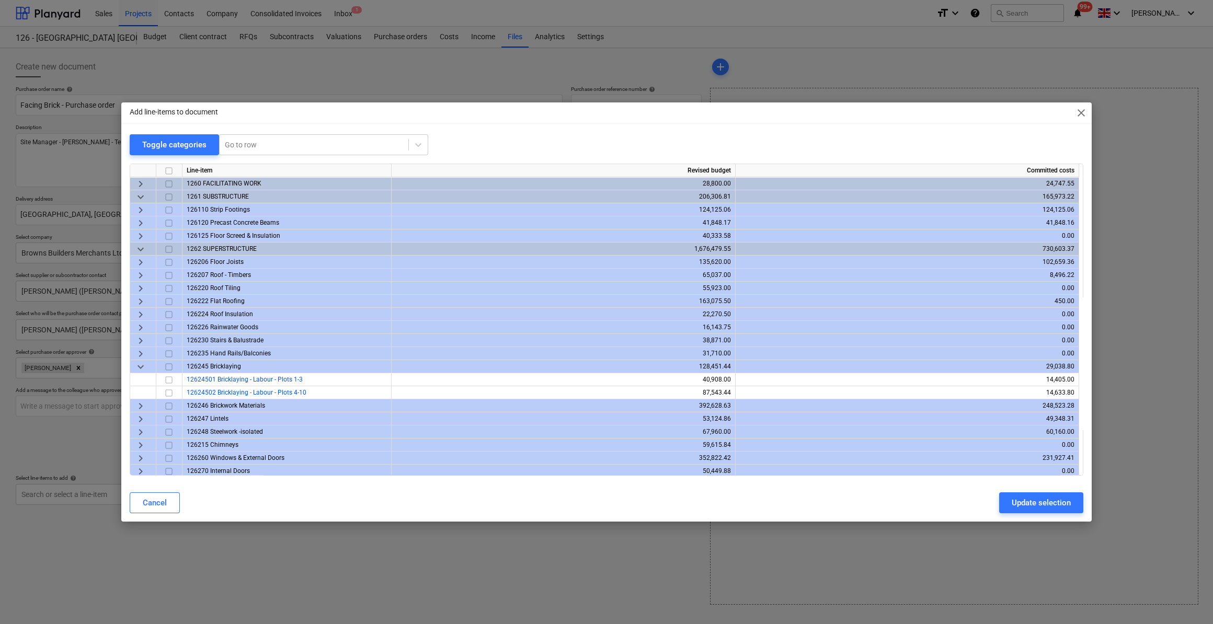
click at [142, 408] on span "keyboard_arrow_right" at bounding box center [140, 406] width 13 height 13
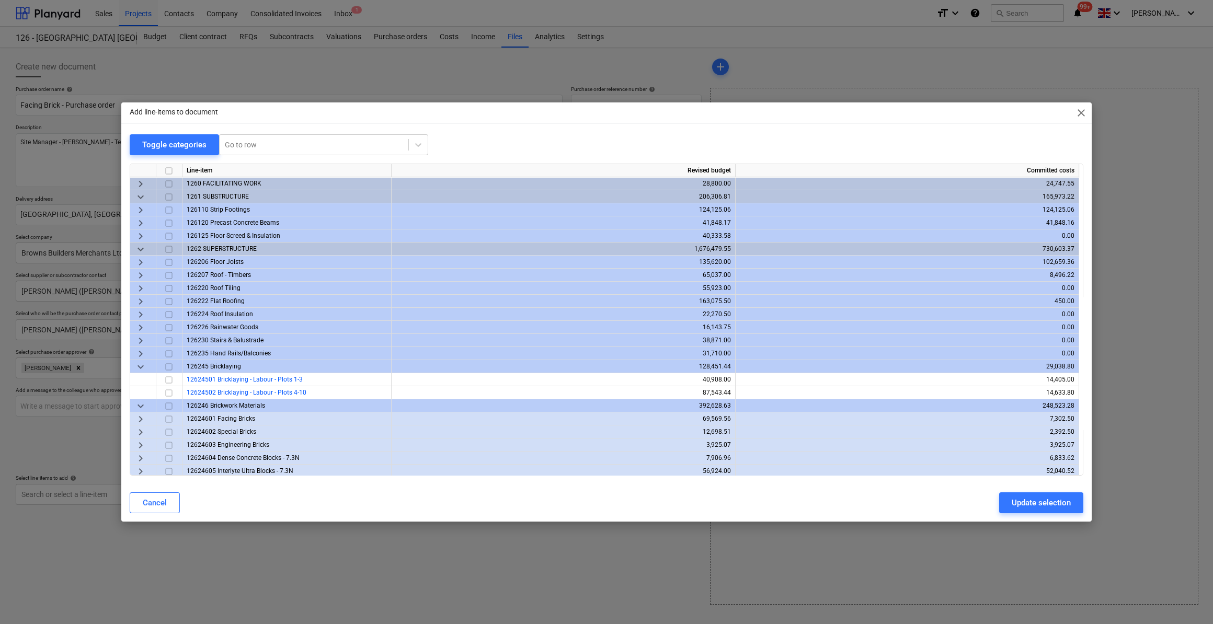
click at [165, 419] on input "checkbox" at bounding box center [169, 419] width 13 height 13
click at [1034, 501] on div "Update selection" at bounding box center [1041, 503] width 59 height 14
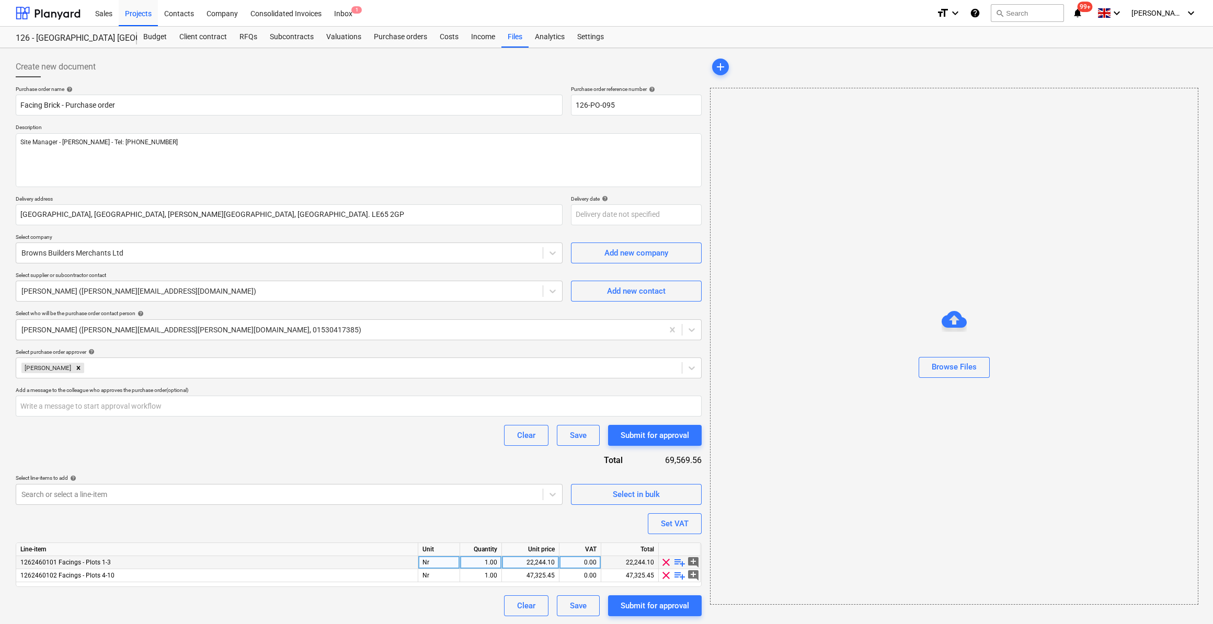
click at [683, 562] on span "playlist_add" at bounding box center [679, 562] width 13 height 13
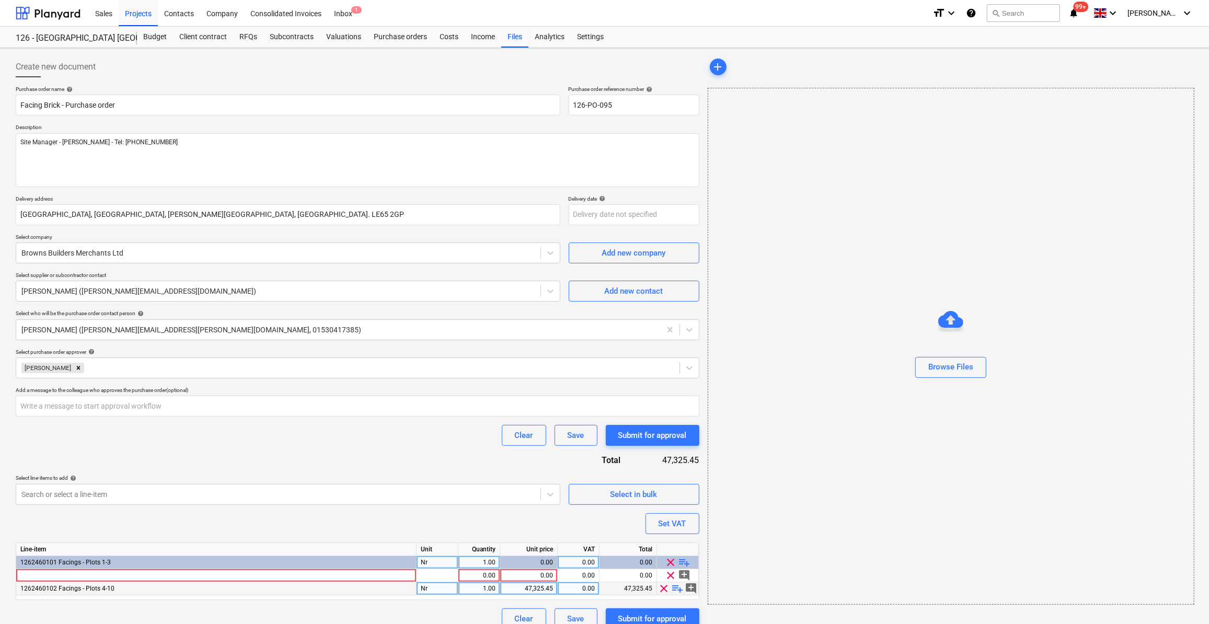
click at [680, 590] on span "playlist_add" at bounding box center [678, 589] width 13 height 13
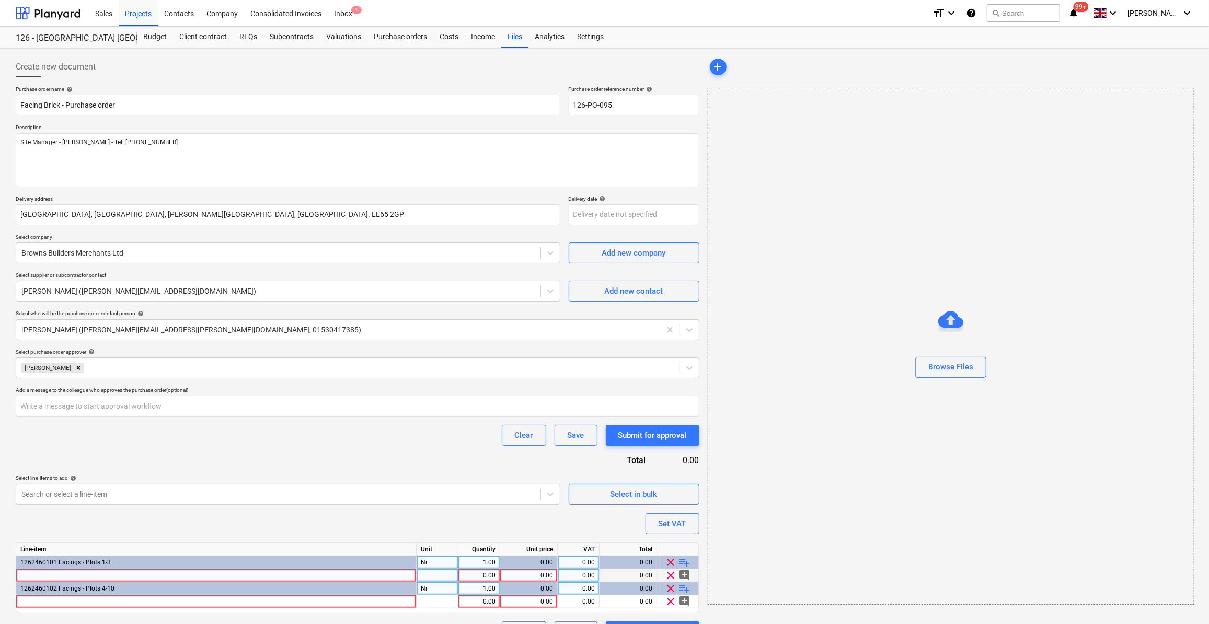
click at [32, 574] on div at bounding box center [216, 575] width 401 height 13
type textarea "x"
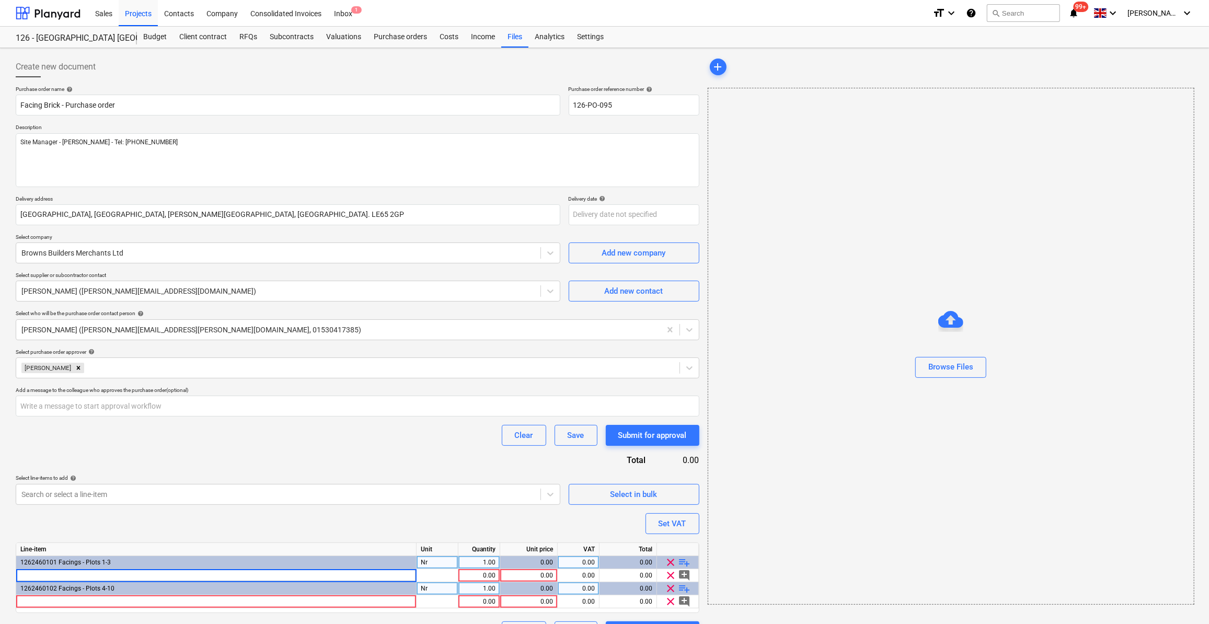
type input "Ibstock Leicester Red Stock Bricks for feature lintels (per 1000)"
type textarea "x"
click at [22, 599] on div at bounding box center [216, 602] width 401 height 13
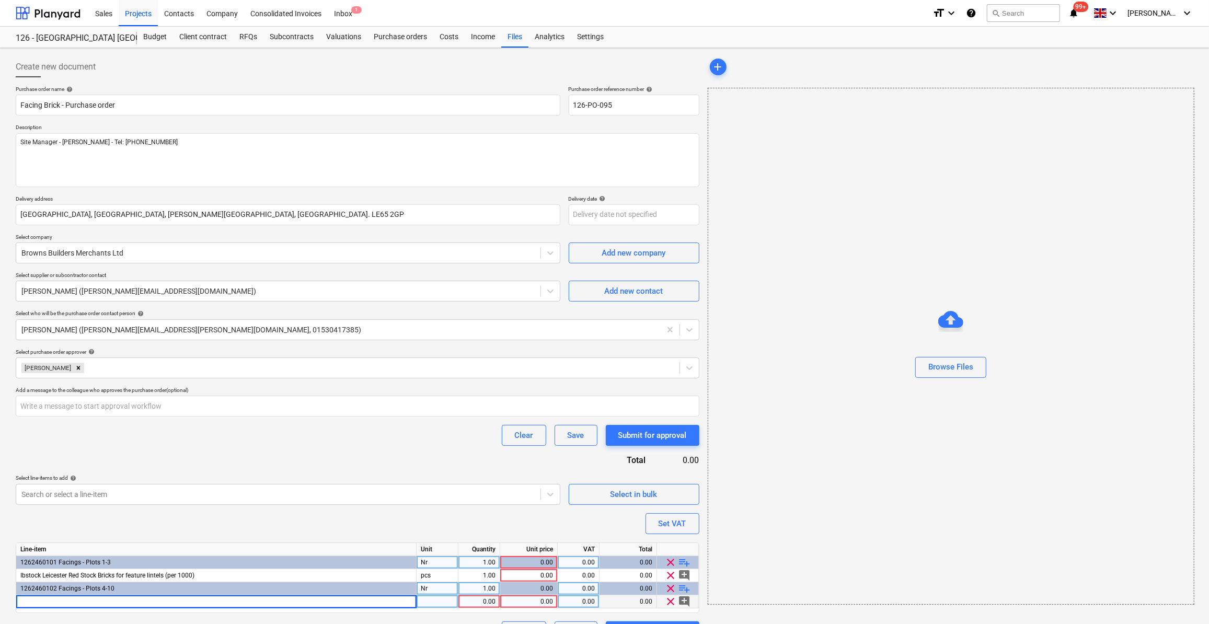
type input "Ibstock Leicester Red Stock Bricks for feature lintels (per 1000)"
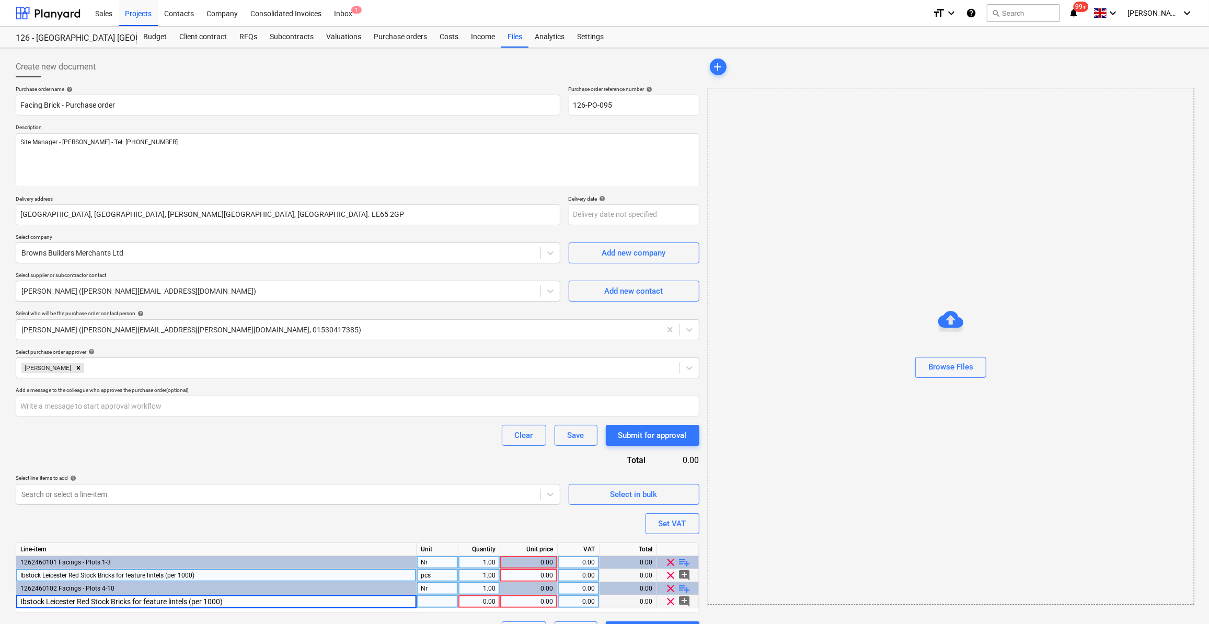
type textarea "x"
click at [437, 577] on div "pcs" at bounding box center [438, 575] width 42 height 13
type input "Nr"
type textarea "x"
click at [437, 603] on div "pcs" at bounding box center [438, 602] width 42 height 13
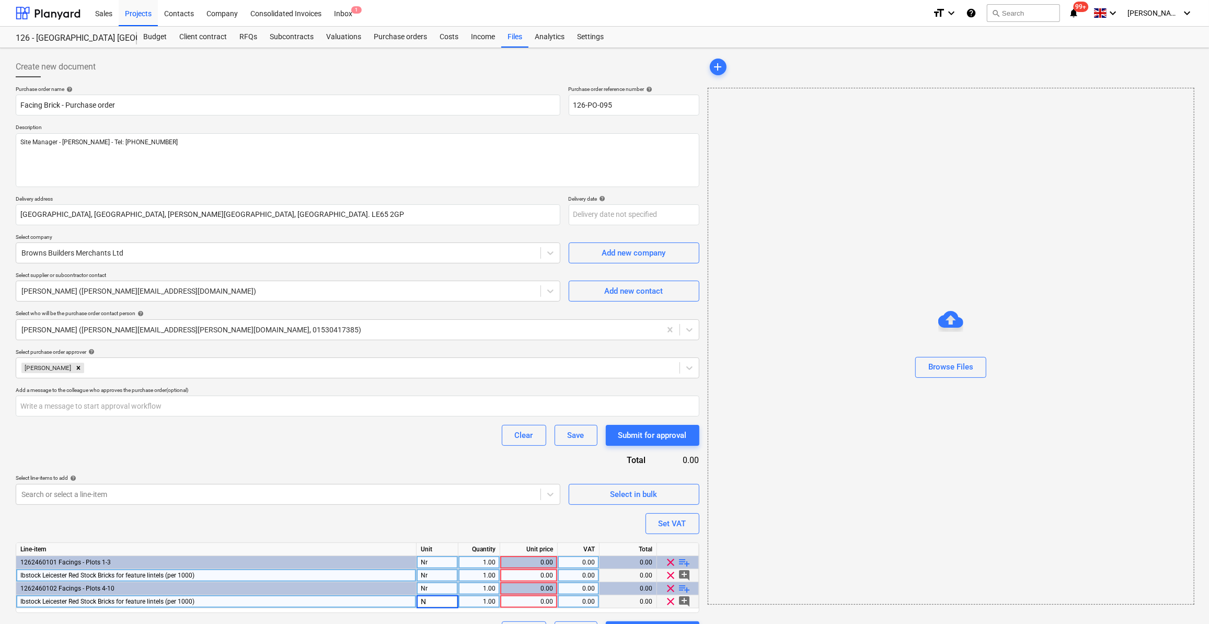
type input "Nr"
click at [464, 515] on div "Purchase order name help Facing Brick - Purchase order Purchase order reference…" at bounding box center [358, 364] width 684 height 557
click at [548, 572] on div "0.00" at bounding box center [529, 575] width 49 height 13
type textarea "x"
type input "635"
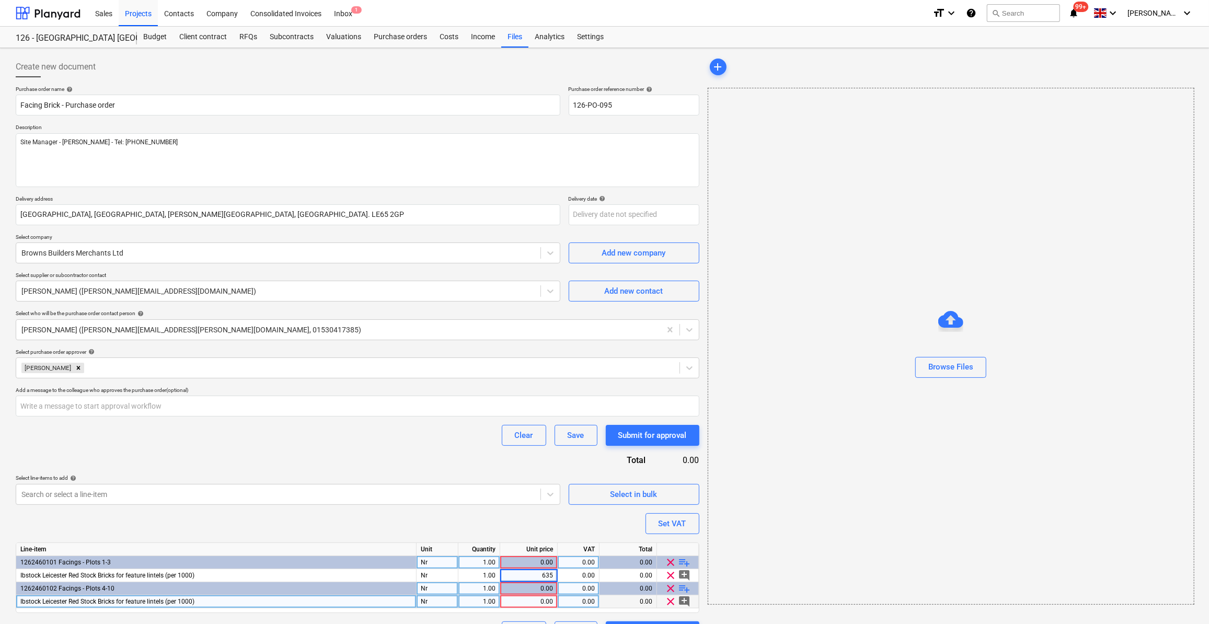
type textarea "x"
click at [543, 598] on div "0.00" at bounding box center [529, 602] width 49 height 13
type input "635"
click at [733, 613] on div "add Browse Files" at bounding box center [951, 349] width 494 height 595
type textarea "x"
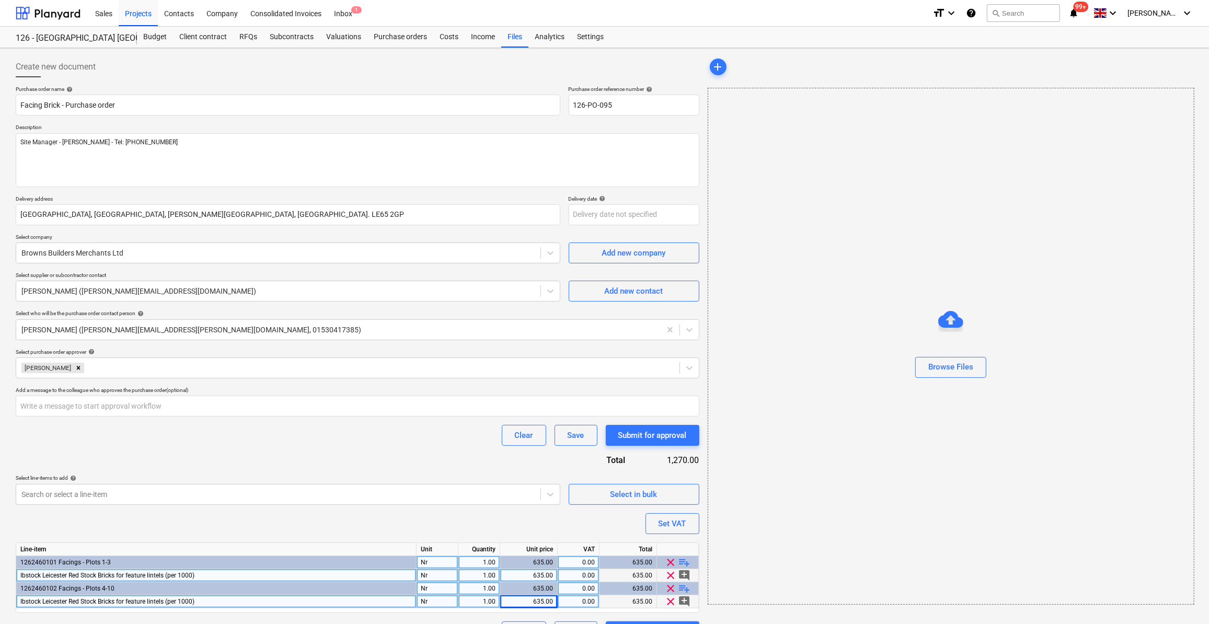
click at [488, 574] on div "1.00" at bounding box center [479, 575] width 33 height 13
type input "30"
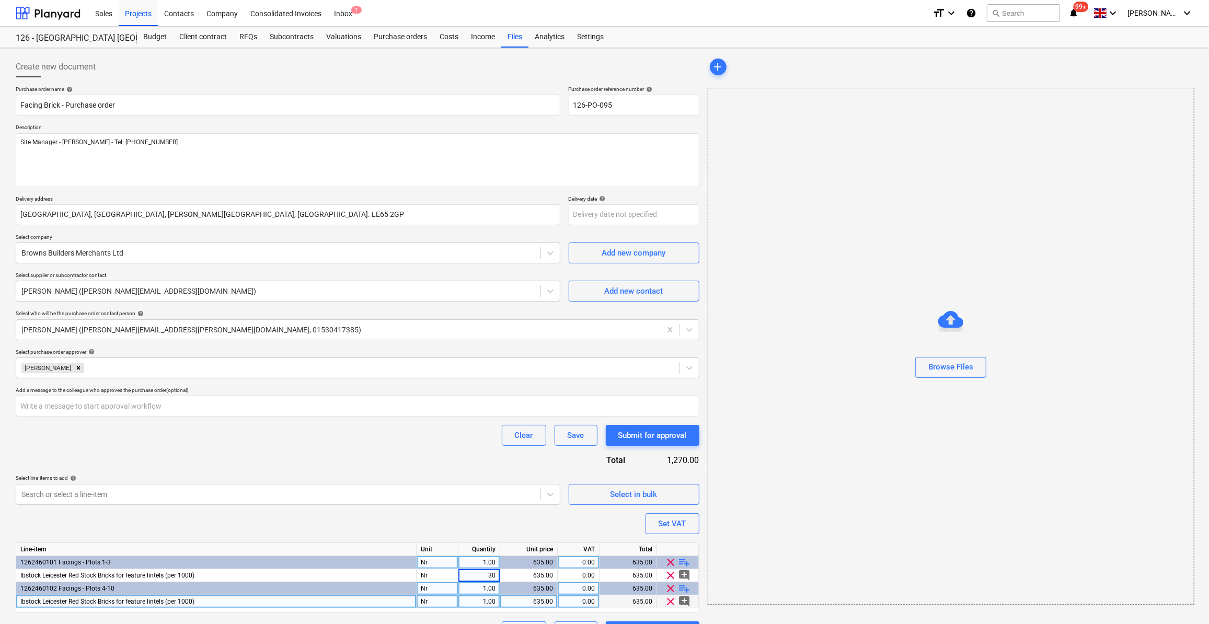
type textarea "x"
click at [491, 598] on div "1.00" at bounding box center [479, 602] width 33 height 13
type input "60"
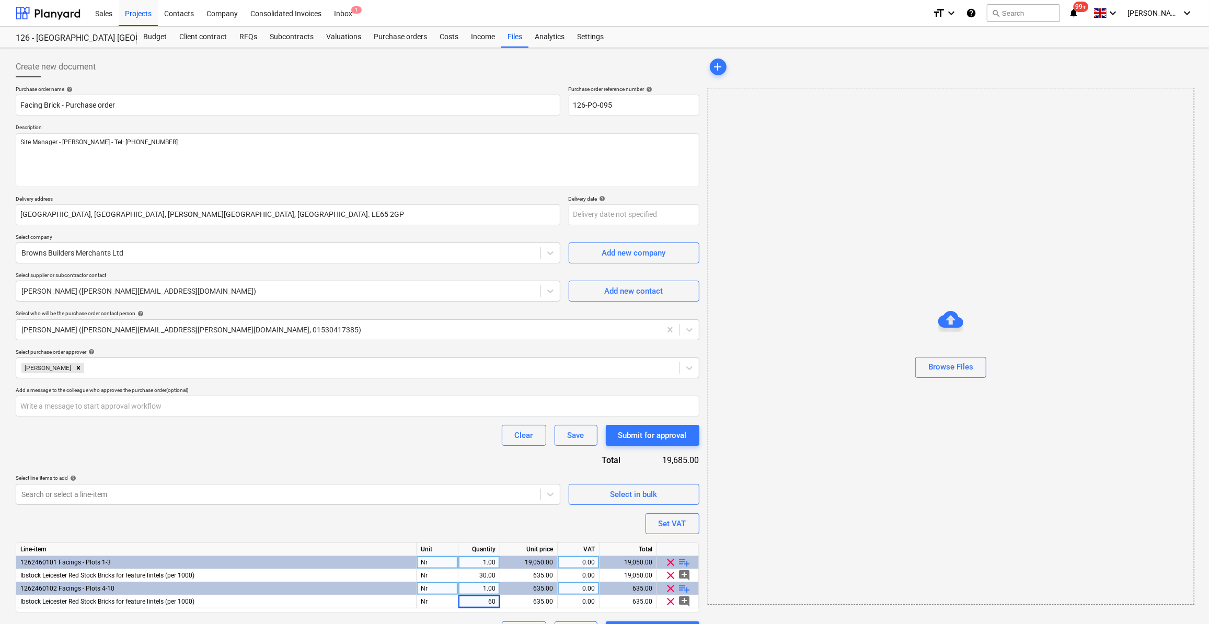
type textarea "x"
click at [774, 611] on div "add Browse Files" at bounding box center [951, 349] width 494 height 595
click at [579, 438] on div "Save" at bounding box center [576, 436] width 17 height 14
